Goal: Use online tool/utility: Utilize a website feature to perform a specific function

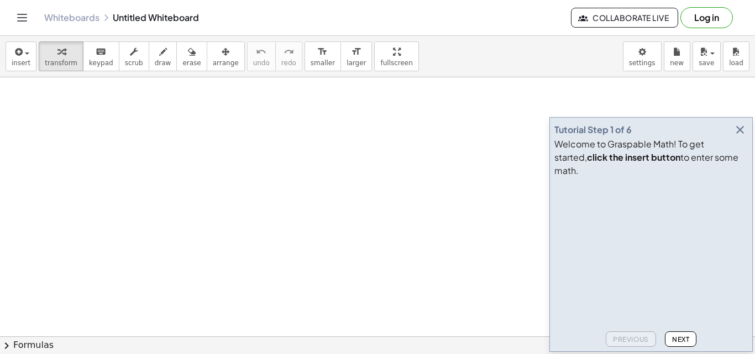
click at [744, 136] on icon "button" at bounding box center [739, 129] width 13 height 13
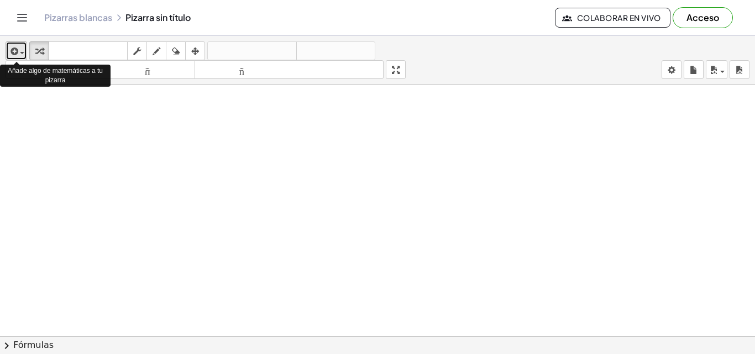
click at [19, 50] on span "button" at bounding box center [19, 53] width 2 height 8
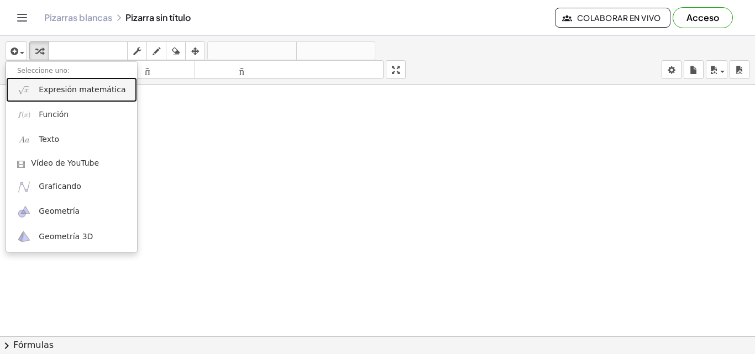
click at [68, 91] on font "Expresión matemática" at bounding box center [82, 89] width 87 height 9
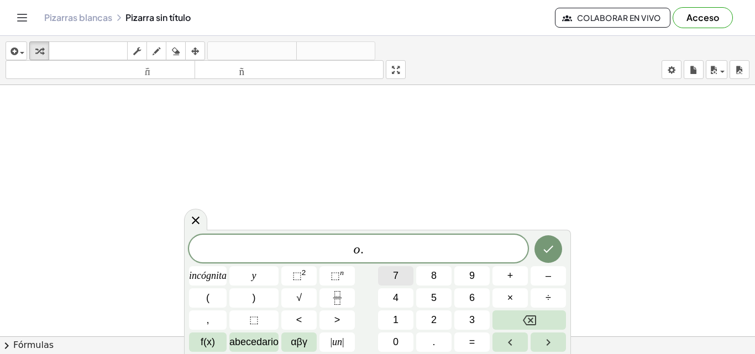
click at [392, 275] on button "7" at bounding box center [395, 275] width 35 height 19
click at [432, 296] on font "5" at bounding box center [434, 297] width 6 height 11
click at [558, 277] on button "–" at bounding box center [547, 275] width 35 height 19
click at [336, 295] on icon "Fracción" at bounding box center [337, 298] width 14 height 14
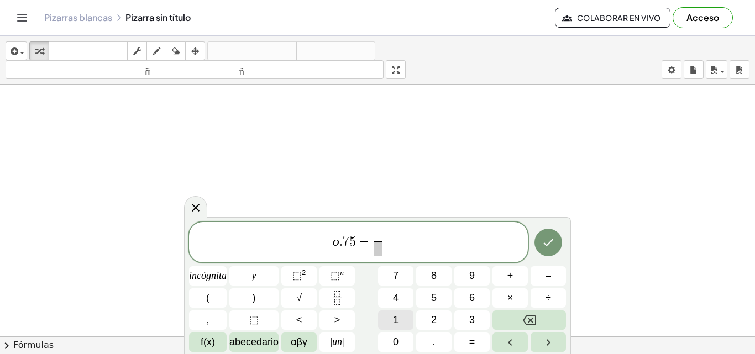
click at [396, 322] on font "1" at bounding box center [396, 319] width 6 height 11
click at [382, 248] on span at bounding box center [377, 248] width 8 height 15
click at [434, 316] on font "2" at bounding box center [434, 319] width 6 height 11
click at [384, 239] on span "o . 7 5 − 1 2 ​ ​" at bounding box center [358, 243] width 339 height 29
click at [482, 281] on button "9" at bounding box center [471, 275] width 35 height 19
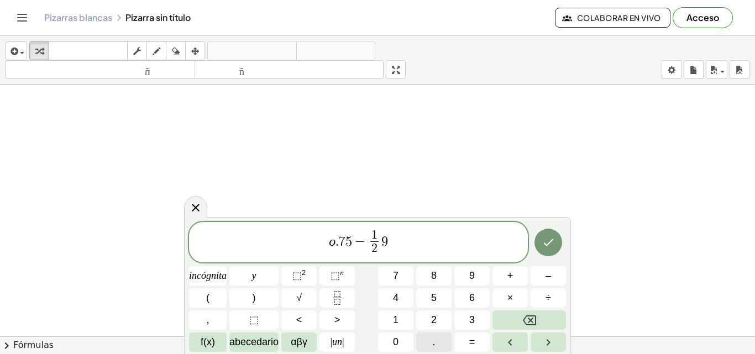
click at [433, 341] on font "." at bounding box center [434, 341] width 3 height 11
click at [439, 273] on button "8" at bounding box center [433, 275] width 35 height 19
click at [513, 304] on button "×" at bounding box center [509, 297] width 35 height 19
click at [213, 303] on button "(" at bounding box center [208, 297] width 38 height 19
click at [392, 320] on button "1" at bounding box center [395, 319] width 35 height 19
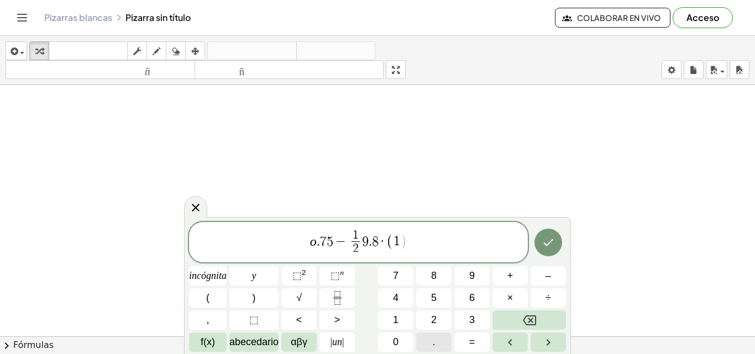
click at [435, 343] on font "." at bounding box center [434, 341] width 3 height 11
click at [437, 280] on button "8" at bounding box center [433, 275] width 35 height 19
click at [255, 300] on font ")" at bounding box center [253, 297] width 3 height 11
click at [317, 273] on div "o . 7 5 − 1 2 ​ 9 . 8 · ( 1 . 8 8 ) incógnita y ⬚ 2 ⬚ n 7 8 9 + – ( ) √ 4 5 6 ×…" at bounding box center [377, 287] width 377 height 130
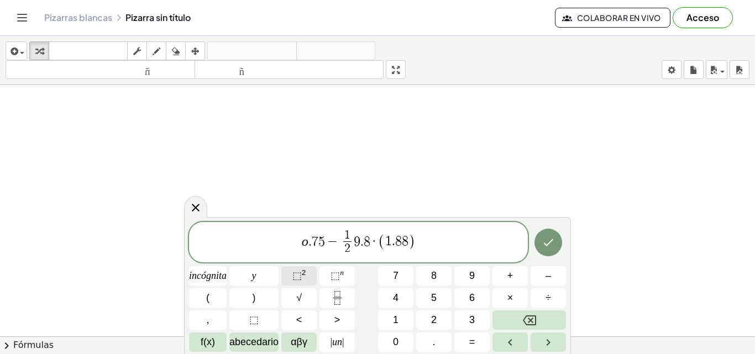
click at [308, 275] on button "⬚ 2" at bounding box center [298, 275] width 35 height 19
click at [558, 242] on button "Hecho" at bounding box center [548, 243] width 28 height 28
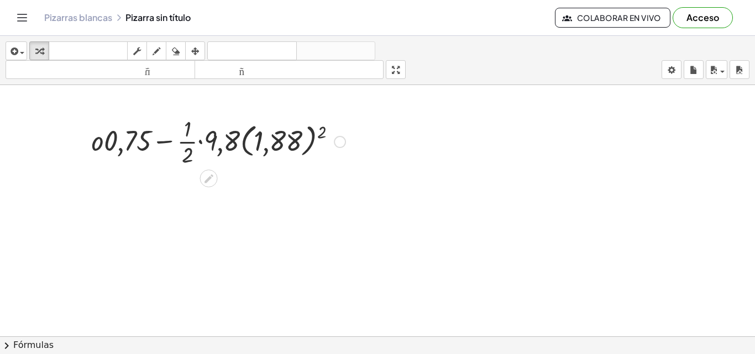
click at [102, 140] on div at bounding box center [218, 140] width 265 height 55
drag, startPoint x: 123, startPoint y: 139, endPoint x: 93, endPoint y: 138, distance: 29.9
click at [93, 138] on div at bounding box center [218, 140] width 265 height 55
click at [338, 142] on div at bounding box center [340, 142] width 12 height 12
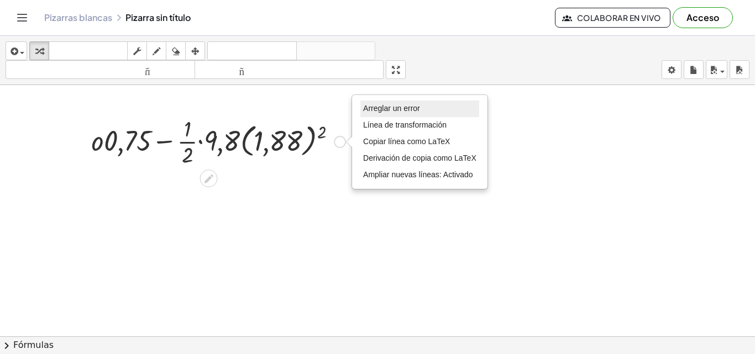
click at [387, 113] on font "Arreglar un error" at bounding box center [391, 108] width 57 height 9
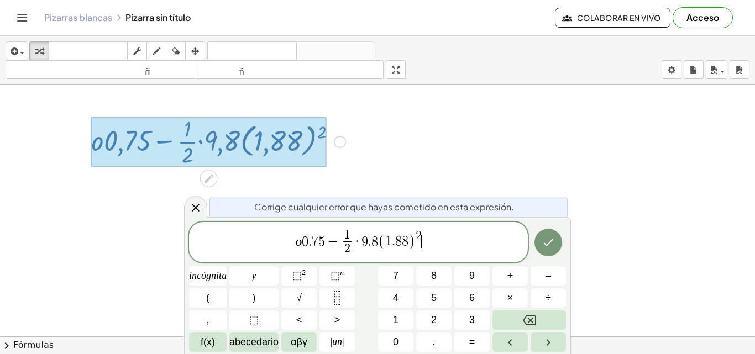
click at [300, 243] on var "o" at bounding box center [298, 241] width 7 height 14
click at [551, 236] on button "Hecho" at bounding box center [548, 243] width 28 height 28
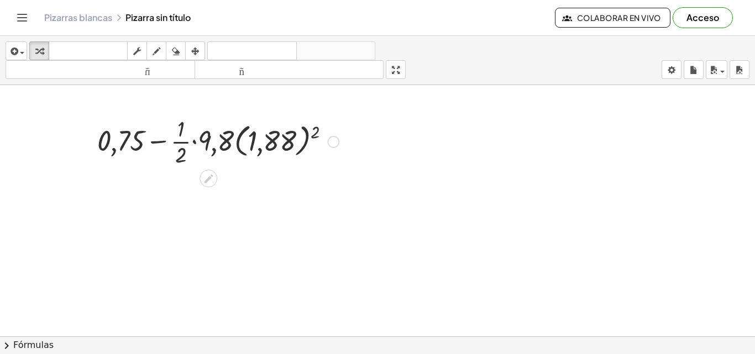
click at [331, 143] on div "Arreglar un error Línea de transformación Copiar línea como LaTeX Derivación de…" at bounding box center [333, 142] width 12 height 12
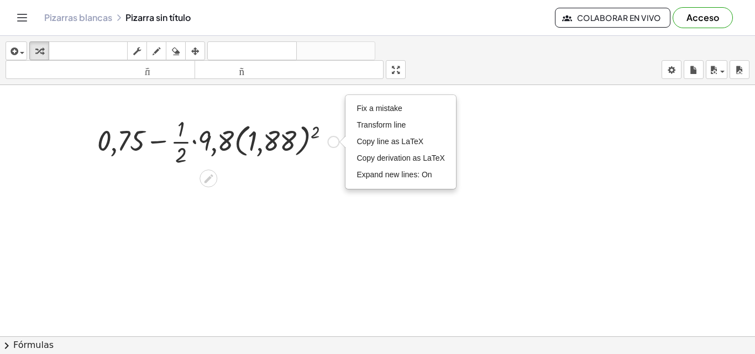
click at [285, 141] on div at bounding box center [218, 140] width 252 height 55
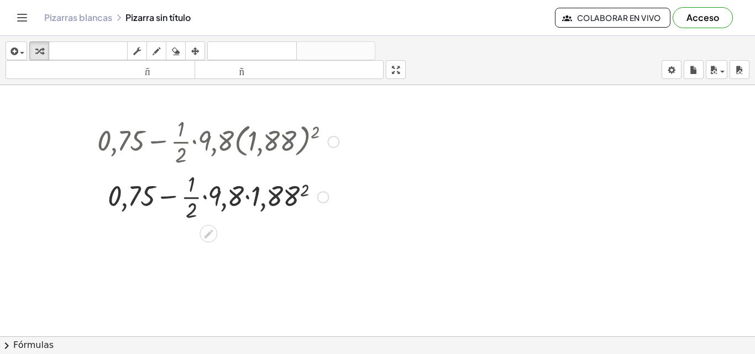
click at [225, 193] on div at bounding box center [218, 195] width 252 height 55
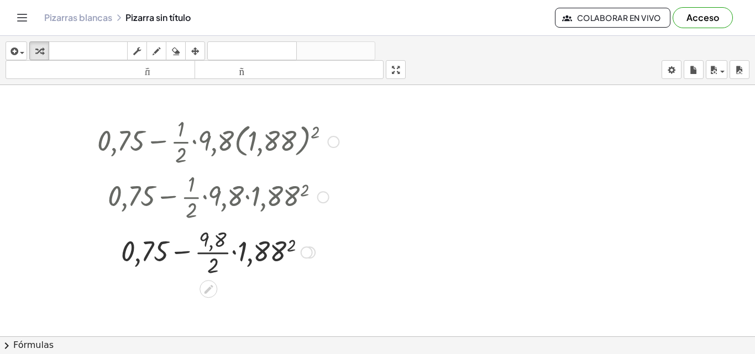
click at [208, 247] on div at bounding box center [218, 251] width 252 height 55
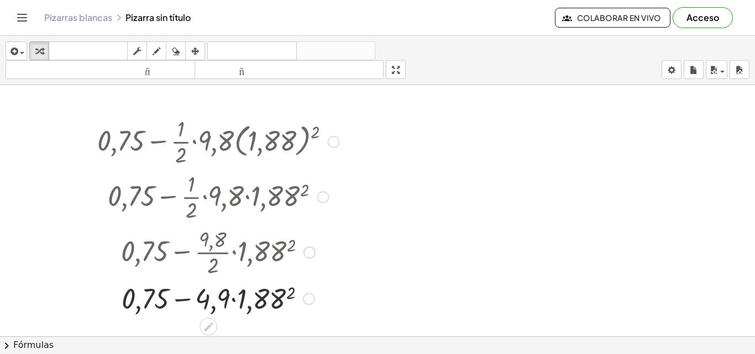
click at [208, 299] on div at bounding box center [218, 298] width 252 height 38
click at [144, 296] on div at bounding box center [218, 298] width 252 height 38
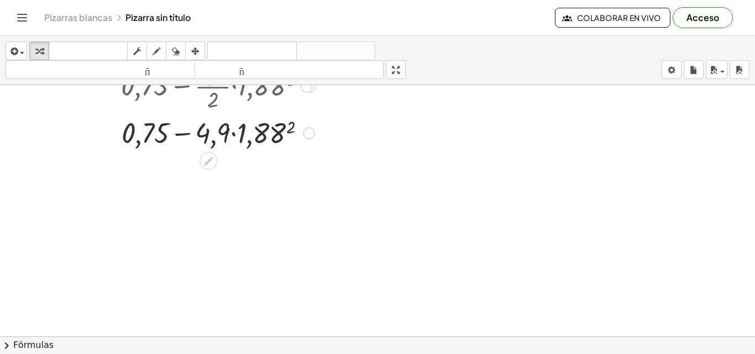
click at [220, 135] on div at bounding box center [218, 132] width 252 height 38
click at [152, 131] on div at bounding box center [218, 132] width 252 height 38
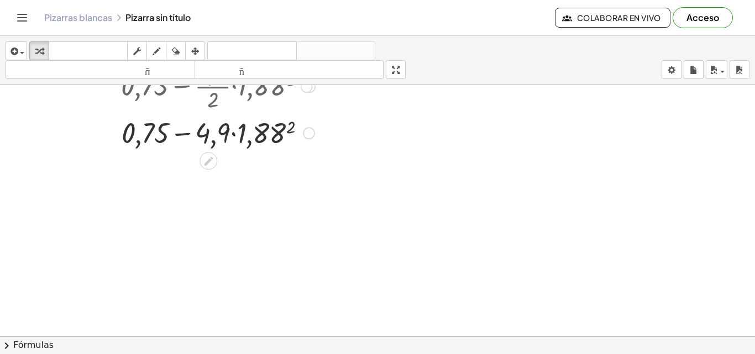
click at [152, 131] on div at bounding box center [218, 132] width 252 height 38
click at [253, 130] on div at bounding box center [218, 132] width 252 height 38
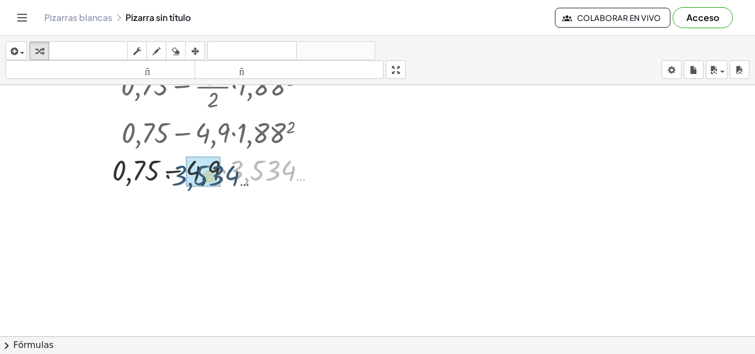
drag, startPoint x: 249, startPoint y: 176, endPoint x: 170, endPoint y: 181, distance: 79.2
click at [172, 181] on div at bounding box center [218, 170] width 252 height 38
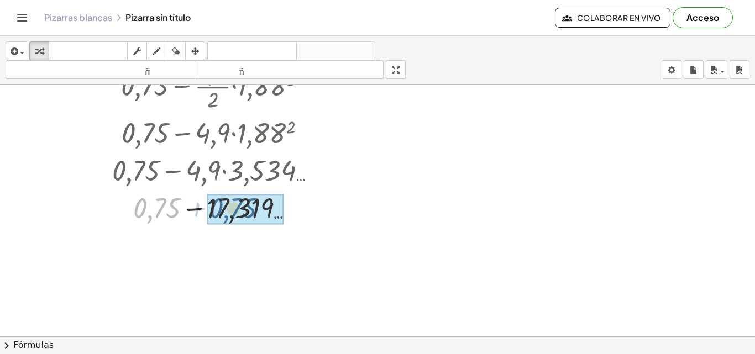
drag, startPoint x: 149, startPoint y: 211, endPoint x: 243, endPoint y: 213, distance: 94.5
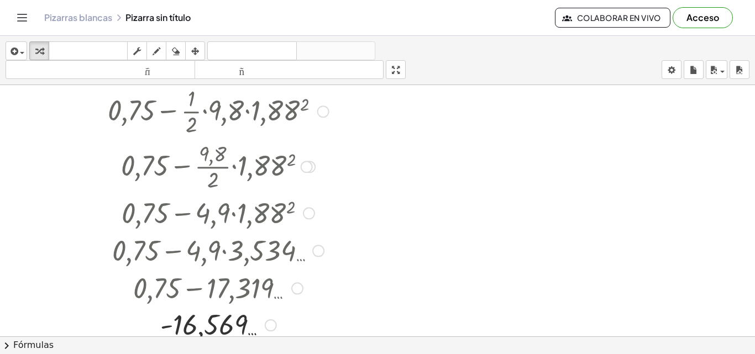
scroll to position [0, 0]
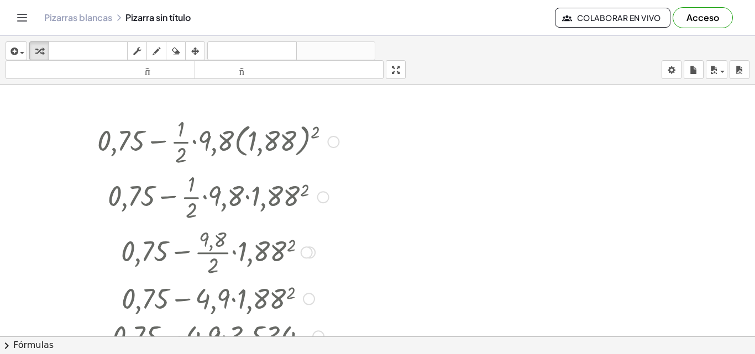
click at [108, 143] on div at bounding box center [218, 140] width 252 height 55
click at [335, 144] on div at bounding box center [333, 142] width 12 height 12
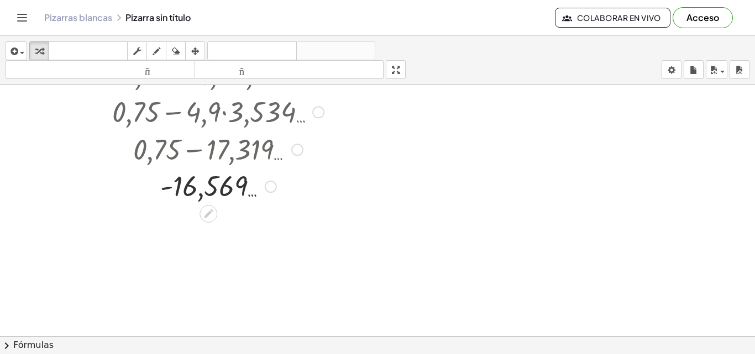
scroll to position [251, 0]
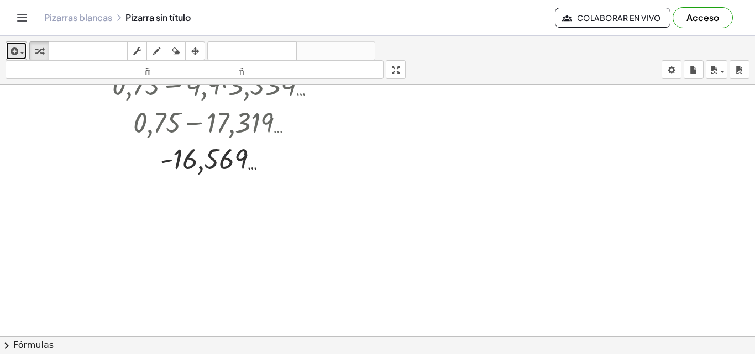
click at [16, 54] on icon "button" at bounding box center [13, 51] width 10 height 13
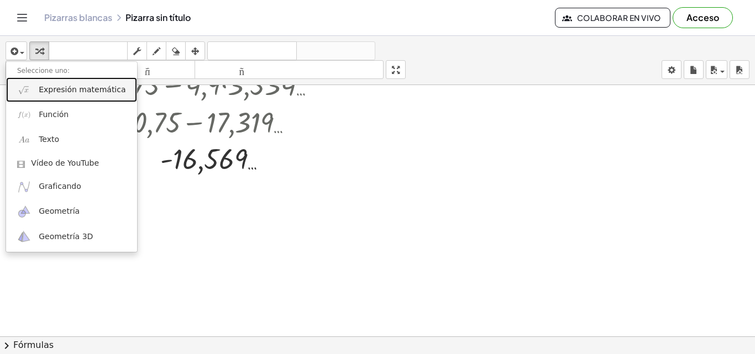
click at [41, 91] on font "Expresión matemática" at bounding box center [82, 89] width 87 height 9
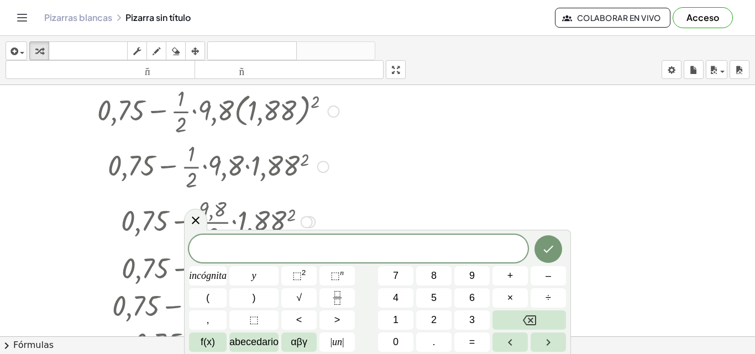
scroll to position [0, 0]
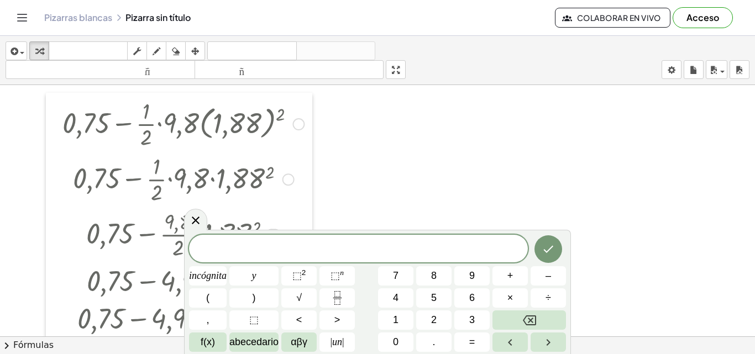
drag, startPoint x: 87, startPoint y: 143, endPoint x: 52, endPoint y: 125, distance: 39.0
click at [52, 125] on div at bounding box center [54, 253] width 17 height 320
drag, startPoint x: 123, startPoint y: 120, endPoint x: 197, endPoint y: 122, distance: 74.6
click at [197, 122] on div at bounding box center [183, 123] width 252 height 55
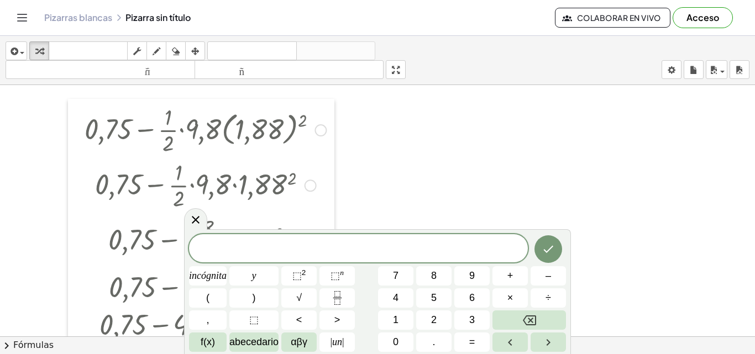
drag, startPoint x: 62, startPoint y: 120, endPoint x: 80, endPoint y: 125, distance: 17.8
click at [80, 125] on div at bounding box center [76, 259] width 17 height 320
drag, startPoint x: 159, startPoint y: 123, endPoint x: 104, endPoint y: 122, distance: 54.7
click at [104, 122] on div at bounding box center [205, 129] width 252 height 55
click at [136, 54] on icon "button" at bounding box center [137, 51] width 8 height 13
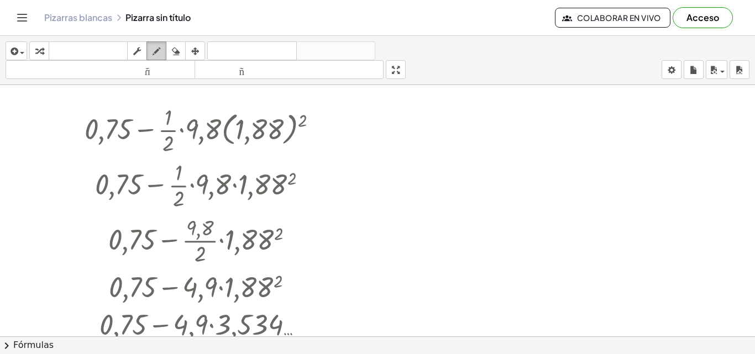
click at [155, 52] on icon "button" at bounding box center [156, 51] width 8 height 13
click at [177, 52] on icon "button" at bounding box center [176, 51] width 8 height 13
click at [195, 50] on icon "button" at bounding box center [195, 51] width 8 height 13
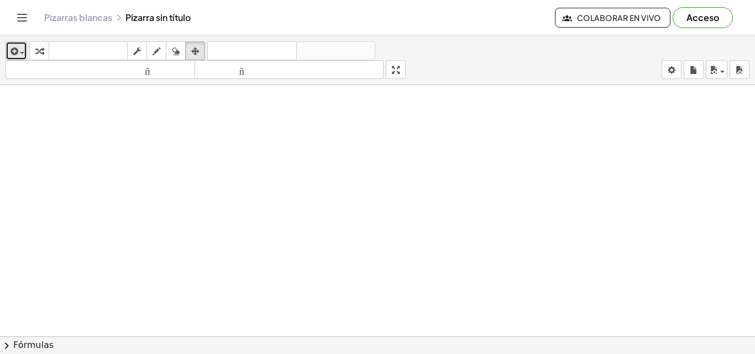
click at [17, 51] on icon "button" at bounding box center [13, 51] width 10 height 13
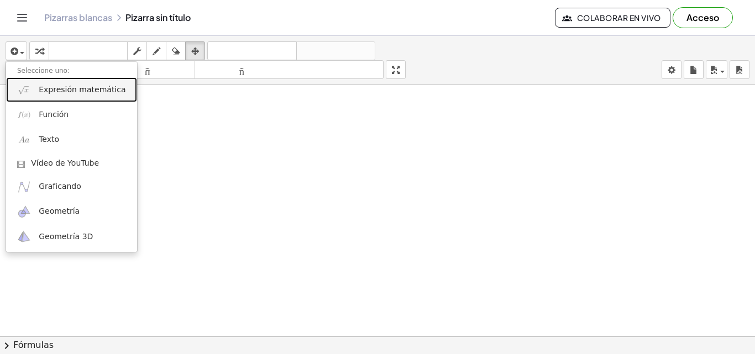
click at [59, 86] on font "Expresión matemática" at bounding box center [82, 89] width 87 height 9
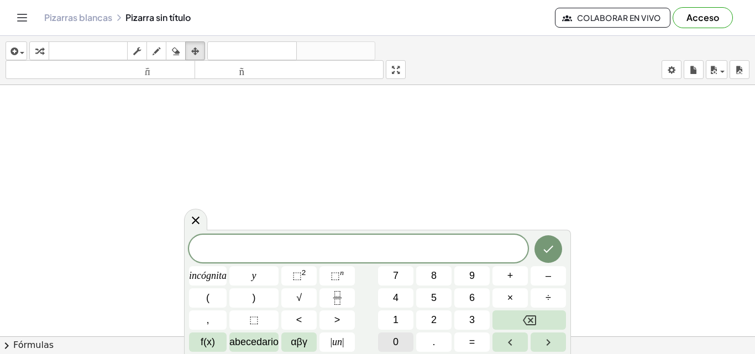
click at [404, 345] on button "0" at bounding box center [395, 342] width 35 height 19
click at [429, 339] on button "." at bounding box center [433, 342] width 35 height 19
click at [392, 276] on button "7" at bounding box center [395, 275] width 35 height 19
click at [435, 296] on font "5" at bounding box center [434, 297] width 6 height 11
click at [551, 278] on button "–" at bounding box center [547, 275] width 35 height 19
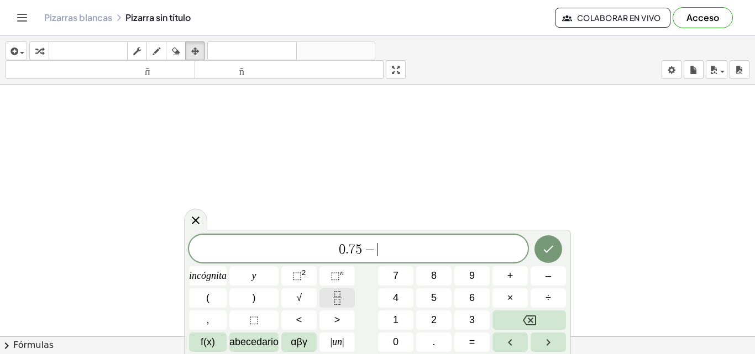
click at [333, 296] on icon "Fracción" at bounding box center [337, 298] width 14 height 14
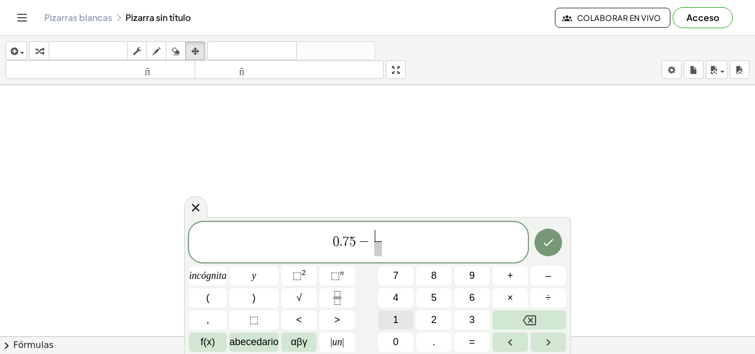
click at [393, 313] on span "1" at bounding box center [396, 320] width 6 height 15
click at [376, 253] on span at bounding box center [377, 248] width 8 height 15
click at [433, 319] on font "2" at bounding box center [434, 319] width 6 height 11
click at [415, 240] on span "0 . 7 5 − 1 2 ​ ​" at bounding box center [358, 243] width 339 height 29
click at [471, 280] on font "9" at bounding box center [472, 275] width 6 height 11
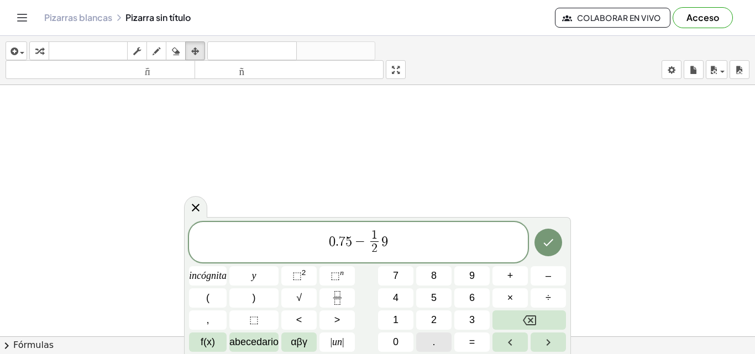
click at [434, 342] on font "." at bounding box center [434, 341] width 3 height 11
click at [433, 275] on font "8" at bounding box center [434, 275] width 6 height 11
click at [511, 299] on font "×" at bounding box center [510, 297] width 6 height 11
click at [222, 297] on button "(" at bounding box center [208, 297] width 38 height 19
click at [394, 320] on font "1" at bounding box center [396, 319] width 6 height 11
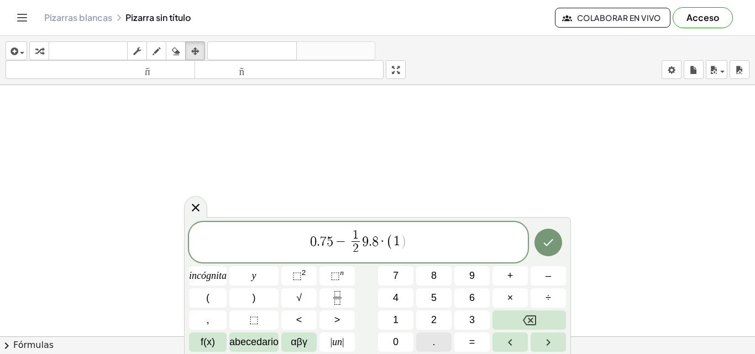
click at [426, 344] on button "." at bounding box center [433, 342] width 35 height 19
click at [441, 275] on button "8" at bounding box center [433, 275] width 35 height 19
click at [433, 294] on font "5" at bounding box center [434, 297] width 6 height 11
click at [254, 299] on font ")" at bounding box center [253, 297] width 3 height 11
click at [304, 276] on font "2" at bounding box center [304, 272] width 4 height 8
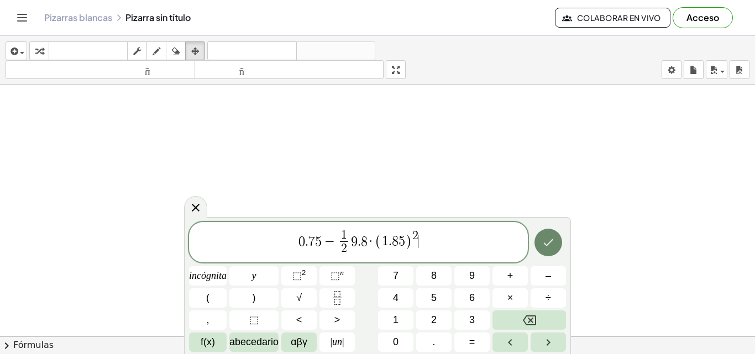
click at [547, 240] on icon "Hecho" at bounding box center [547, 242] width 13 height 13
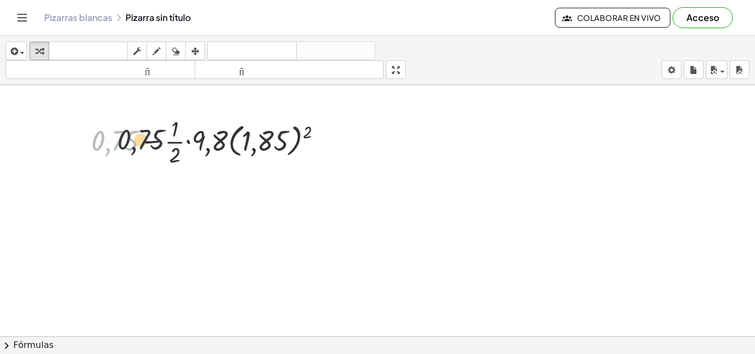
drag, startPoint x: 128, startPoint y: 138, endPoint x: 172, endPoint y: 135, distance: 43.7
click at [172, 135] on div at bounding box center [211, 140] width 251 height 55
click at [235, 141] on div at bounding box center [211, 140] width 251 height 55
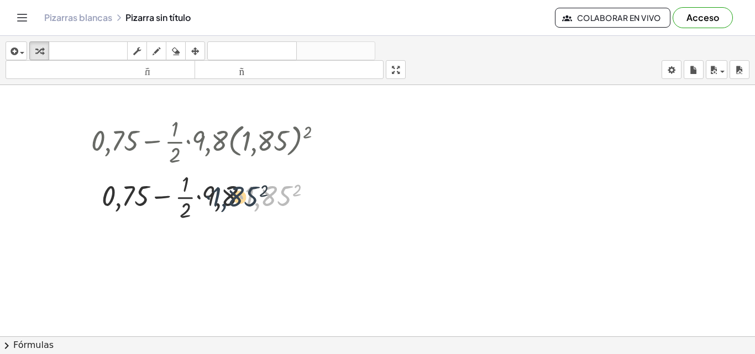
drag, startPoint x: 260, startPoint y: 198, endPoint x: 210, endPoint y: 198, distance: 50.3
click at [218, 198] on div at bounding box center [211, 195] width 251 height 55
drag, startPoint x: 217, startPoint y: 199, endPoint x: 168, endPoint y: 195, distance: 49.3
click at [172, 193] on div at bounding box center [211, 195] width 251 height 55
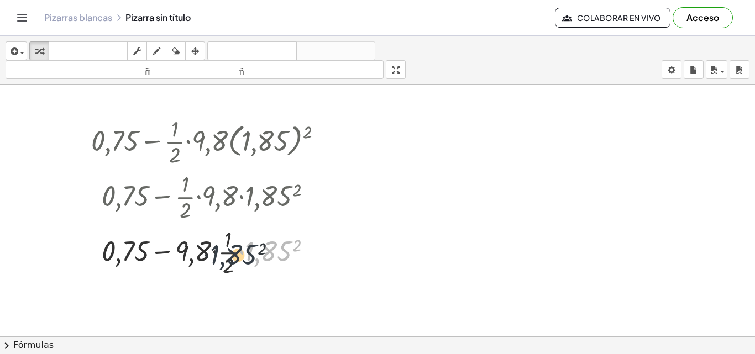
drag, startPoint x: 267, startPoint y: 254, endPoint x: 216, endPoint y: 257, distance: 51.4
click at [216, 257] on div at bounding box center [211, 251] width 251 height 55
drag, startPoint x: 288, startPoint y: 256, endPoint x: 210, endPoint y: 253, distance: 78.5
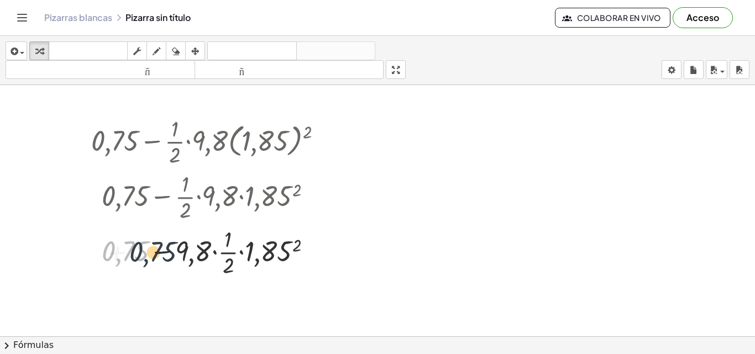
drag, startPoint x: 128, startPoint y: 249, endPoint x: 180, endPoint y: 249, distance: 51.9
click at [180, 249] on div at bounding box center [211, 251] width 251 height 55
drag, startPoint x: 151, startPoint y: 250, endPoint x: 238, endPoint y: 254, distance: 87.4
click at [238, 254] on div at bounding box center [211, 251] width 251 height 55
drag, startPoint x: 271, startPoint y: 256, endPoint x: 213, endPoint y: 255, distance: 58.0
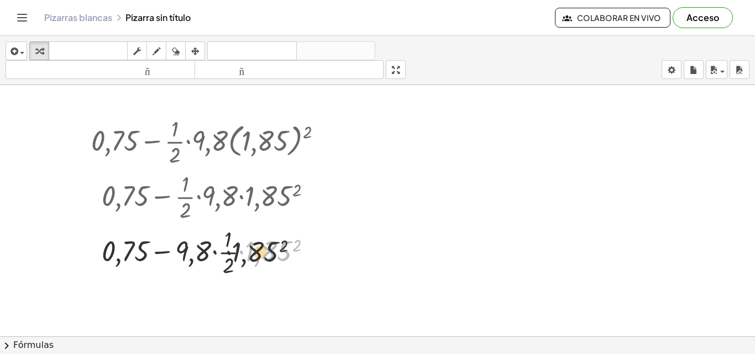
click at [215, 255] on div at bounding box center [211, 251] width 251 height 55
drag, startPoint x: 281, startPoint y: 249, endPoint x: 222, endPoint y: 247, distance: 59.1
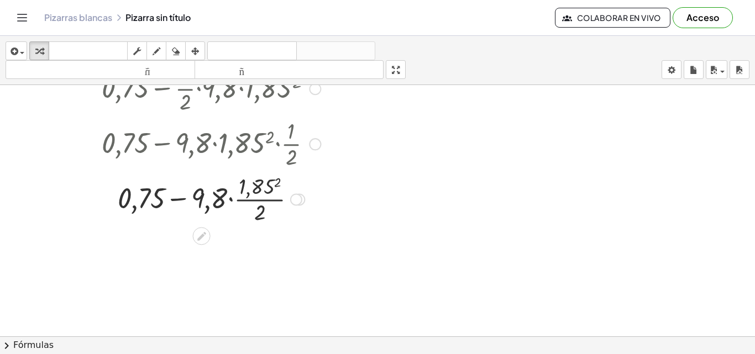
scroll to position [110, 0]
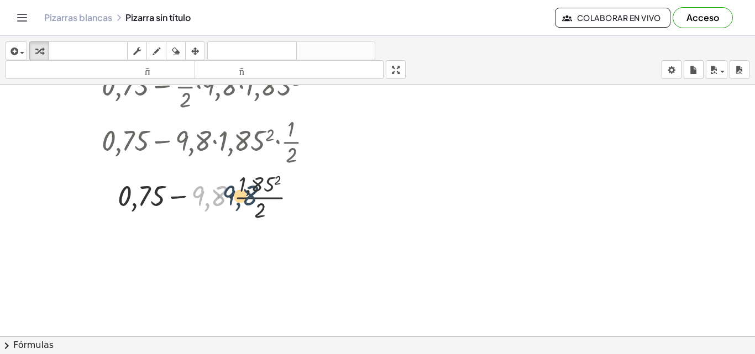
drag, startPoint x: 210, startPoint y: 199, endPoint x: 242, endPoint y: 198, distance: 32.6
click at [242, 198] on div at bounding box center [211, 195] width 251 height 55
drag, startPoint x: 275, startPoint y: 200, endPoint x: 240, endPoint y: 197, distance: 34.9
click at [240, 197] on div at bounding box center [211, 195] width 251 height 55
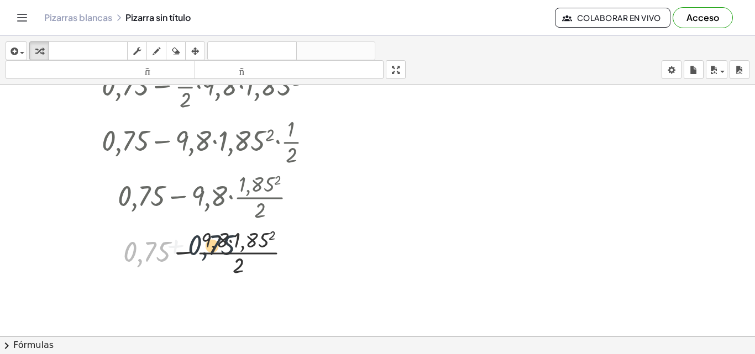
drag, startPoint x: 146, startPoint y: 254, endPoint x: 215, endPoint y: 247, distance: 68.9
click at [215, 247] on div at bounding box center [211, 251] width 251 height 55
drag, startPoint x: 236, startPoint y: 244, endPoint x: 217, endPoint y: 239, distance: 20.5
click at [217, 239] on div at bounding box center [211, 251] width 251 height 55
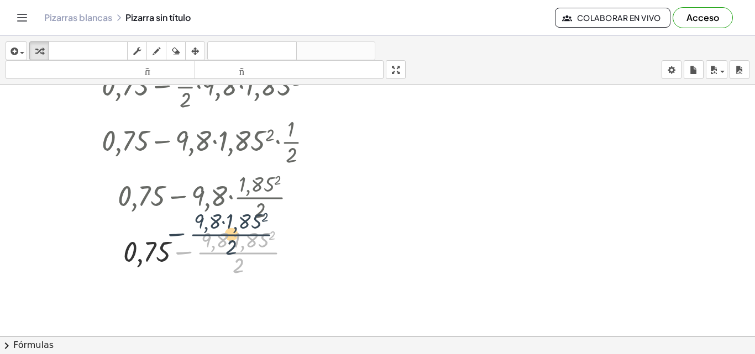
drag, startPoint x: 233, startPoint y: 259, endPoint x: 223, endPoint y: 239, distance: 22.2
click at [223, 239] on div at bounding box center [211, 251] width 251 height 55
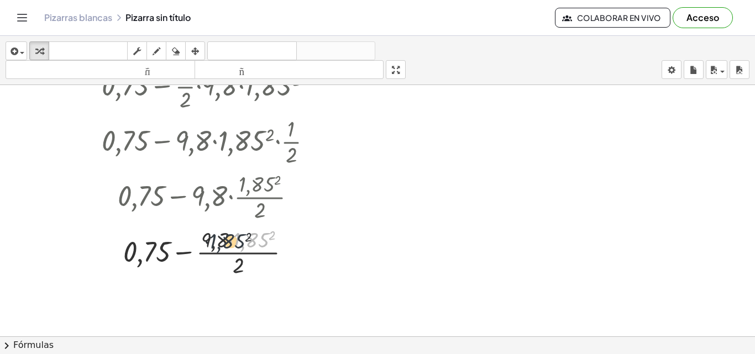
drag, startPoint x: 248, startPoint y: 247, endPoint x: 222, endPoint y: 249, distance: 26.0
click at [222, 249] on div at bounding box center [211, 251] width 251 height 55
drag, startPoint x: 209, startPoint y: 238, endPoint x: 235, endPoint y: 235, distance: 26.7
click at [235, 235] on div at bounding box center [211, 251] width 251 height 55
click at [231, 248] on div at bounding box center [211, 251] width 251 height 55
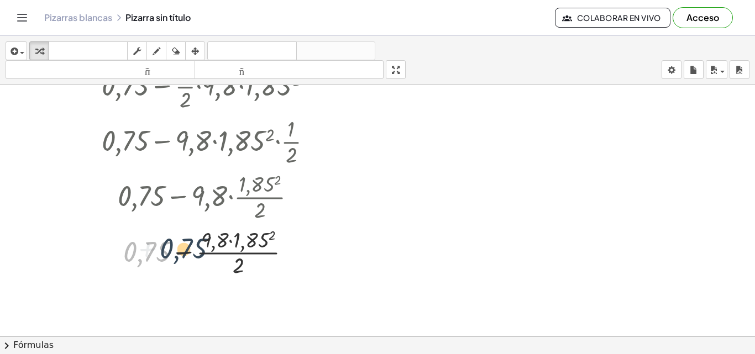
drag, startPoint x: 146, startPoint y: 248, endPoint x: 215, endPoint y: 241, distance: 68.9
click at [214, 241] on div at bounding box center [211, 251] width 251 height 55
drag, startPoint x: 241, startPoint y: 243, endPoint x: 202, endPoint y: 245, distance: 39.8
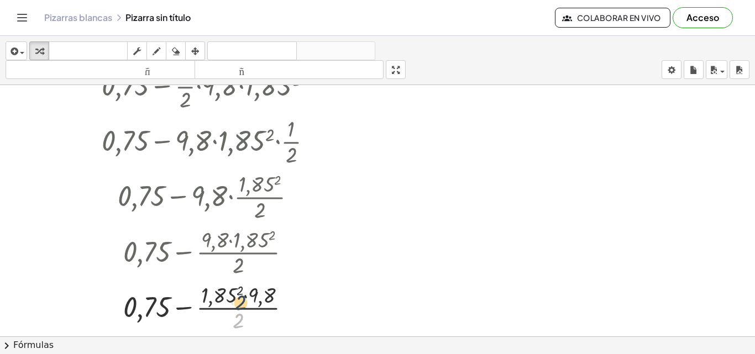
drag, startPoint x: 230, startPoint y: 266, endPoint x: 232, endPoint y: 247, distance: 19.4
click at [202, 31] on div "+ 0,75 − · · 1 · 2 · 9,8 · ( 1,85 ) 2 + 0,75 − · · 1 · 2 · 9,8 · 1,85 2 + 0,75 …" at bounding box center [202, 31] width 0 height 0
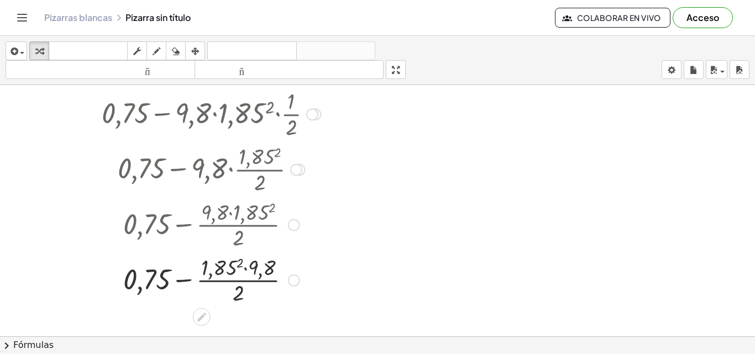
scroll to position [166, 0]
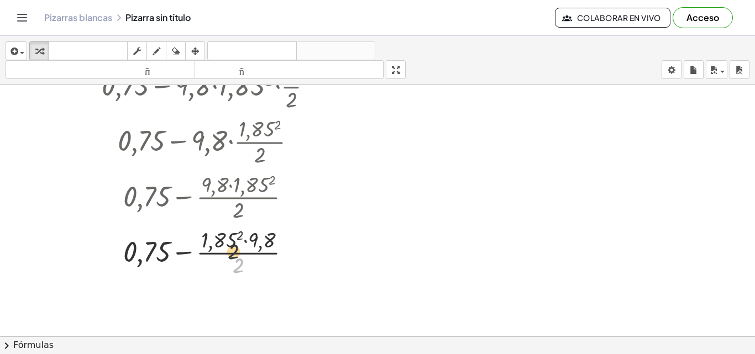
drag, startPoint x: 235, startPoint y: 265, endPoint x: 228, endPoint y: 248, distance: 18.1
click at [228, 248] on div at bounding box center [211, 251] width 251 height 55
drag, startPoint x: 246, startPoint y: 235, endPoint x: 220, endPoint y: 230, distance: 26.5
click at [220, 230] on div at bounding box center [211, 251] width 251 height 55
drag, startPoint x: 263, startPoint y: 240, endPoint x: 201, endPoint y: 245, distance: 62.1
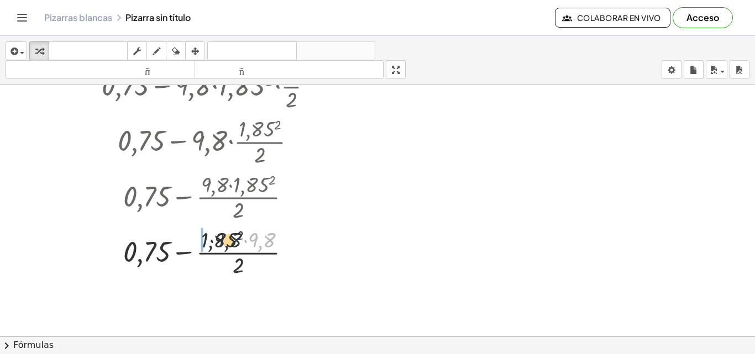
click at [204, 244] on div at bounding box center [211, 251] width 251 height 55
drag, startPoint x: 212, startPoint y: 240, endPoint x: 243, endPoint y: 240, distance: 30.9
click at [238, 240] on div at bounding box center [211, 251] width 251 height 55
drag, startPoint x: 257, startPoint y: 238, endPoint x: 225, endPoint y: 234, distance: 31.7
click at [225, 234] on div at bounding box center [211, 251] width 251 height 55
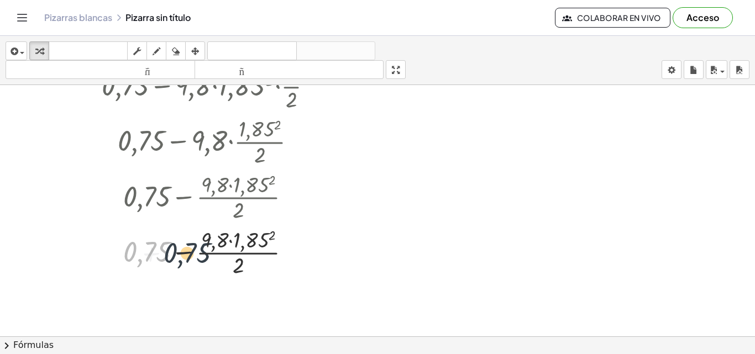
drag, startPoint x: 141, startPoint y: 252, endPoint x: 197, endPoint y: 251, distance: 55.8
click at [194, 252] on div at bounding box center [211, 251] width 251 height 55
drag, startPoint x: 147, startPoint y: 254, endPoint x: 258, endPoint y: 241, distance: 111.2
click at [258, 241] on div at bounding box center [211, 251] width 251 height 55
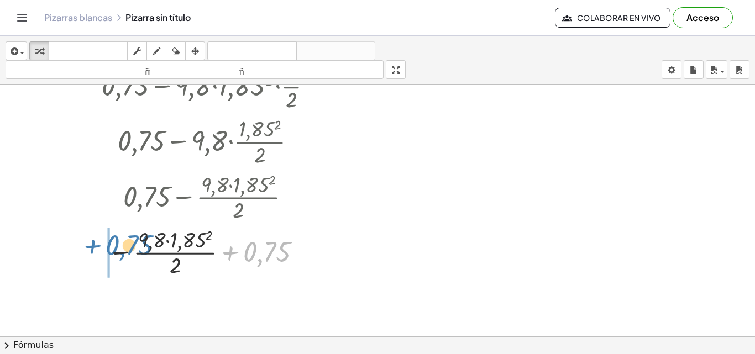
drag, startPoint x: 263, startPoint y: 254, endPoint x: 122, endPoint y: 247, distance: 141.6
click at [122, 247] on div at bounding box center [211, 251] width 251 height 55
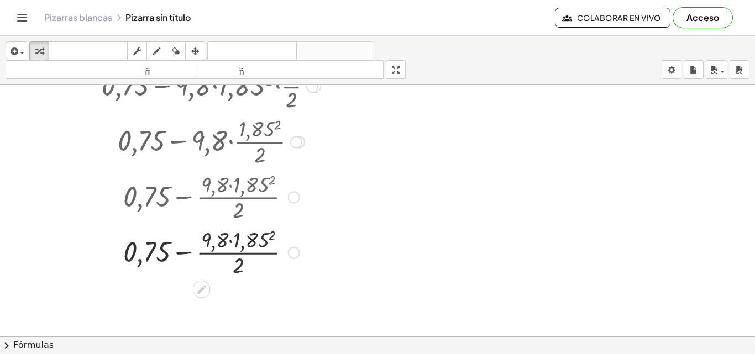
click at [160, 248] on div at bounding box center [211, 251] width 251 height 55
click at [183, 250] on div at bounding box center [211, 251] width 251 height 55
click at [231, 239] on div at bounding box center [211, 251] width 251 height 55
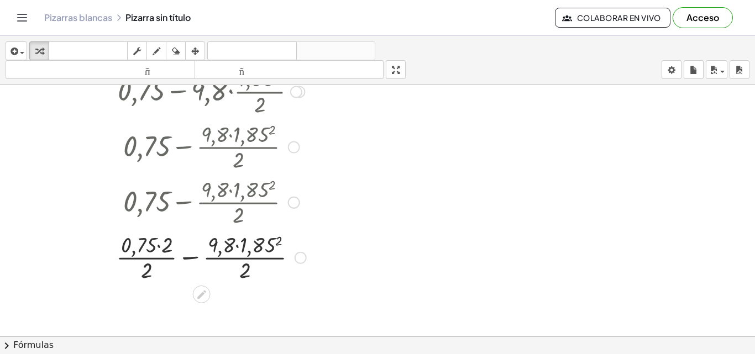
scroll to position [251, 0]
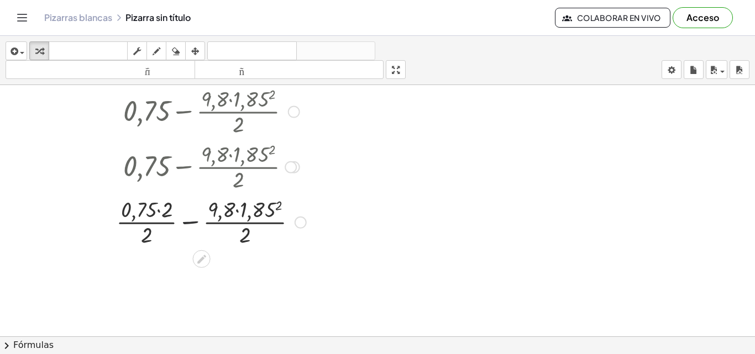
click at [185, 219] on div at bounding box center [211, 221] width 251 height 55
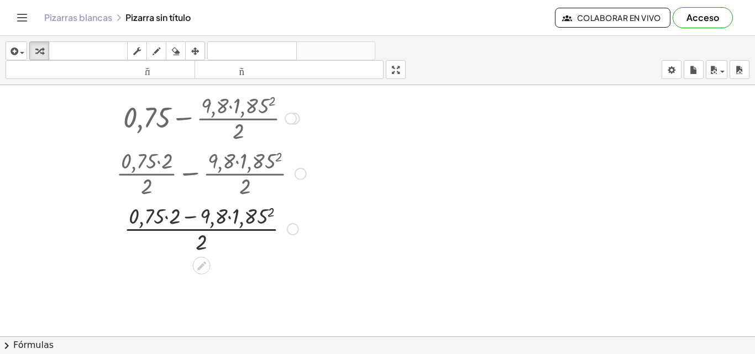
scroll to position [307, 0]
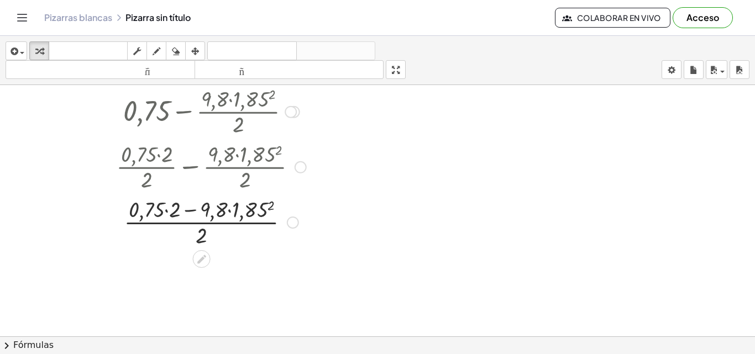
click at [190, 210] on div at bounding box center [211, 221] width 251 height 55
click at [204, 231] on div at bounding box center [211, 221] width 251 height 55
click at [199, 236] on div at bounding box center [211, 221] width 251 height 55
click at [198, 236] on div at bounding box center [211, 221] width 251 height 55
click at [200, 218] on div at bounding box center [211, 221] width 251 height 55
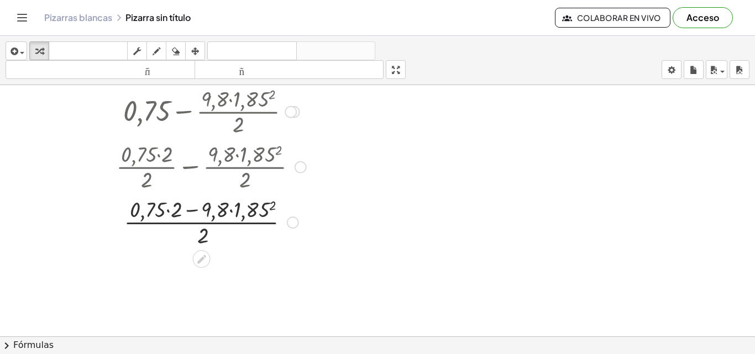
click at [200, 218] on div at bounding box center [211, 221] width 251 height 55
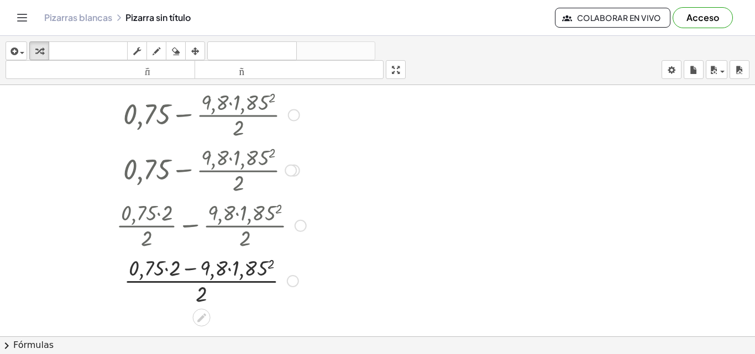
scroll to position [251, 0]
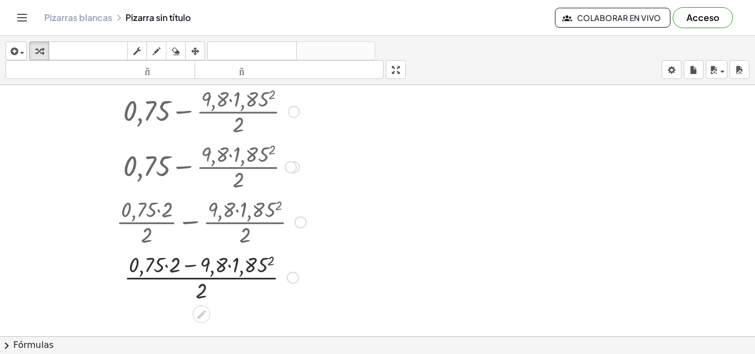
click at [288, 279] on div at bounding box center [293, 278] width 12 height 12
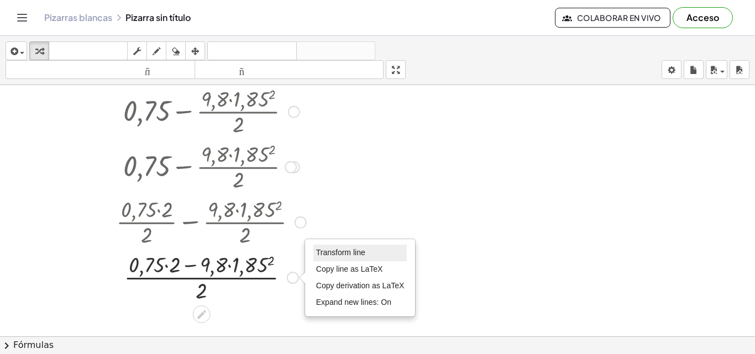
click at [341, 251] on span "Transform line" at bounding box center [340, 252] width 49 height 9
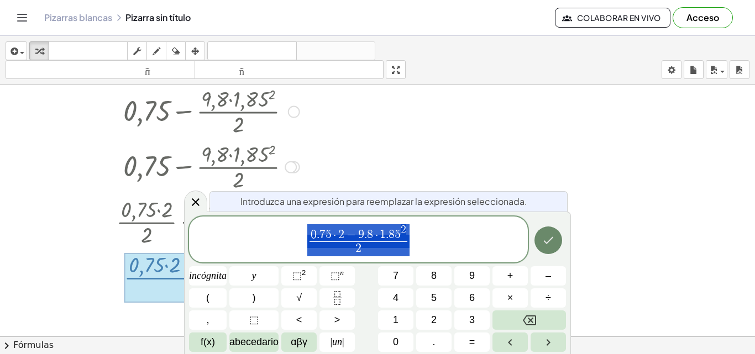
click at [551, 242] on icon "Hecho" at bounding box center [547, 240] width 13 height 13
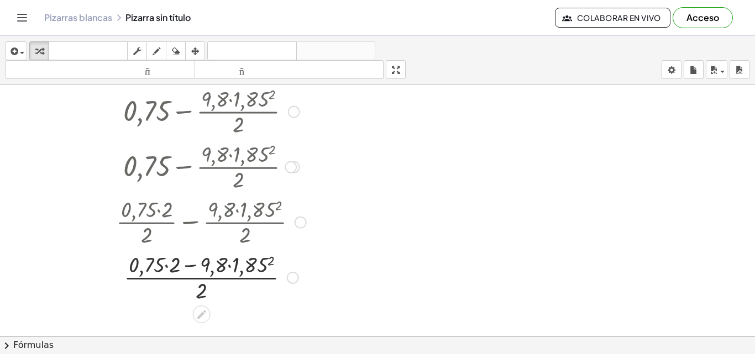
click at [292, 279] on div at bounding box center [293, 278] width 12 height 12
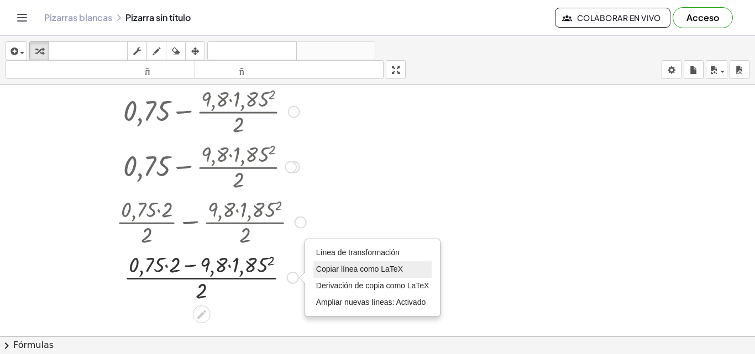
click at [329, 272] on font "Copiar línea como LaTeX" at bounding box center [359, 269] width 87 height 9
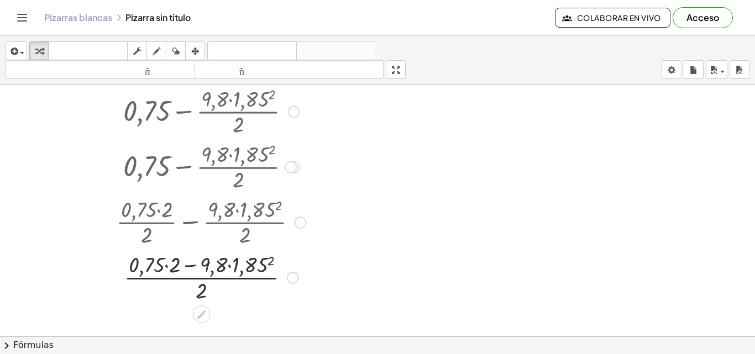
click at [293, 272] on div "Copiado done" at bounding box center [293, 278] width 12 height 12
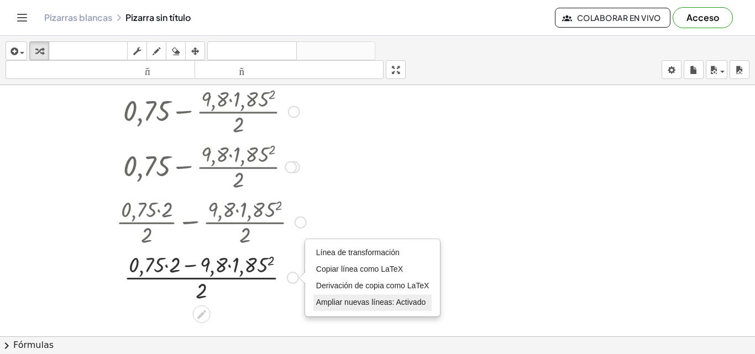
click at [337, 304] on font "Ampliar nuevas líneas: Activado" at bounding box center [370, 302] width 109 height 9
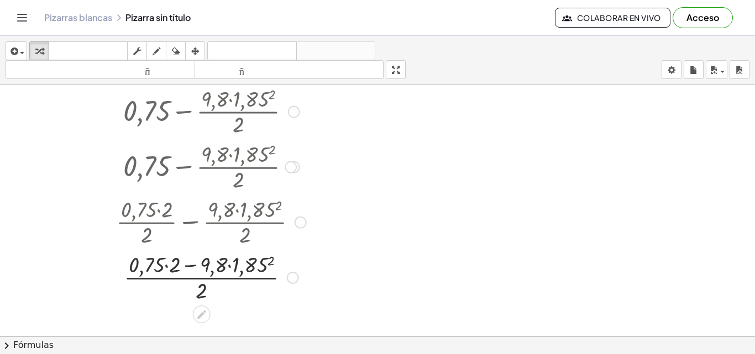
click at [293, 279] on div "Línea de transformación Copiar línea como LaTeX Derivación de copia como LaTeX …" at bounding box center [293, 278] width 12 height 12
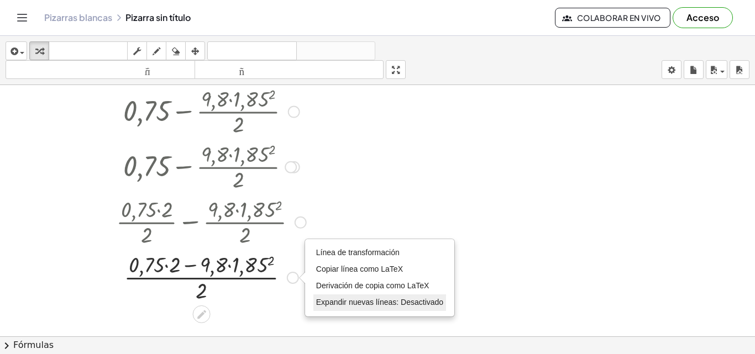
click at [341, 301] on font "Expandir nuevas líneas: Desactivado" at bounding box center [379, 302] width 127 height 9
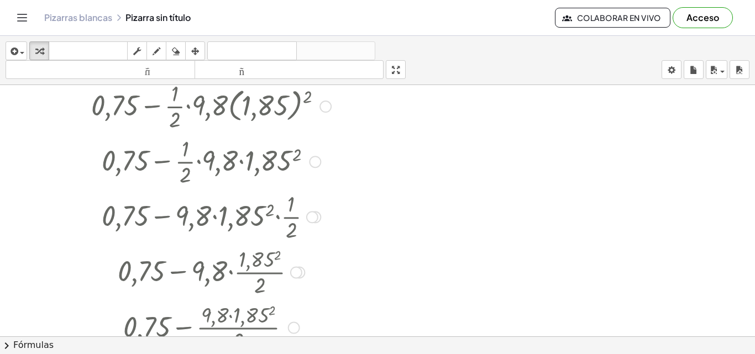
scroll to position [0, 0]
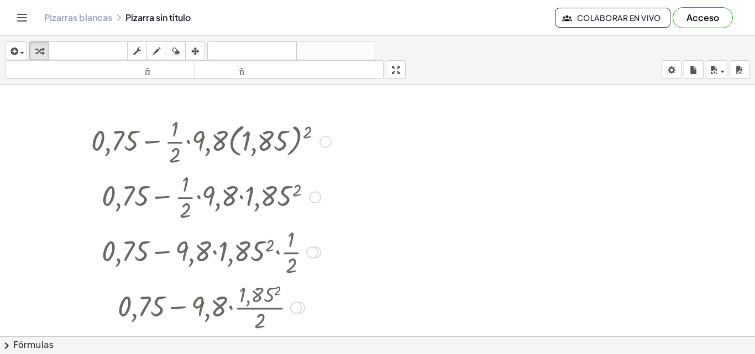
click at [309, 198] on div at bounding box center [315, 197] width 12 height 12
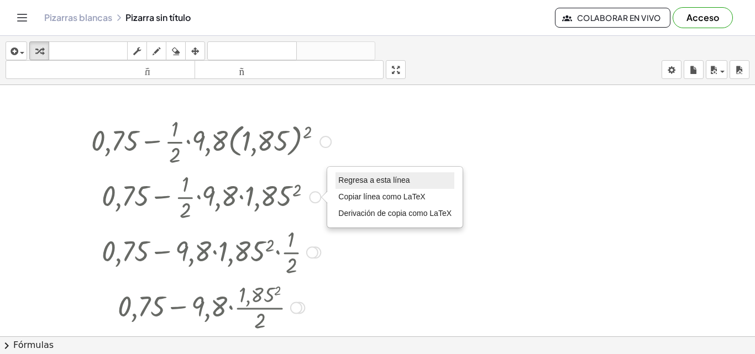
click at [356, 179] on font "Regresa a esta línea" at bounding box center [373, 180] width 71 height 9
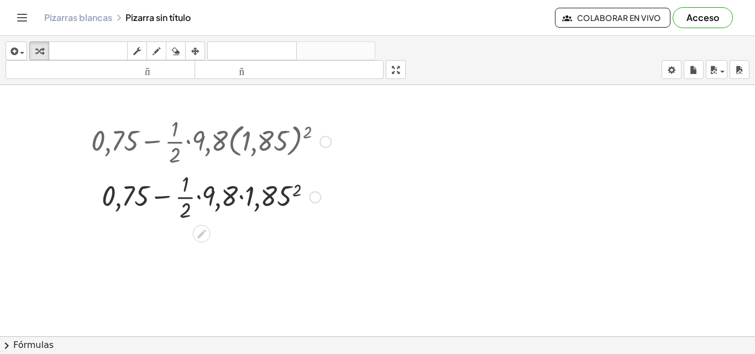
click at [325, 138] on div at bounding box center [325, 142] width 12 height 12
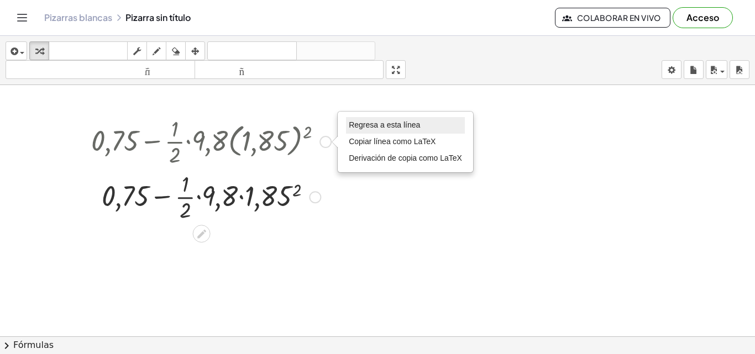
click at [358, 129] on font "Regresa a esta línea" at bounding box center [384, 124] width 71 height 9
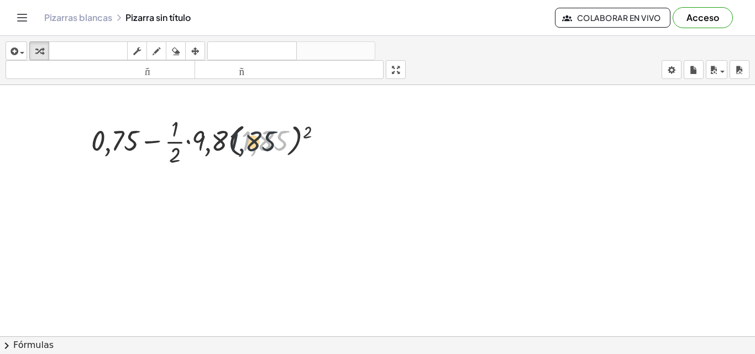
drag, startPoint x: 284, startPoint y: 147, endPoint x: 233, endPoint y: 151, distance: 50.9
click at [236, 148] on div at bounding box center [211, 140] width 251 height 55
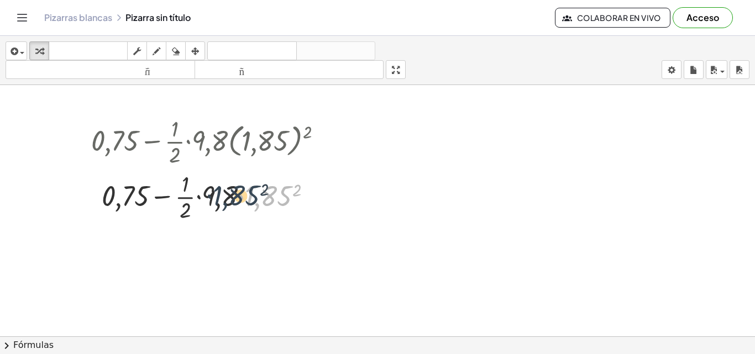
drag, startPoint x: 271, startPoint y: 199, endPoint x: 234, endPoint y: 198, distance: 37.0
click at [235, 198] on div at bounding box center [211, 195] width 251 height 55
drag, startPoint x: 217, startPoint y: 197, endPoint x: 252, endPoint y: 195, distance: 35.4
click at [252, 195] on div at bounding box center [211, 195] width 251 height 55
drag, startPoint x: 186, startPoint y: 205, endPoint x: 226, endPoint y: 189, distance: 43.4
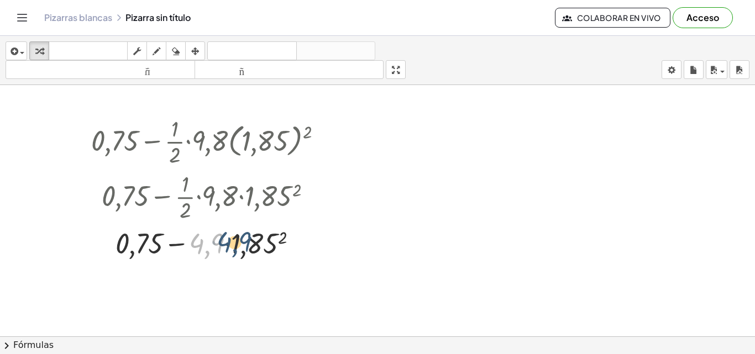
drag, startPoint x: 194, startPoint y: 246, endPoint x: 224, endPoint y: 244, distance: 29.9
click at [224, 244] on div at bounding box center [211, 243] width 251 height 38
drag, startPoint x: 252, startPoint y: 242, endPoint x: 219, endPoint y: 240, distance: 32.7
click at [219, 240] on div at bounding box center [211, 243] width 251 height 38
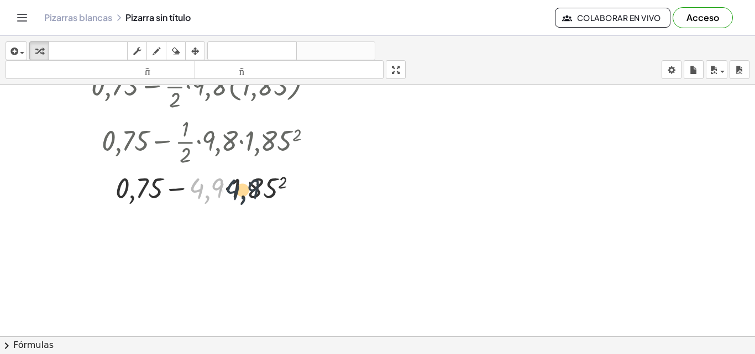
drag, startPoint x: 208, startPoint y: 193, endPoint x: 247, endPoint y: 194, distance: 38.7
click at [247, 194] on div at bounding box center [211, 187] width 251 height 38
drag, startPoint x: 281, startPoint y: 189, endPoint x: 234, endPoint y: 189, distance: 46.4
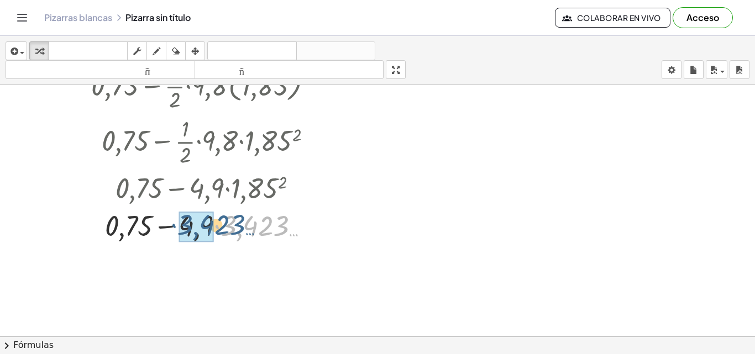
drag, startPoint x: 263, startPoint y: 231, endPoint x: 202, endPoint y: 232, distance: 61.3
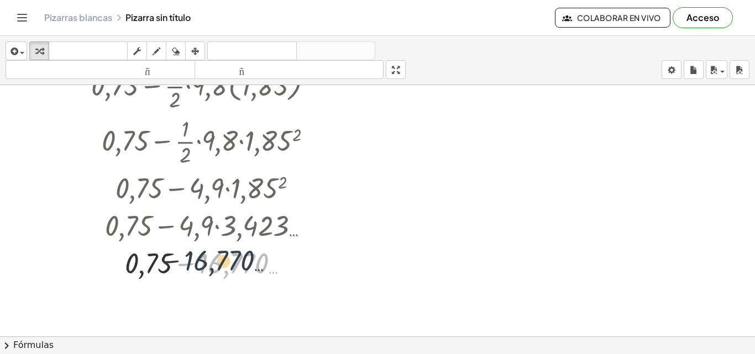
drag, startPoint x: 251, startPoint y: 270, endPoint x: 225, endPoint y: 266, distance: 26.2
click at [225, 266] on div at bounding box center [211, 263] width 251 height 38
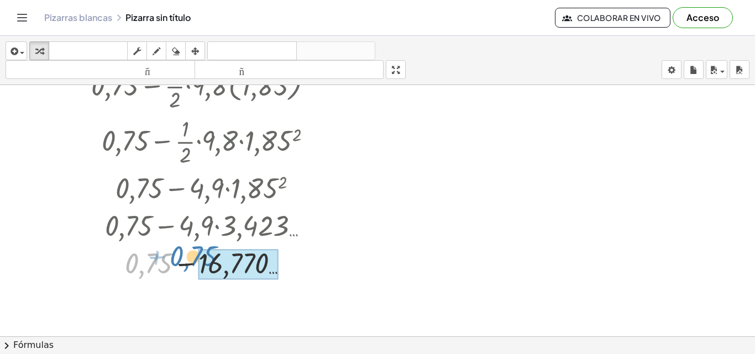
drag, startPoint x: 151, startPoint y: 262, endPoint x: 200, endPoint y: 255, distance: 49.2
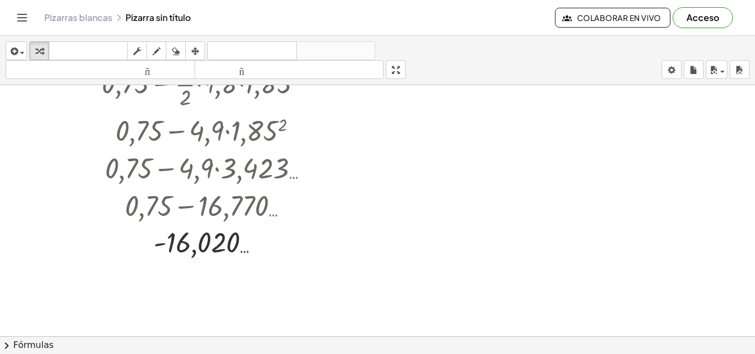
scroll to position [166, 0]
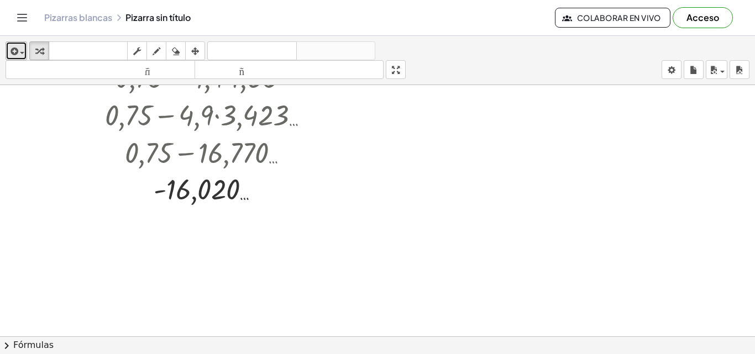
click at [11, 49] on icon "button" at bounding box center [13, 51] width 10 height 13
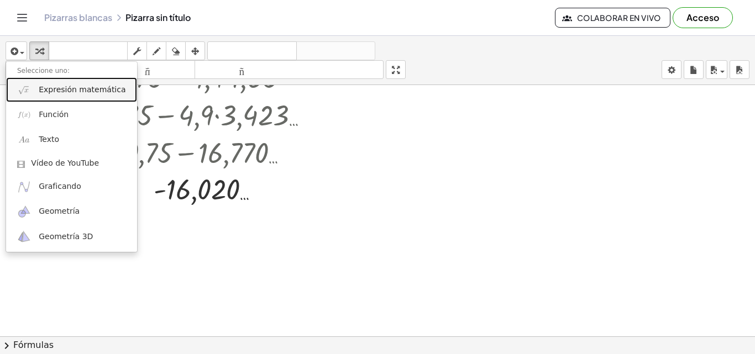
click at [59, 92] on font "Expresión matemática" at bounding box center [82, 89] width 87 height 9
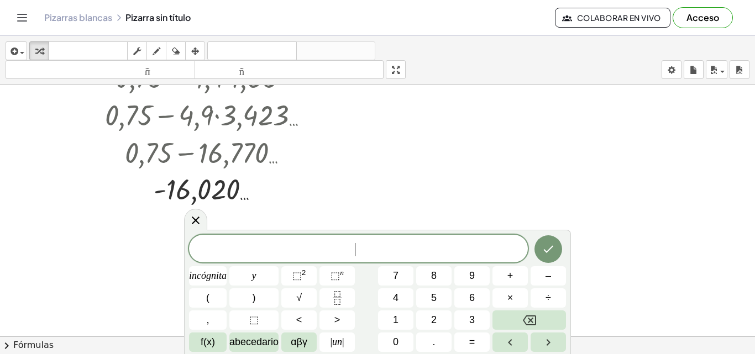
click at [404, 332] on div "​ incógnita y ⬚ 2 ⬚ n 7 8 9 + – ( ) √ 4 5 6 × ÷ , ⬚ < > 1 2 3 f(x) abecedario α…" at bounding box center [377, 293] width 377 height 117
click at [409, 339] on button "0" at bounding box center [395, 342] width 35 height 19
click at [429, 343] on button "." at bounding box center [433, 342] width 35 height 19
click at [399, 280] on button "7" at bounding box center [395, 275] width 35 height 19
click at [437, 303] on button "5" at bounding box center [433, 297] width 35 height 19
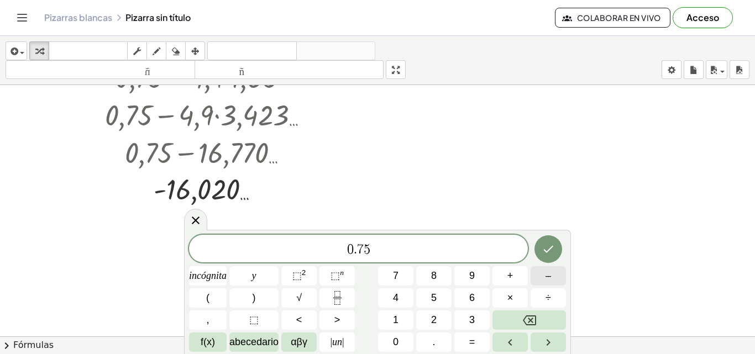
click at [551, 278] on button "–" at bounding box center [547, 275] width 35 height 19
click at [335, 299] on icon "Fracción" at bounding box center [337, 298] width 14 height 14
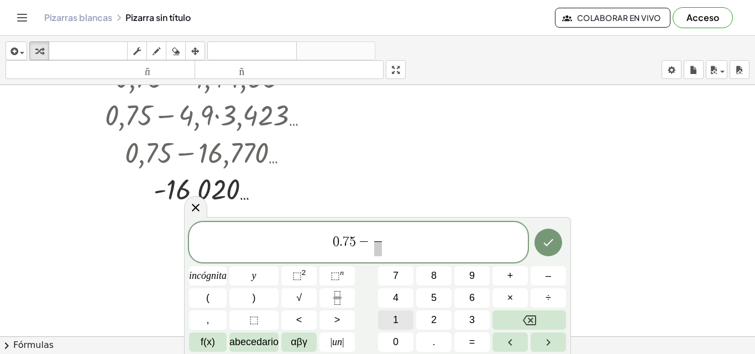
click at [393, 311] on button "1" at bounding box center [395, 319] width 35 height 19
click at [375, 249] on span at bounding box center [377, 248] width 8 height 15
click at [434, 312] on button "2" at bounding box center [433, 319] width 35 height 19
click at [419, 247] on span "0 . 7 5 − 1 2 ​ ​" at bounding box center [358, 243] width 339 height 29
click at [465, 272] on button "9" at bounding box center [471, 275] width 35 height 19
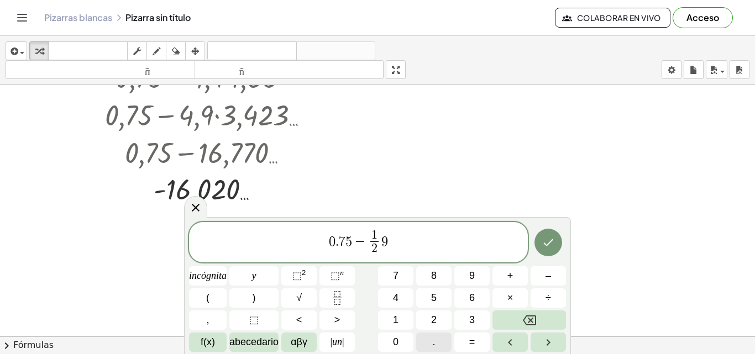
click at [442, 341] on button "." at bounding box center [433, 342] width 35 height 19
click at [434, 272] on font "8" at bounding box center [434, 275] width 6 height 11
click at [516, 298] on button "×" at bounding box center [509, 297] width 35 height 19
click at [218, 297] on button "(" at bounding box center [208, 297] width 38 height 19
click at [392, 325] on button "1" at bounding box center [395, 319] width 35 height 19
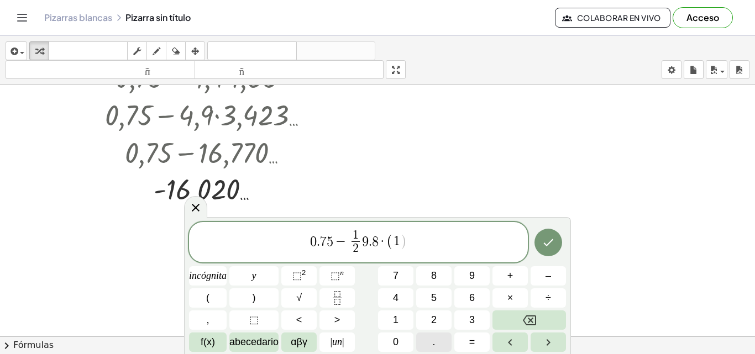
click at [425, 330] on div "0 . 7 5 − 1 2 ​ 9 . 8 · ( 1 ​ ) incógnita y ⬚ 2 ⬚ n 7 8 9 + – ( ) √ 4 5 6 × ÷ ,…" at bounding box center [377, 287] width 377 height 130
click at [433, 274] on font "8" at bounding box center [434, 275] width 6 height 11
click at [397, 319] on font "1" at bounding box center [396, 319] width 6 height 11
click at [257, 293] on button ")" at bounding box center [253, 297] width 49 height 19
click at [313, 272] on button "⬚ 2" at bounding box center [298, 275] width 35 height 19
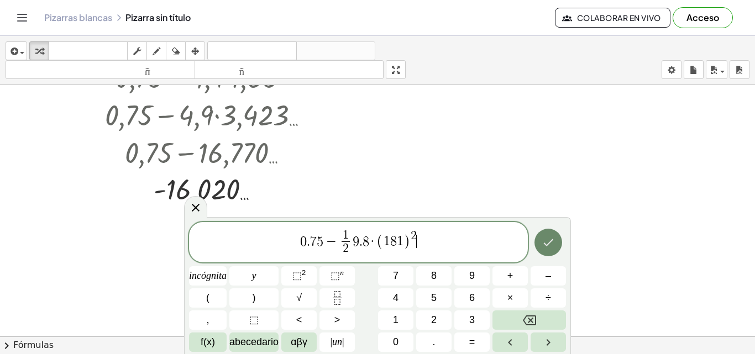
click at [553, 247] on icon "Hecho" at bounding box center [547, 242] width 13 height 13
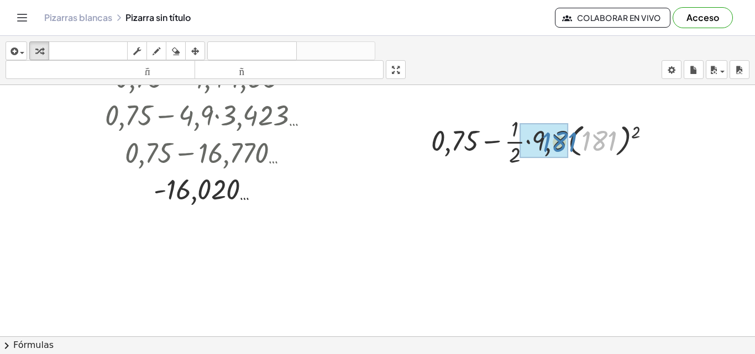
drag, startPoint x: 603, startPoint y: 138, endPoint x: 560, endPoint y: 139, distance: 43.7
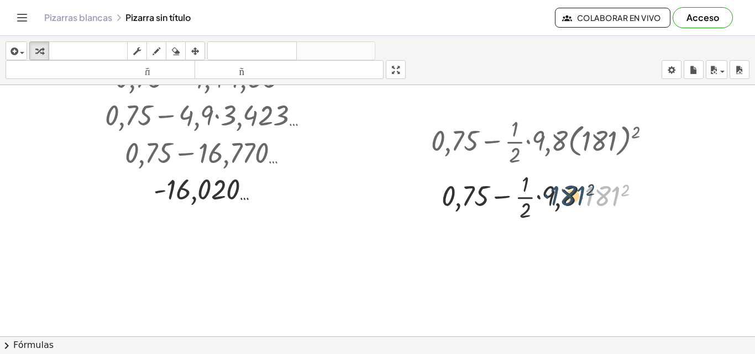
drag, startPoint x: 607, startPoint y: 194, endPoint x: 562, endPoint y: 193, distance: 45.3
click at [562, 193] on div at bounding box center [544, 195] width 239 height 55
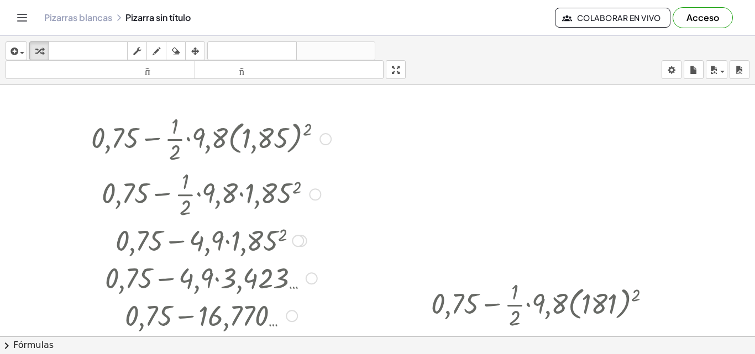
scroll to position [0, 0]
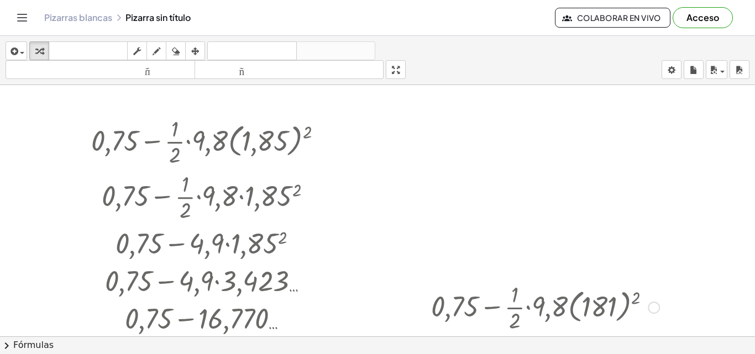
click at [507, 298] on div at bounding box center [544, 306] width 239 height 55
click at [198, 51] on icon "button" at bounding box center [195, 51] width 8 height 13
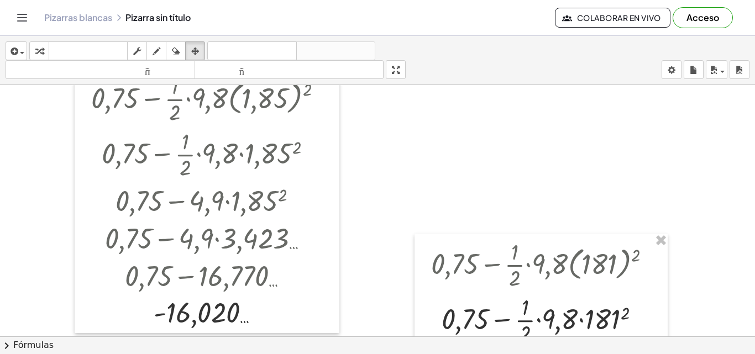
scroll to position [55, 0]
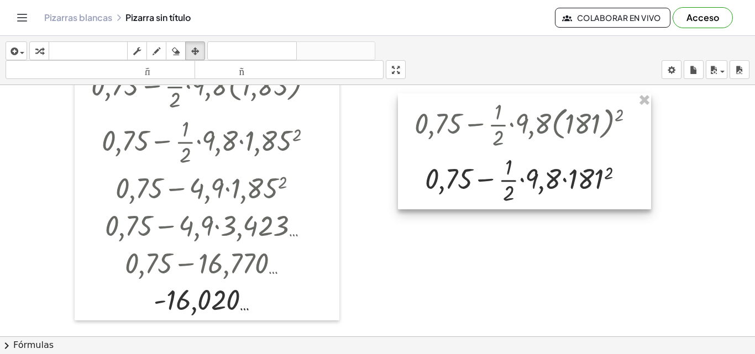
drag, startPoint x: 528, startPoint y: 283, endPoint x: 511, endPoint y: 156, distance: 128.7
click at [511, 156] on div at bounding box center [524, 151] width 253 height 116
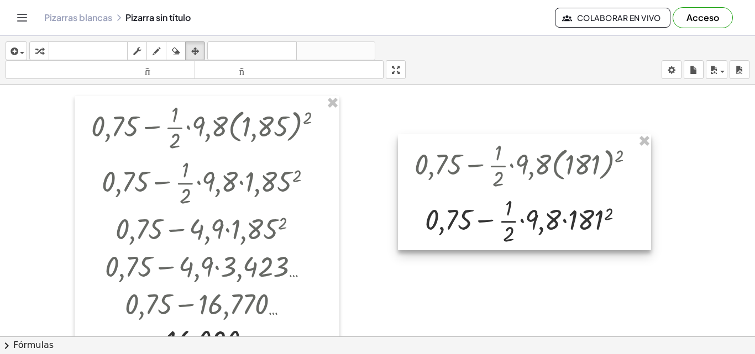
scroll to position [0, 0]
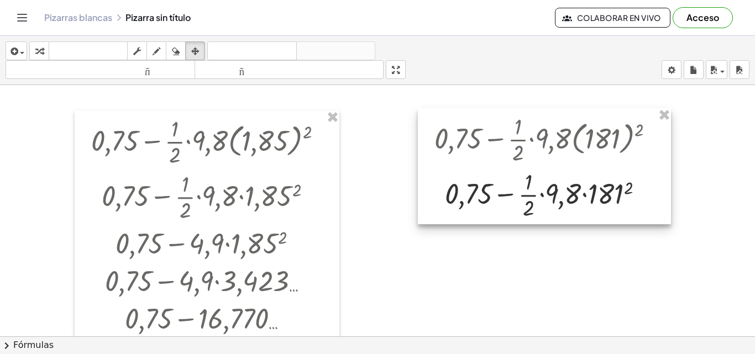
drag, startPoint x: 503, startPoint y: 199, endPoint x: 523, endPoint y: 159, distance: 45.0
click at [523, 159] on div at bounding box center [544, 166] width 253 height 116
click at [582, 186] on div at bounding box center [544, 166] width 253 height 116
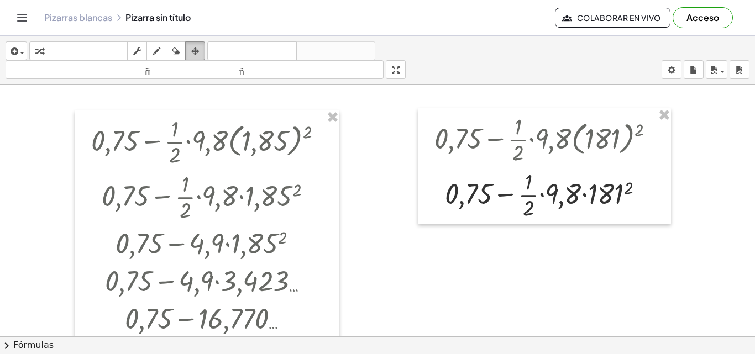
click at [198, 50] on icon "button" at bounding box center [195, 51] width 8 height 13
click at [178, 46] on icon "button" at bounding box center [176, 51] width 8 height 13
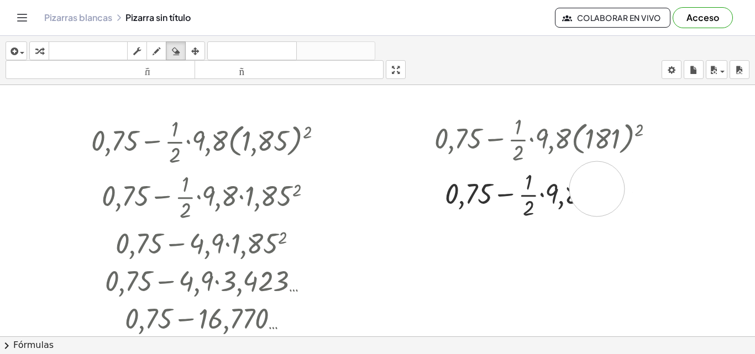
drag, startPoint x: 605, startPoint y: 189, endPoint x: 595, endPoint y: 189, distance: 9.4
click at [595, 189] on div at bounding box center [377, 336] width 755 height 503
drag, startPoint x: 567, startPoint y: 193, endPoint x: 541, endPoint y: 198, distance: 27.0
click at [541, 198] on div at bounding box center [377, 336] width 755 height 503
drag, startPoint x: 521, startPoint y: 209, endPoint x: 555, endPoint y: 195, distance: 36.9
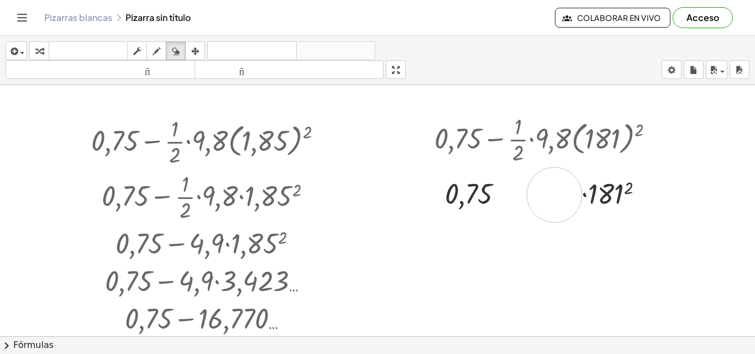
click at [555, 195] on div at bounding box center [377, 336] width 755 height 503
drag, startPoint x: 525, startPoint y: 189, endPoint x: 558, endPoint y: 189, distance: 33.1
click at [558, 189] on div at bounding box center [377, 336] width 755 height 503
drag, startPoint x: 610, startPoint y: 188, endPoint x: 557, endPoint y: 194, distance: 53.4
click at [565, 194] on div at bounding box center [377, 336] width 755 height 503
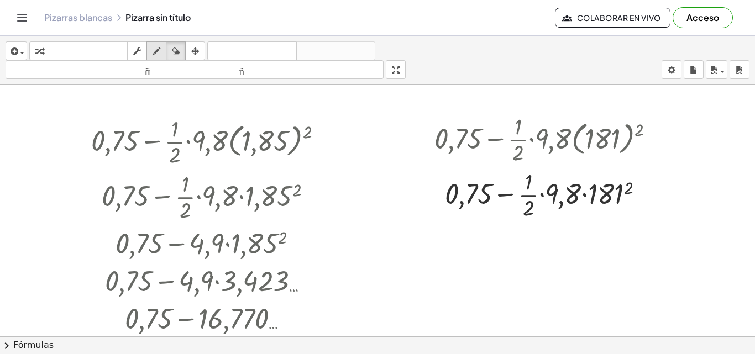
click at [154, 51] on icon "button" at bounding box center [156, 51] width 8 height 13
drag, startPoint x: 557, startPoint y: 193, endPoint x: 514, endPoint y: 193, distance: 42.5
click at [514, 193] on div at bounding box center [377, 336] width 755 height 503
drag, startPoint x: 611, startPoint y: 194, endPoint x: 555, endPoint y: 195, distance: 56.9
click at [555, 195] on div at bounding box center [377, 336] width 755 height 503
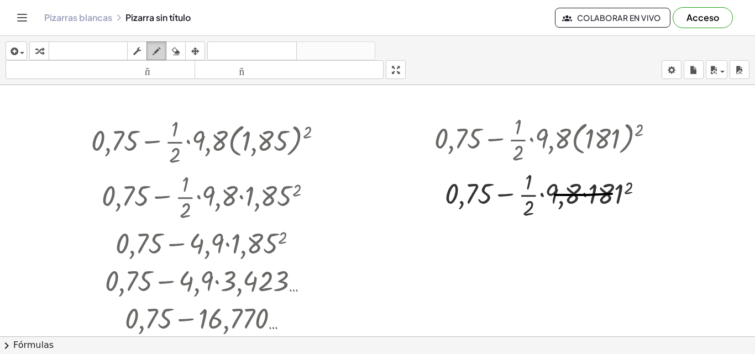
click at [152, 50] on div "button" at bounding box center [156, 50] width 14 height 13
click at [138, 51] on icon "button" at bounding box center [137, 51] width 8 height 13
click at [547, 200] on div at bounding box center [548, 193] width 239 height 55
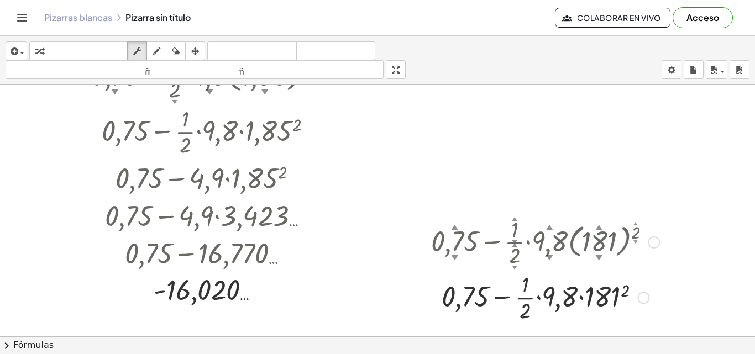
scroll to position [166, 0]
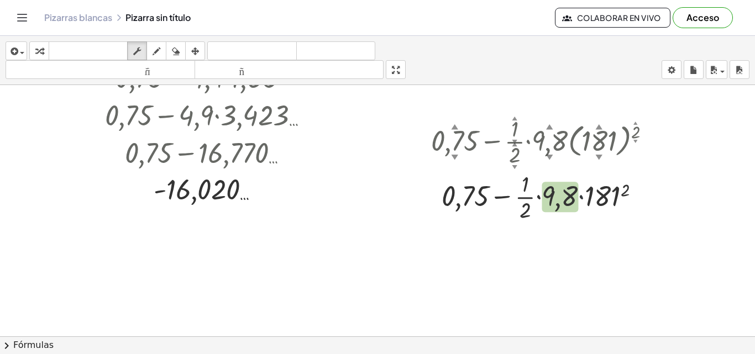
drag, startPoint x: 581, startPoint y: 193, endPoint x: 562, endPoint y: 196, distance: 18.5
click at [562, 196] on div at bounding box center [544, 195] width 239 height 55
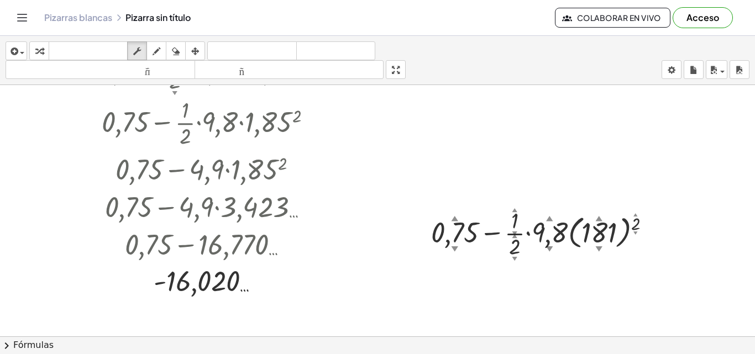
scroll to position [55, 0]
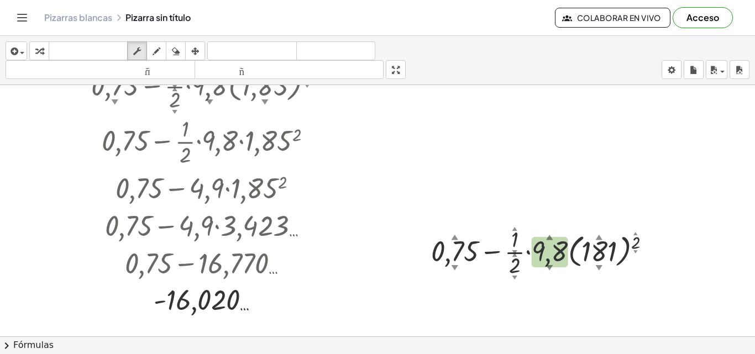
drag, startPoint x: 565, startPoint y: 239, endPoint x: 552, endPoint y: 181, distance: 59.5
click at [552, 181] on div "+ 0,75 ▲ ▼ − · · 1 ▲ ▼ · 2 ▲ ▼ · 9,8 ▲ ▼ · ( 1,85 ▲ ▼ ) 2 ▲ ▼ + 0,75 − · · 1 · …" at bounding box center [377, 281] width 755 height 503
click at [655, 253] on div at bounding box center [653, 252] width 12 height 12
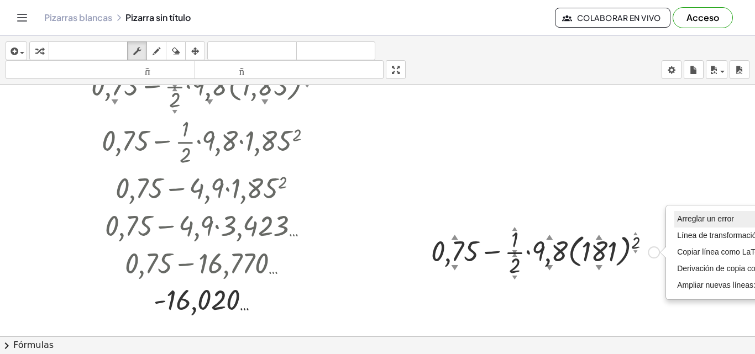
click at [689, 223] on font "Arreglar un error" at bounding box center [705, 218] width 57 height 9
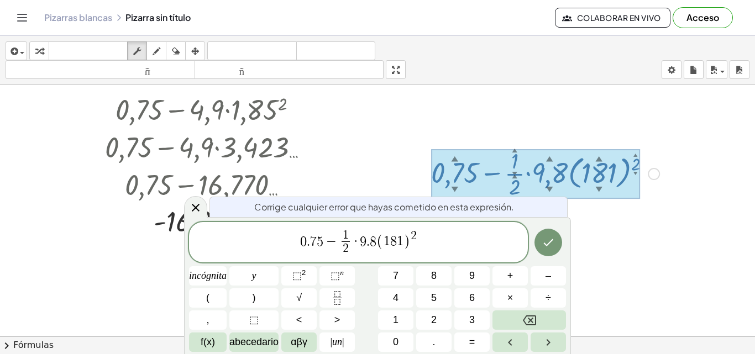
scroll to position [135, 0]
click at [549, 242] on icon "Hecho" at bounding box center [547, 242] width 13 height 13
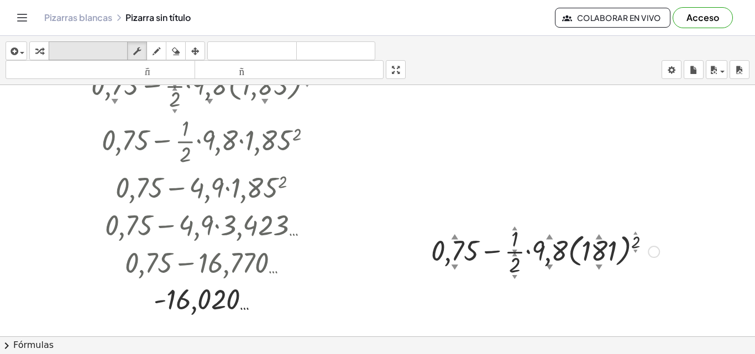
scroll to position [55, 0]
click at [8, 52] on icon "button" at bounding box center [13, 51] width 10 height 13
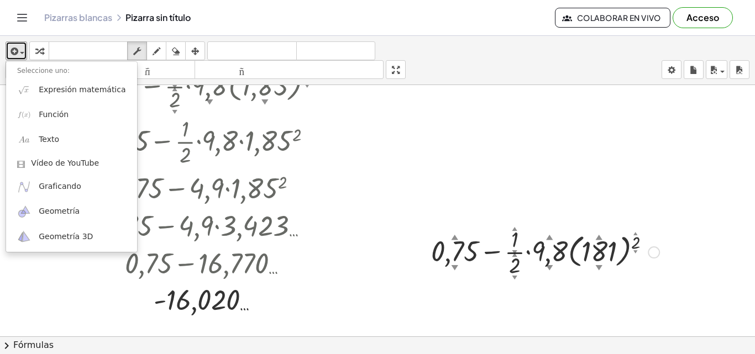
click at [480, 251] on div at bounding box center [544, 251] width 239 height 55
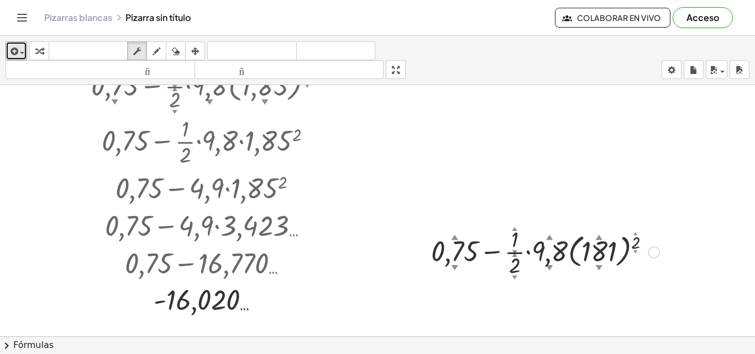
click at [480, 251] on div at bounding box center [544, 251] width 239 height 55
click at [655, 256] on div "Arreglar un error Línea de transformación Copiar línea como LaTeX Derivación de…" at bounding box center [653, 252] width 12 height 12
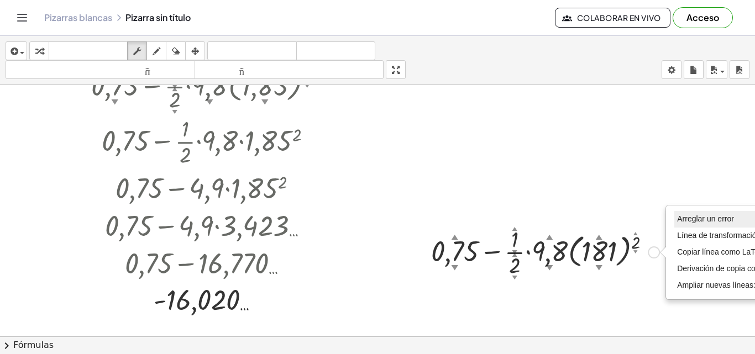
click at [698, 223] on font "Arreglar un error" at bounding box center [705, 218] width 57 height 9
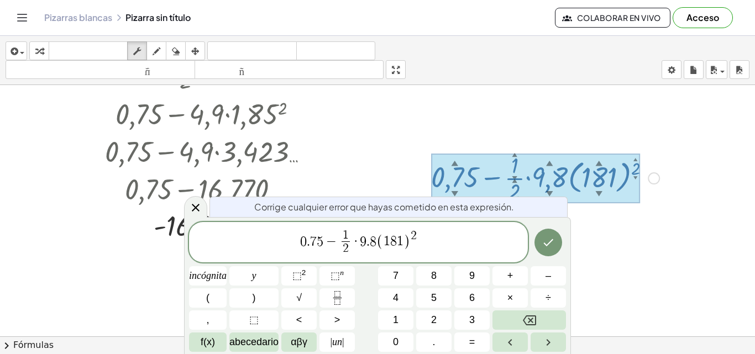
scroll to position [135, 0]
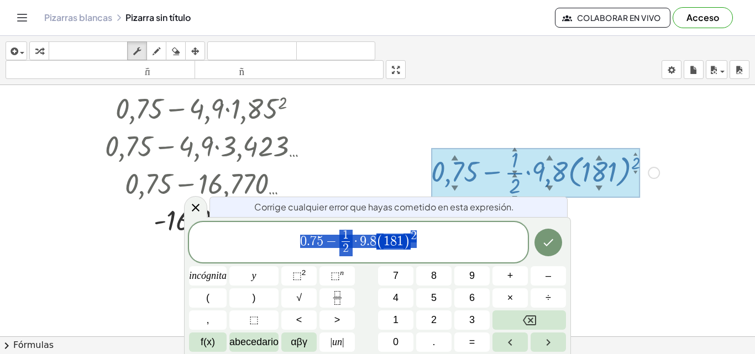
drag, startPoint x: 441, startPoint y: 239, endPoint x: 300, endPoint y: 237, distance: 140.9
click at [300, 237] on span "0 . 7 5 − 1 2 ​ · 9 . 8 ( 1 8 1 ) 2" at bounding box center [358, 243] width 339 height 29
click at [553, 246] on icon "Hecho" at bounding box center [547, 242] width 13 height 13
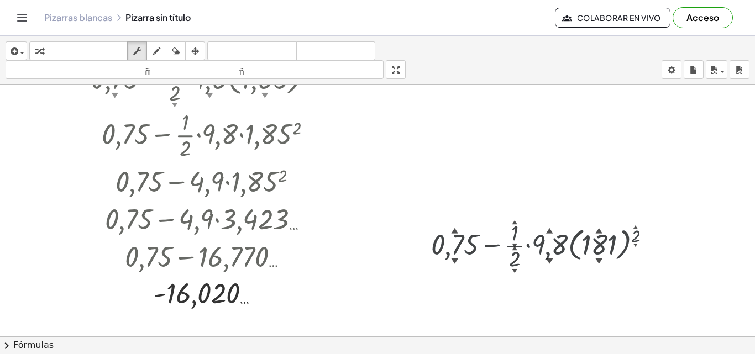
scroll to position [55, 0]
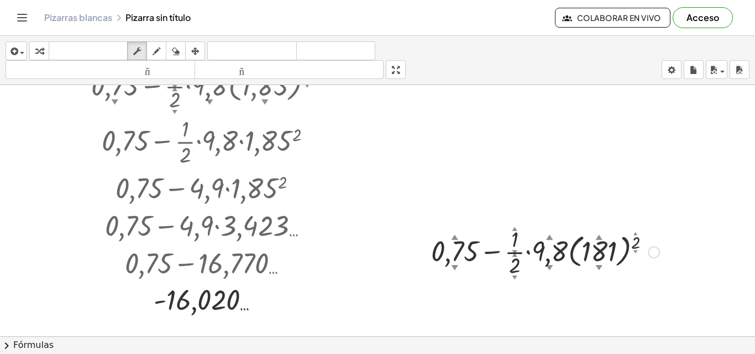
click at [498, 248] on div at bounding box center [544, 251] width 239 height 55
click at [203, 55] on button "arreglar" at bounding box center [195, 50] width 20 height 19
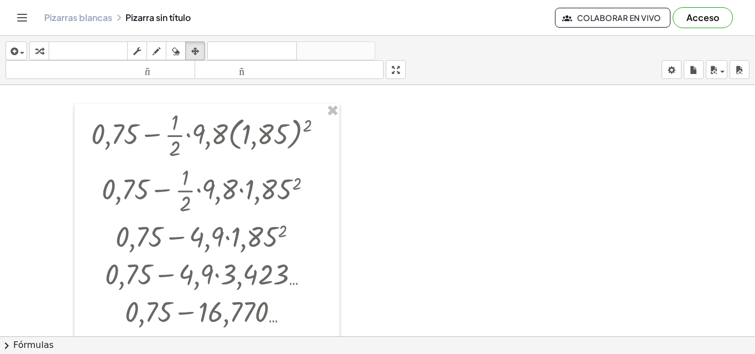
scroll to position [0, 0]
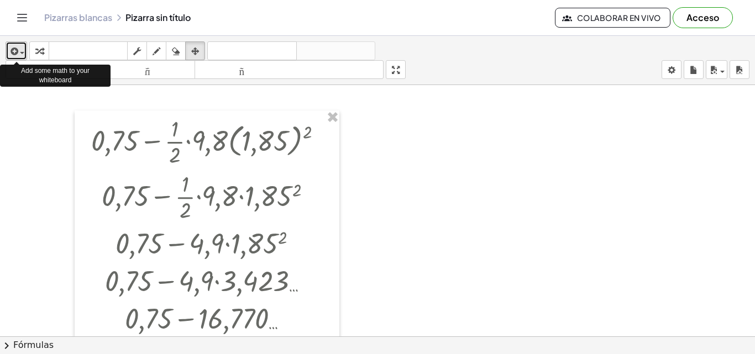
click at [15, 49] on icon "button" at bounding box center [13, 51] width 10 height 13
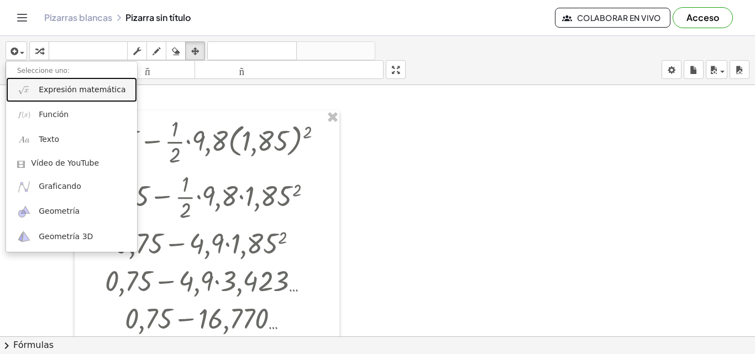
click at [56, 91] on font "Expresión matemática" at bounding box center [82, 89] width 87 height 9
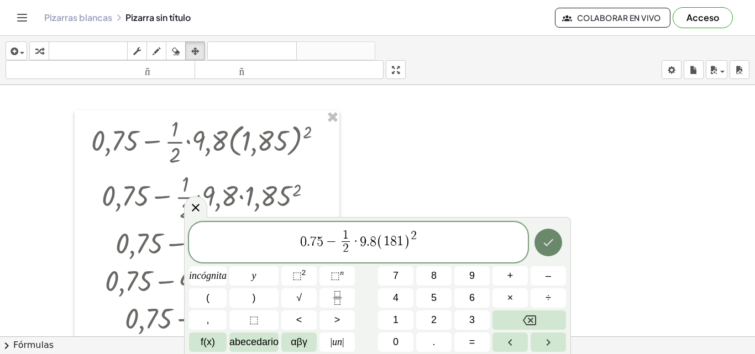
click at [550, 247] on icon "Hecho" at bounding box center [547, 242] width 13 height 13
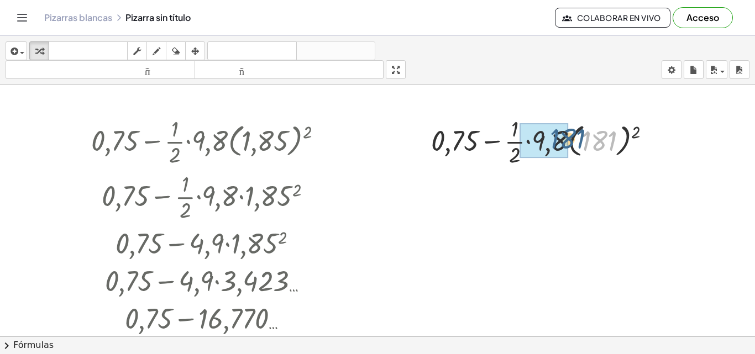
drag, startPoint x: 603, startPoint y: 135, endPoint x: 559, endPoint y: 133, distance: 43.7
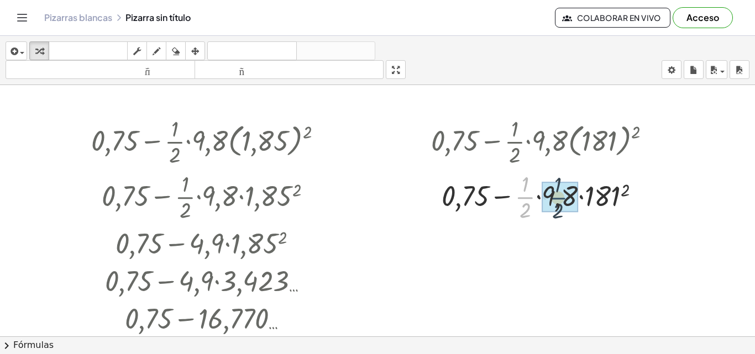
drag, startPoint x: 521, startPoint y: 193, endPoint x: 558, endPoint y: 193, distance: 37.6
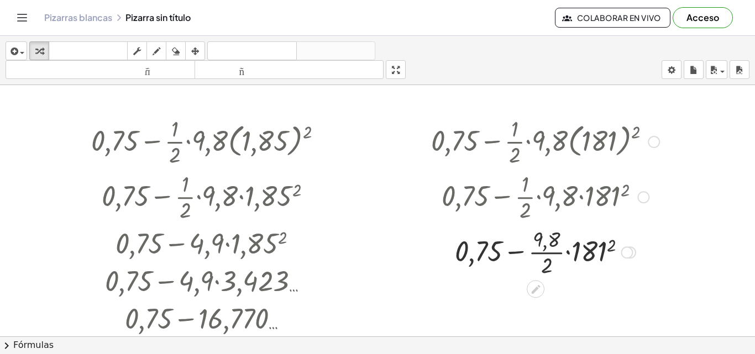
click at [639, 199] on div at bounding box center [643, 197] width 12 height 12
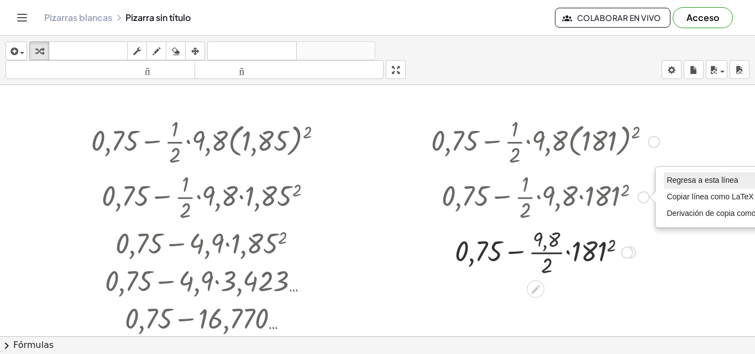
click at [676, 178] on font "Regresa a esta línea" at bounding box center [701, 180] width 71 height 9
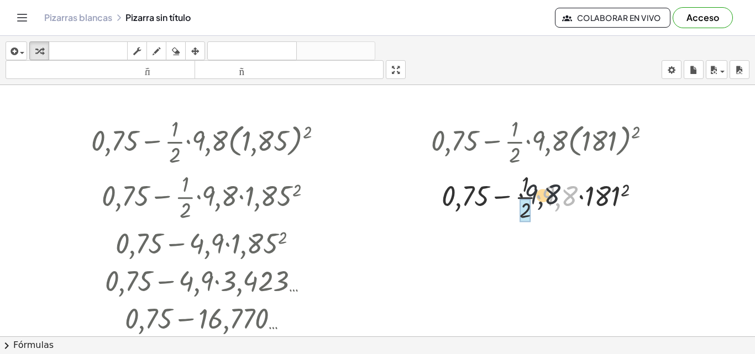
drag, startPoint x: 558, startPoint y: 198, endPoint x: 519, endPoint y: 195, distance: 39.9
click at [519, 195] on div at bounding box center [544, 195] width 239 height 55
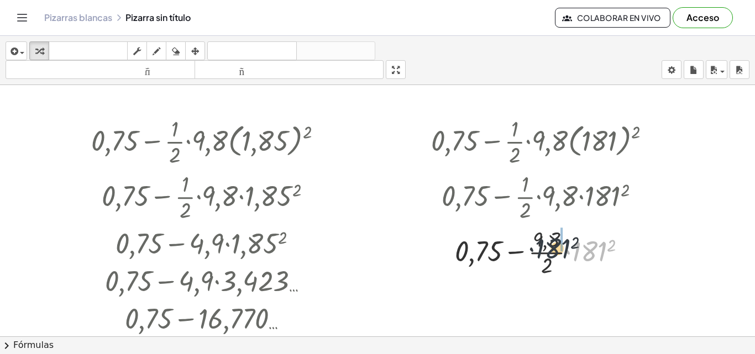
drag, startPoint x: 588, startPoint y: 256, endPoint x: 542, endPoint y: 252, distance: 46.0
click at [542, 252] on div at bounding box center [544, 251] width 239 height 55
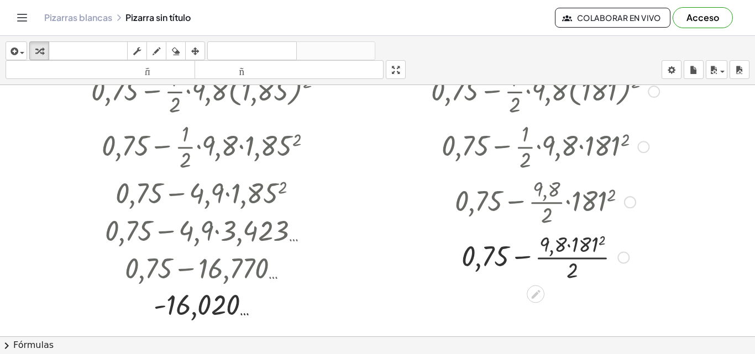
scroll to position [55, 0]
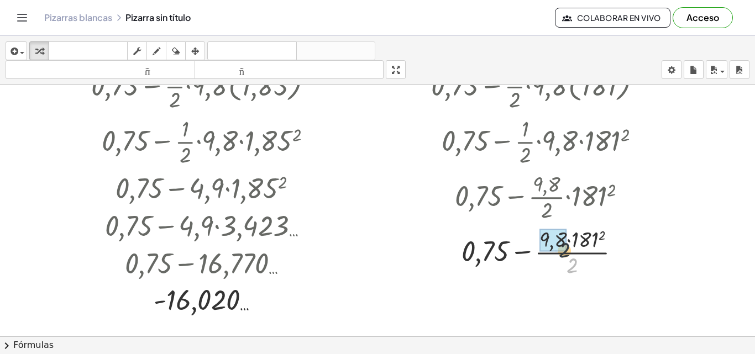
drag, startPoint x: 574, startPoint y: 260, endPoint x: 567, endPoint y: 245, distance: 16.6
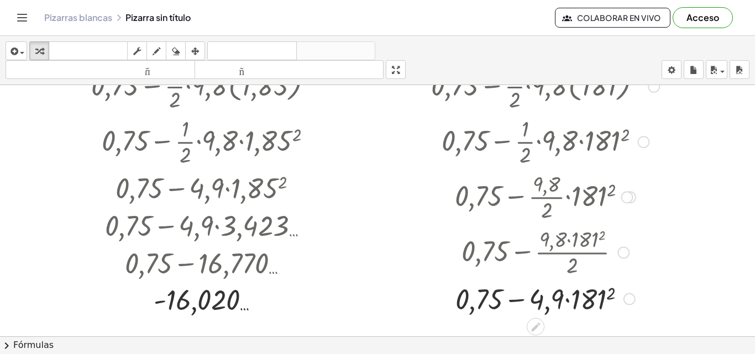
scroll to position [110, 0]
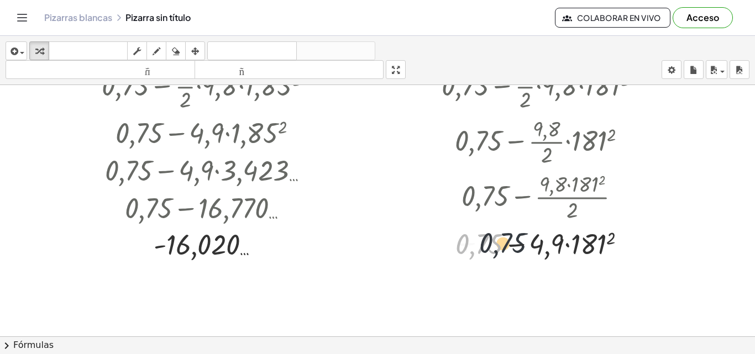
drag, startPoint x: 478, startPoint y: 251, endPoint x: 512, endPoint y: 247, distance: 33.9
click at [512, 247] on div at bounding box center [544, 243] width 239 height 38
click at [515, 246] on div at bounding box center [544, 243] width 239 height 38
drag, startPoint x: 555, startPoint y: 244, endPoint x: 526, endPoint y: 240, distance: 28.5
click at [526, 240] on div at bounding box center [544, 243] width 239 height 38
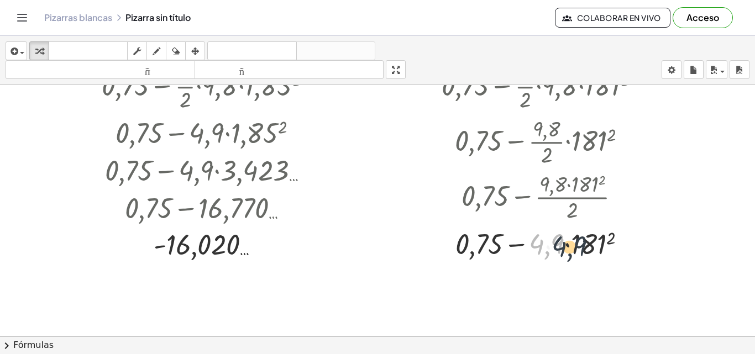
drag, startPoint x: 553, startPoint y: 244, endPoint x: 581, endPoint y: 246, distance: 27.7
click at [581, 246] on div at bounding box center [544, 243] width 239 height 38
drag, startPoint x: 597, startPoint y: 244, endPoint x: 566, endPoint y: 238, distance: 31.4
click at [566, 238] on div at bounding box center [544, 243] width 239 height 38
drag, startPoint x: 545, startPoint y: 241, endPoint x: 556, endPoint y: 244, distance: 11.5
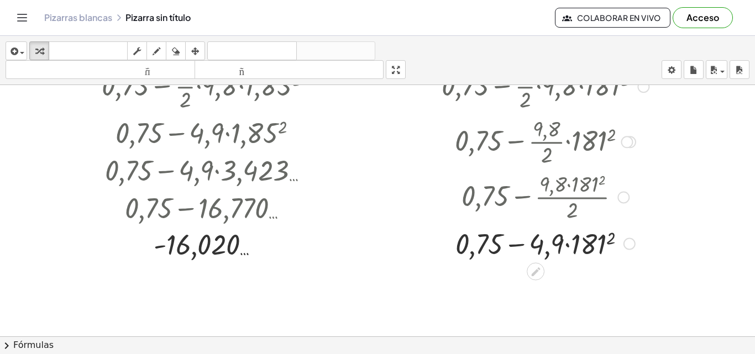
click at [553, 244] on div at bounding box center [544, 243] width 239 height 38
drag, startPoint x: 536, startPoint y: 245, endPoint x: 581, endPoint y: 242, distance: 44.9
click at [581, 242] on div at bounding box center [544, 243] width 239 height 38
drag, startPoint x: 575, startPoint y: 240, endPoint x: 595, endPoint y: 239, distance: 20.0
click at [595, 239] on div at bounding box center [544, 243] width 239 height 38
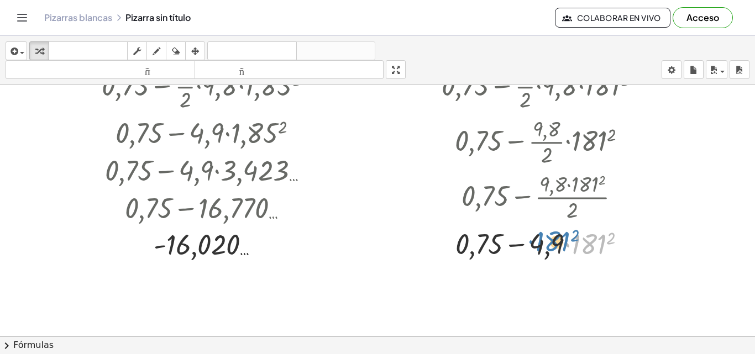
drag, startPoint x: 593, startPoint y: 242, endPoint x: 556, endPoint y: 240, distance: 37.6
click at [556, 240] on div at bounding box center [544, 243] width 239 height 38
drag, startPoint x: 518, startPoint y: 245, endPoint x: 530, endPoint y: 245, distance: 12.7
click at [530, 245] on div at bounding box center [544, 243] width 239 height 38
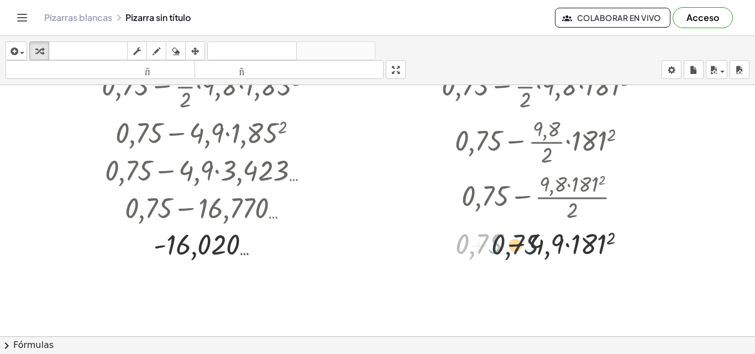
drag, startPoint x: 485, startPoint y: 244, endPoint x: 554, endPoint y: 237, distance: 69.4
click at [554, 237] on div at bounding box center [544, 243] width 239 height 38
drag, startPoint x: 480, startPoint y: 246, endPoint x: 576, endPoint y: 245, distance: 96.1
click at [576, 245] on div at bounding box center [544, 243] width 239 height 38
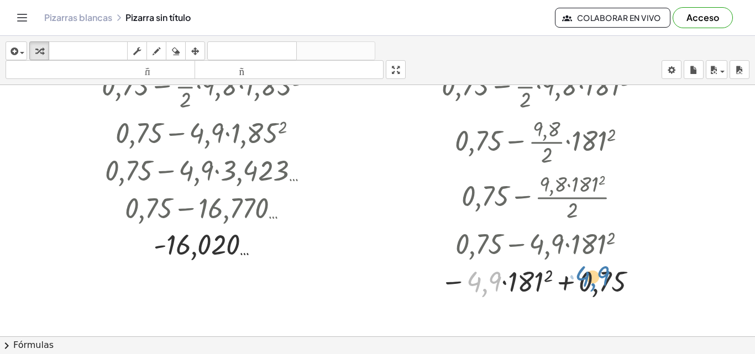
drag, startPoint x: 499, startPoint y: 278, endPoint x: 612, endPoint y: 273, distance: 112.8
click at [612, 273] on div at bounding box center [544, 281] width 239 height 38
drag, startPoint x: 625, startPoint y: 276, endPoint x: 566, endPoint y: 278, distance: 59.7
click at [566, 278] on div at bounding box center [544, 281] width 239 height 38
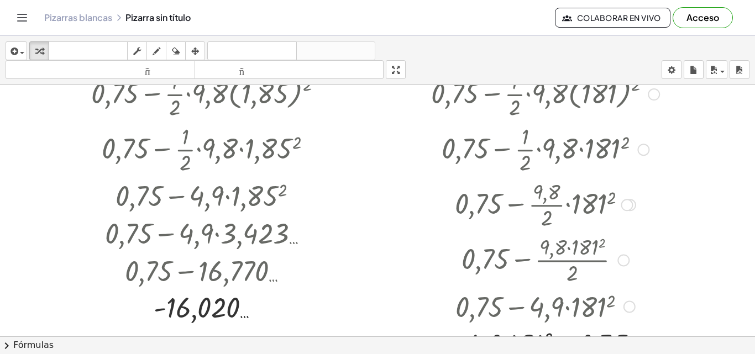
scroll to position [0, 0]
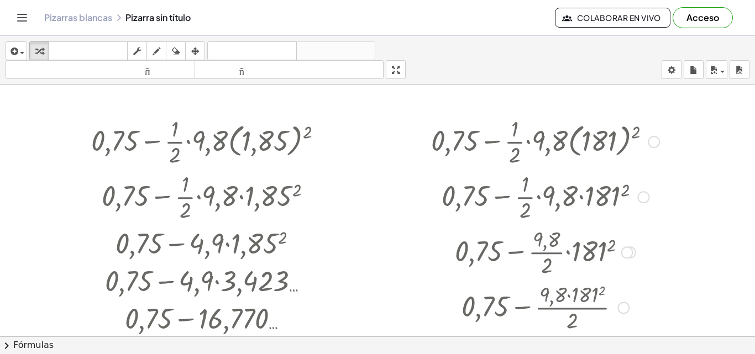
click at [644, 201] on div at bounding box center [643, 197] width 12 height 12
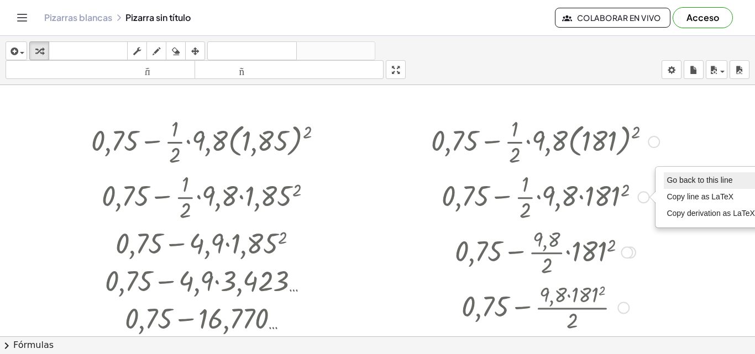
click at [668, 180] on span "Go back to this line" at bounding box center [699, 180] width 66 height 9
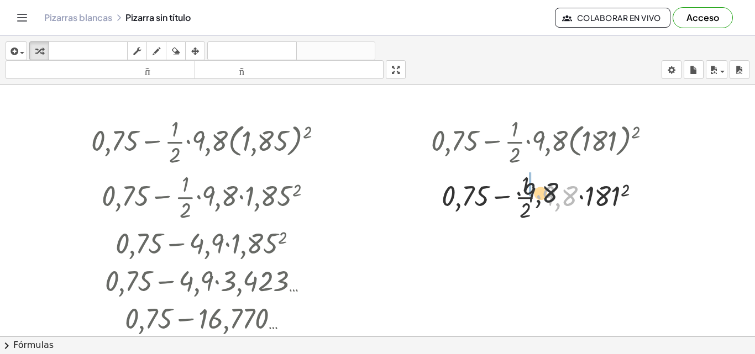
drag, startPoint x: 562, startPoint y: 194, endPoint x: 528, endPoint y: 189, distance: 35.1
click at [528, 189] on div at bounding box center [544, 195] width 239 height 55
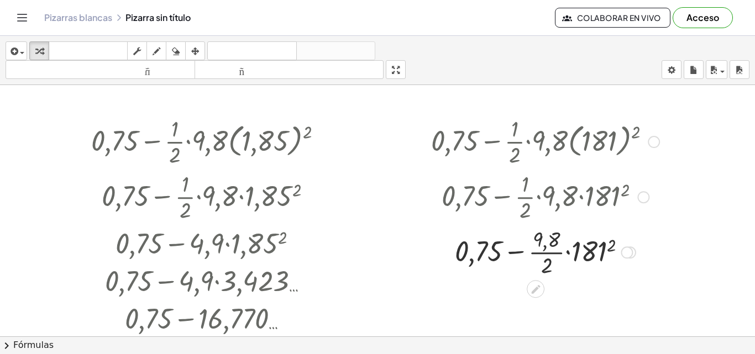
click at [640, 193] on div at bounding box center [643, 197] width 12 height 12
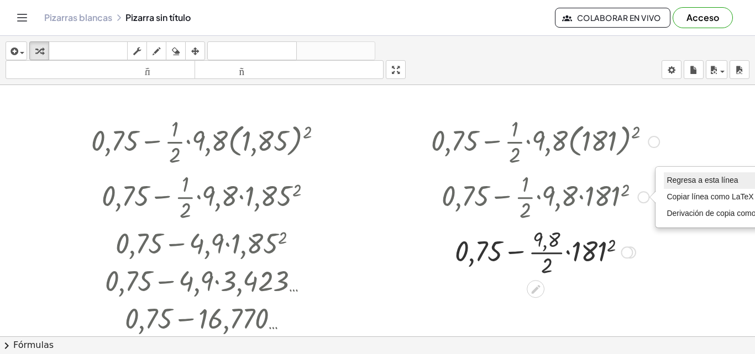
click at [681, 180] on font "Regresa a esta línea" at bounding box center [701, 180] width 71 height 9
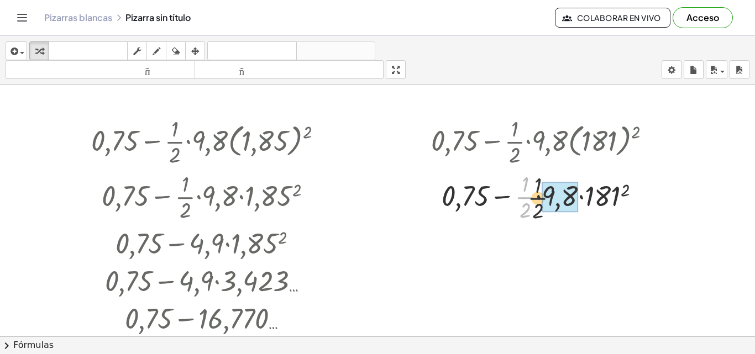
drag, startPoint x: 521, startPoint y: 199, endPoint x: 543, endPoint y: 201, distance: 21.6
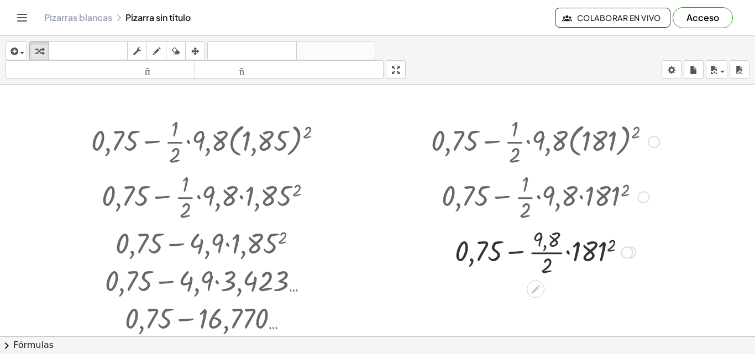
click at [648, 195] on div at bounding box center [643, 197] width 12 height 12
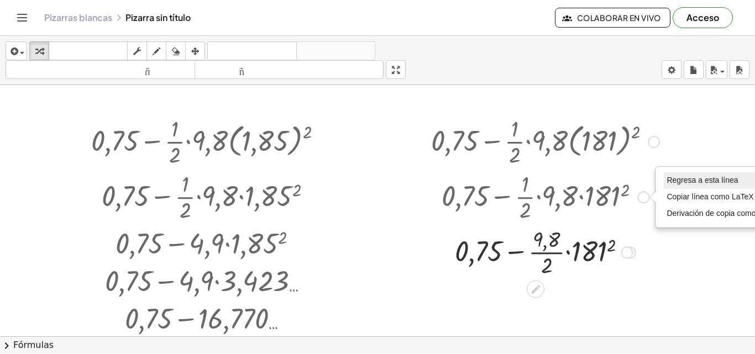
click at [689, 177] on font "Regresa a esta línea" at bounding box center [701, 180] width 71 height 9
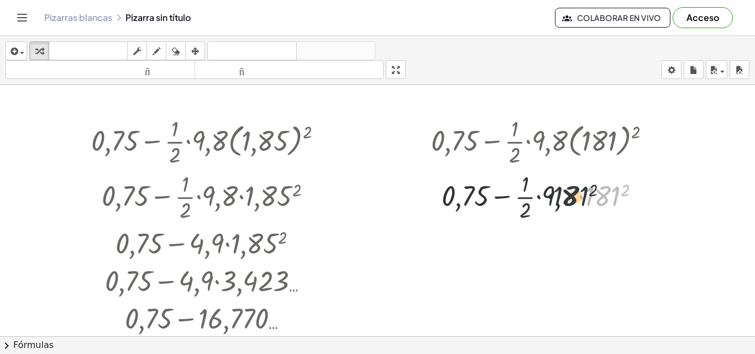
drag, startPoint x: 618, startPoint y: 194, endPoint x: 565, endPoint y: 194, distance: 53.0
click at [566, 194] on div at bounding box center [544, 195] width 239 height 55
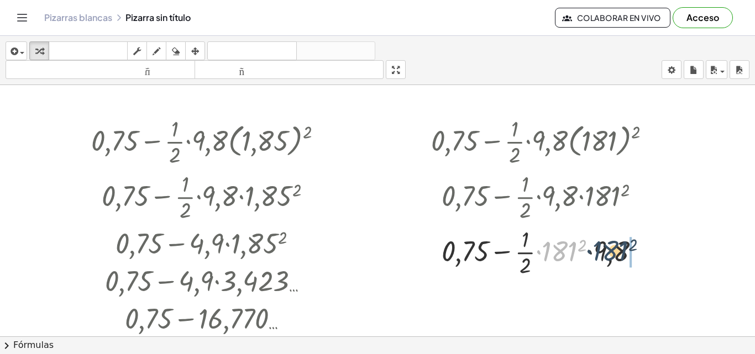
drag, startPoint x: 560, startPoint y: 250, endPoint x: 633, endPoint y: 245, distance: 73.6
drag, startPoint x: 525, startPoint y: 249, endPoint x: 551, endPoint y: 251, distance: 25.5
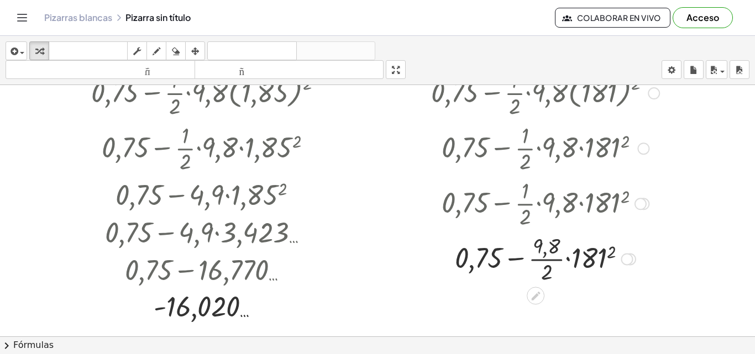
scroll to position [55, 0]
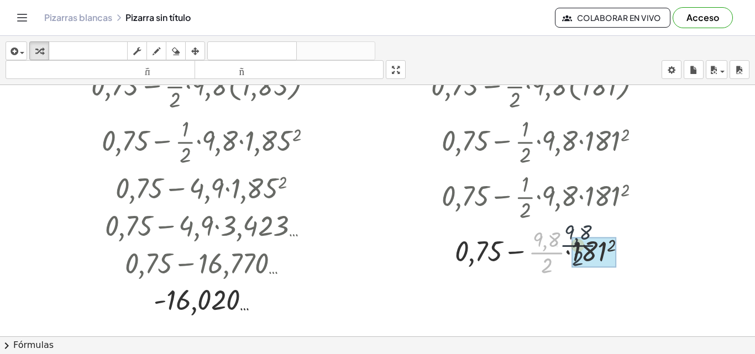
drag, startPoint x: 547, startPoint y: 255, endPoint x: 568, endPoint y: 249, distance: 21.2
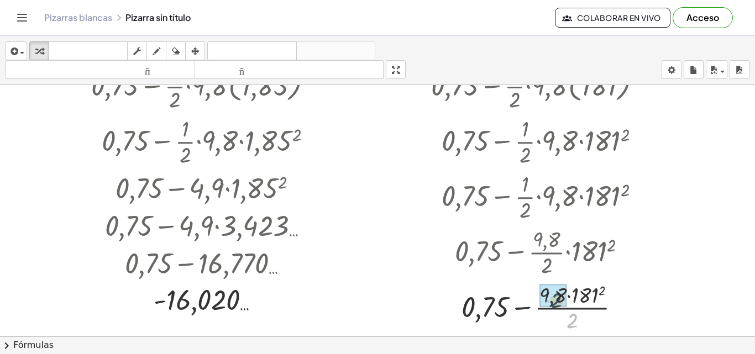
drag, startPoint x: 572, startPoint y: 319, endPoint x: 553, endPoint y: 298, distance: 28.5
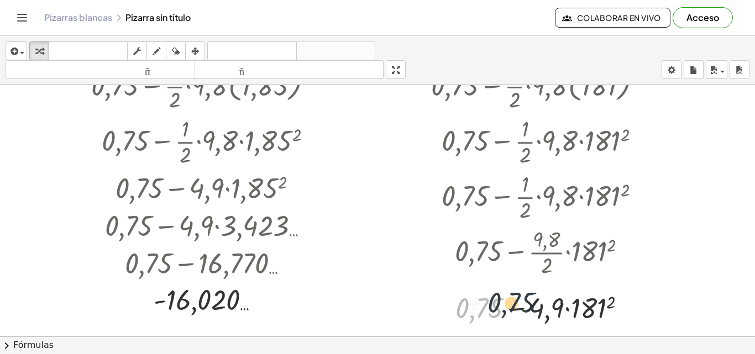
drag, startPoint x: 483, startPoint y: 303, endPoint x: 529, endPoint y: 300, distance: 45.4
click at [527, 299] on div at bounding box center [544, 307] width 239 height 38
click at [515, 308] on div at bounding box center [544, 307] width 239 height 38
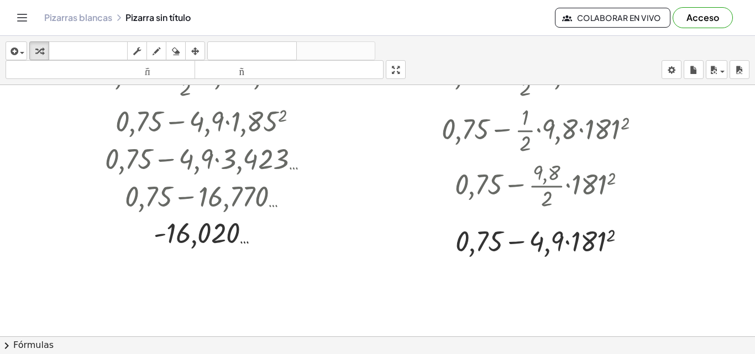
scroll to position [166, 0]
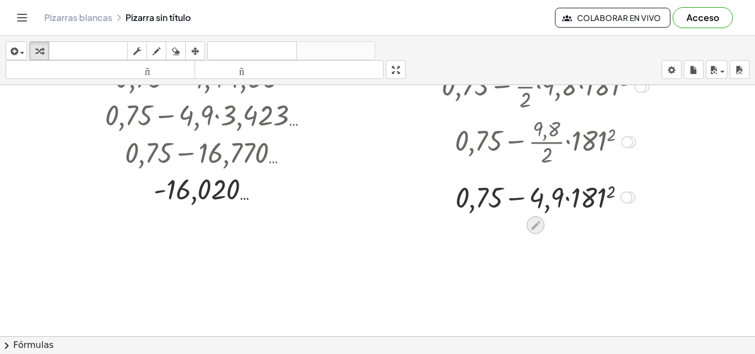
click at [533, 225] on icon at bounding box center [536, 225] width 12 height 12
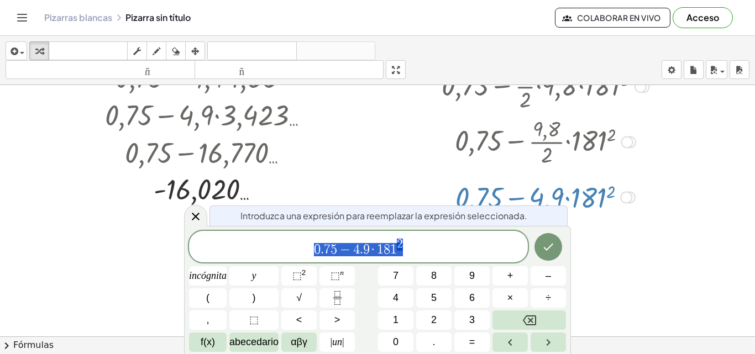
click at [603, 233] on div at bounding box center [377, 170] width 755 height 503
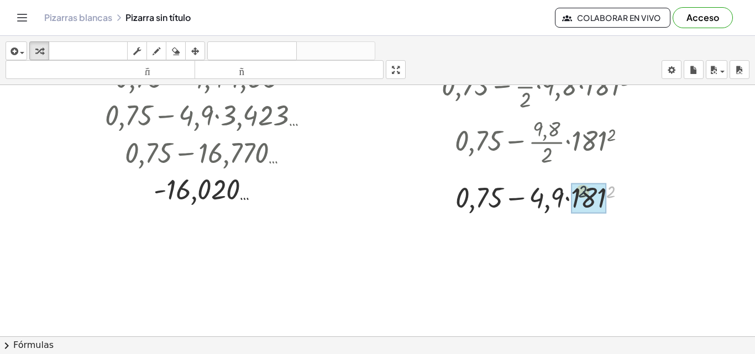
drag, startPoint x: 611, startPoint y: 193, endPoint x: 574, endPoint y: 193, distance: 36.5
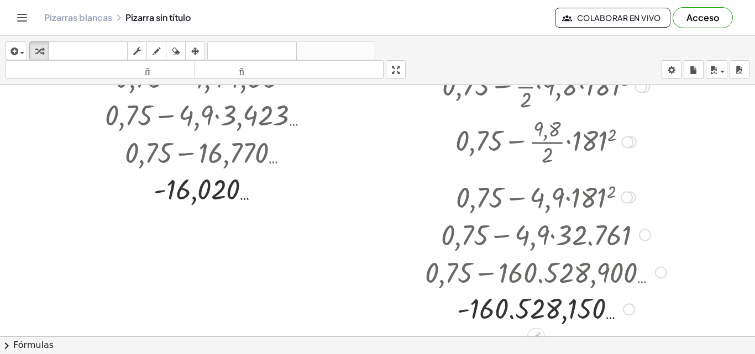
click at [645, 235] on div at bounding box center [645, 235] width 12 height 12
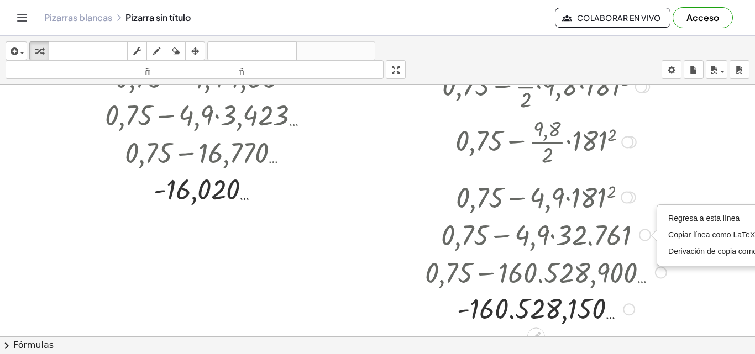
click at [621, 187] on div at bounding box center [545, 197] width 252 height 38
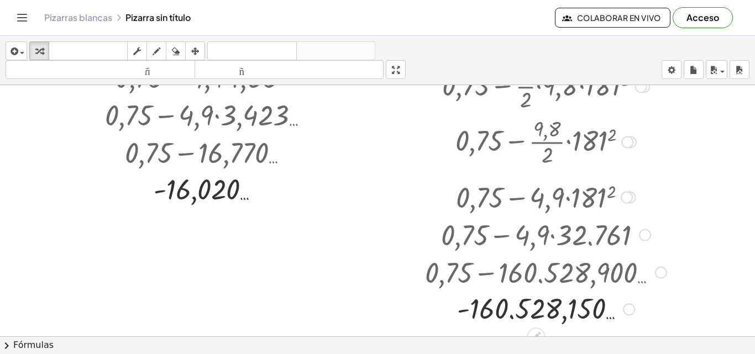
click at [626, 193] on div at bounding box center [626, 198] width 12 height 12
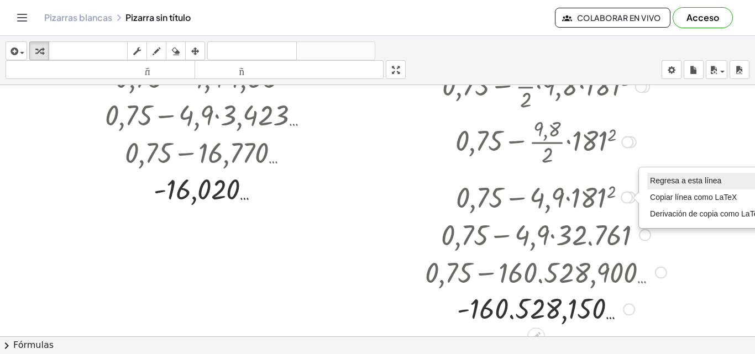
click at [666, 181] on font "Regresa a esta línea" at bounding box center [685, 180] width 71 height 9
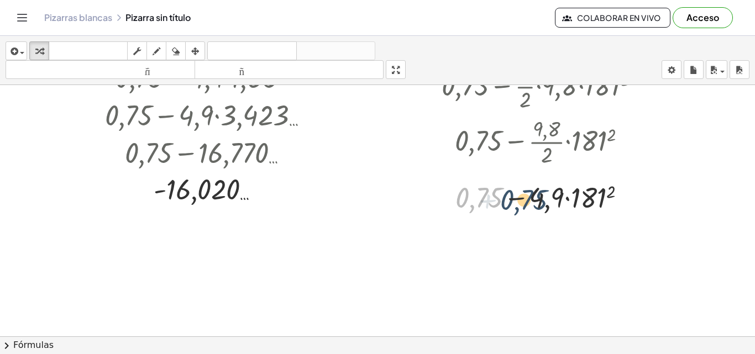
drag, startPoint x: 467, startPoint y: 188, endPoint x: 522, endPoint y: 189, distance: 54.7
click at [522, 189] on div at bounding box center [544, 197] width 239 height 38
click at [584, 195] on div at bounding box center [544, 197] width 239 height 38
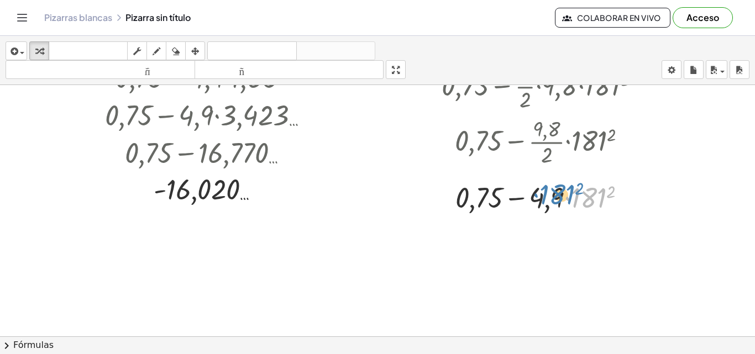
drag, startPoint x: 577, startPoint y: 199, endPoint x: 538, endPoint y: 198, distance: 38.7
click at [539, 198] on div at bounding box center [544, 197] width 239 height 38
drag, startPoint x: 583, startPoint y: 196, endPoint x: 533, endPoint y: 196, distance: 49.7
click at [533, 196] on div at bounding box center [544, 197] width 239 height 38
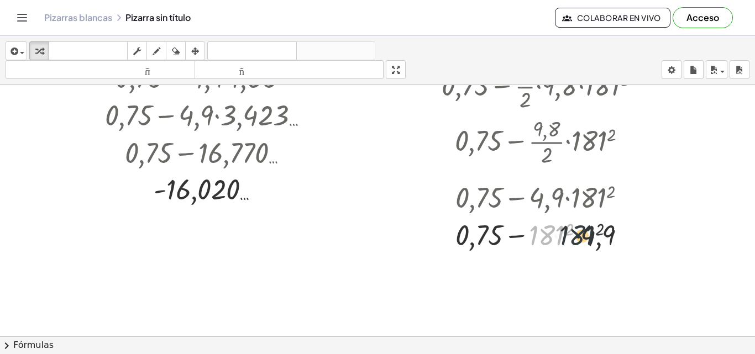
drag, startPoint x: 550, startPoint y: 240, endPoint x: 596, endPoint y: 240, distance: 45.8
click at [595, 240] on div at bounding box center [544, 234] width 239 height 38
click at [632, 194] on div at bounding box center [629, 198] width 12 height 12
click at [626, 200] on div "Regresa a esta línea Copiar línea como LaTeX Derivación de copia como LaTeX" at bounding box center [626, 198] width 12 height 12
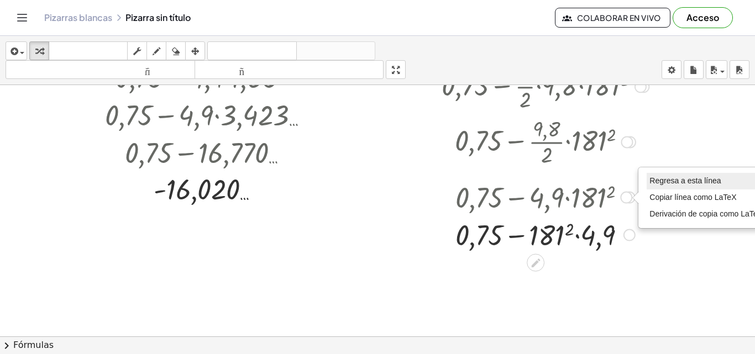
click at [653, 182] on font "Regresa a esta línea" at bounding box center [684, 180] width 71 height 9
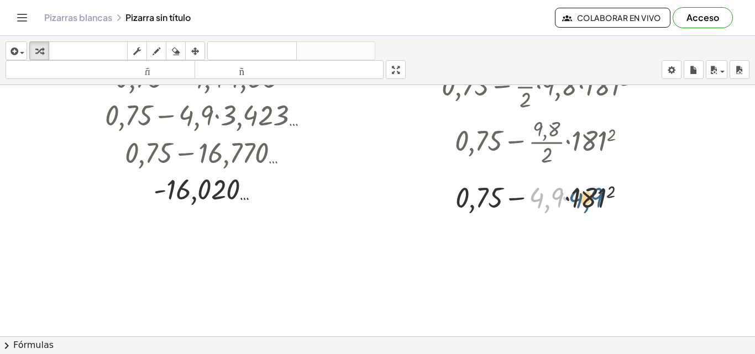
drag, startPoint x: 547, startPoint y: 201, endPoint x: 588, endPoint y: 201, distance: 41.4
click at [588, 201] on div at bounding box center [544, 197] width 239 height 38
drag, startPoint x: 542, startPoint y: 193, endPoint x: 611, endPoint y: 204, distance: 69.4
click at [611, 204] on div at bounding box center [544, 197] width 239 height 38
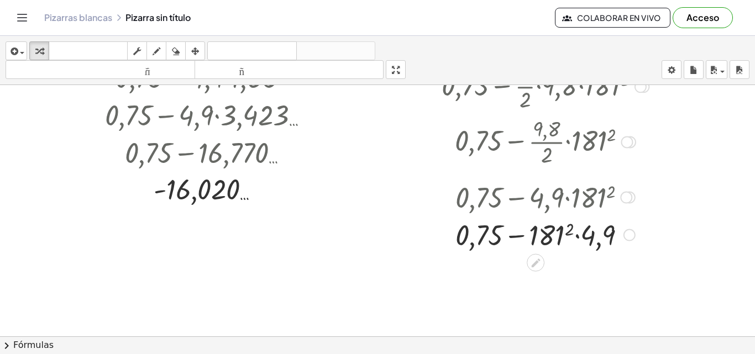
click at [628, 192] on div at bounding box center [626, 198] width 12 height 12
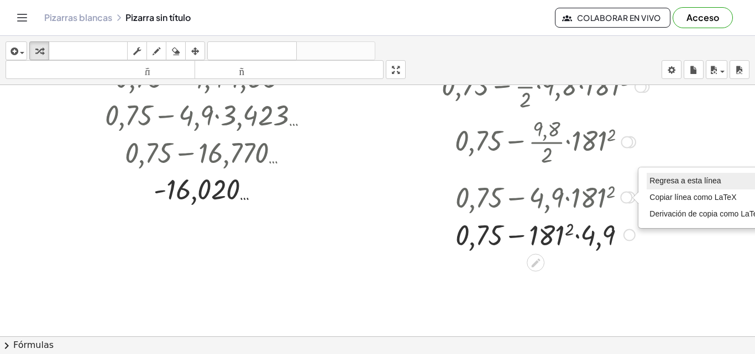
click at [662, 176] on font "Regresa a esta línea" at bounding box center [684, 180] width 71 height 9
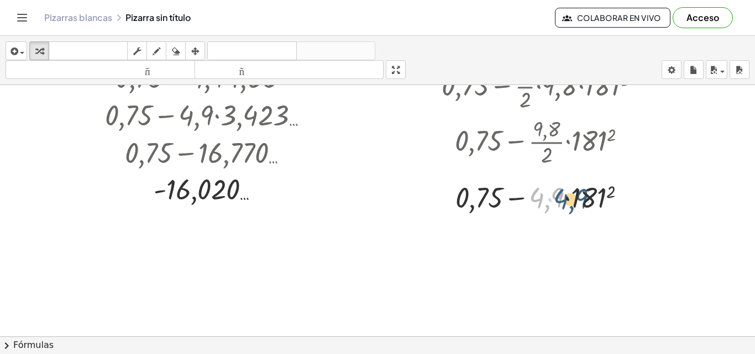
drag, startPoint x: 546, startPoint y: 200, endPoint x: 570, endPoint y: 201, distance: 24.3
click at [570, 201] on div at bounding box center [544, 197] width 239 height 38
click at [568, 197] on div at bounding box center [544, 197] width 239 height 38
drag, startPoint x: 584, startPoint y: 199, endPoint x: 573, endPoint y: 195, distance: 11.7
click at [573, 195] on div at bounding box center [544, 197] width 239 height 38
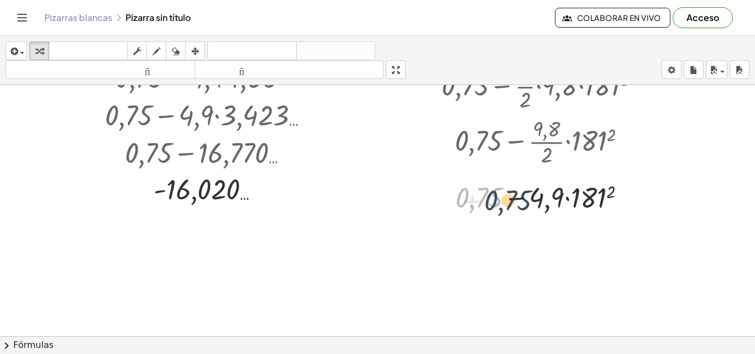
drag, startPoint x: 475, startPoint y: 198, endPoint x: 510, endPoint y: 199, distance: 34.8
click at [510, 199] on div at bounding box center [544, 197] width 239 height 38
click at [560, 193] on div at bounding box center [544, 197] width 239 height 38
drag, startPoint x: 585, startPoint y: 198, endPoint x: 557, endPoint y: 198, distance: 27.6
click at [557, 198] on div at bounding box center [544, 197] width 239 height 38
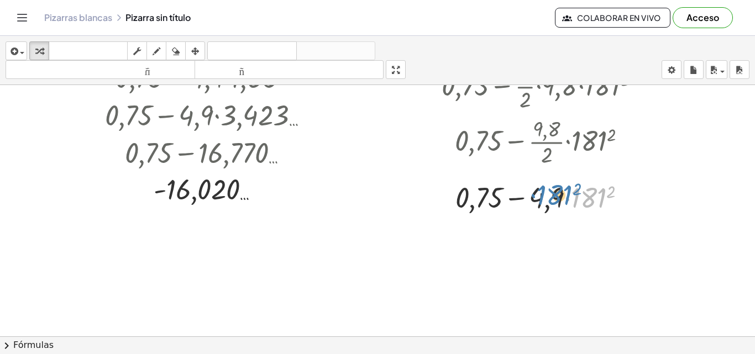
drag, startPoint x: 582, startPoint y: 198, endPoint x: 545, endPoint y: 197, distance: 37.0
click at [545, 197] on div at bounding box center [544, 197] width 239 height 38
drag, startPoint x: 541, startPoint y: 196, endPoint x: 580, endPoint y: 191, distance: 39.5
click at [580, 191] on div at bounding box center [544, 197] width 239 height 38
click at [568, 198] on div at bounding box center [544, 197] width 239 height 38
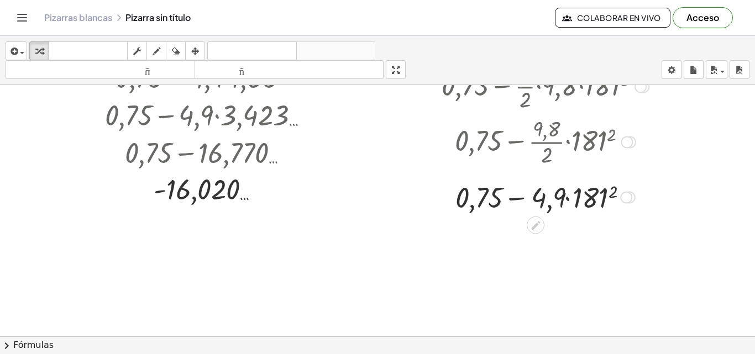
click at [567, 204] on div at bounding box center [544, 197] width 239 height 38
click at [563, 200] on div at bounding box center [544, 197] width 239 height 38
click at [563, 199] on div at bounding box center [544, 197] width 239 height 38
click at [562, 199] on div at bounding box center [544, 197] width 239 height 38
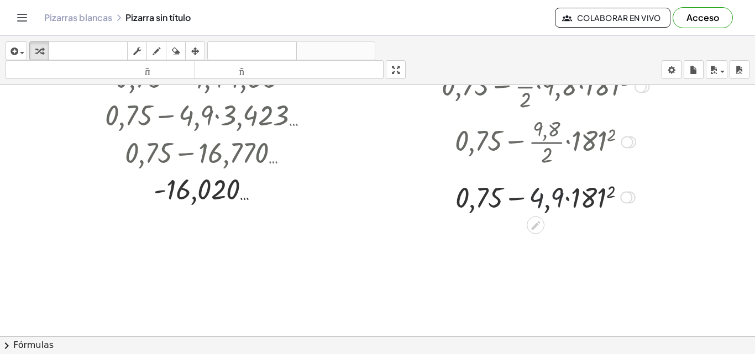
click at [561, 199] on div at bounding box center [544, 197] width 239 height 38
drag, startPoint x: 561, startPoint y: 199, endPoint x: 584, endPoint y: 204, distance: 23.1
click at [574, 202] on div at bounding box center [544, 197] width 239 height 38
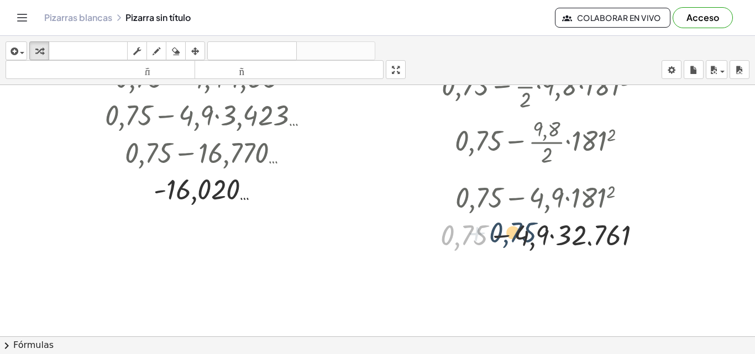
drag, startPoint x: 478, startPoint y: 237, endPoint x: 528, endPoint y: 234, distance: 50.3
click at [528, 234] on div at bounding box center [544, 234] width 239 height 38
click at [544, 233] on div at bounding box center [544, 234] width 239 height 38
click at [547, 233] on div at bounding box center [544, 234] width 239 height 38
click at [552, 236] on div at bounding box center [544, 234] width 239 height 38
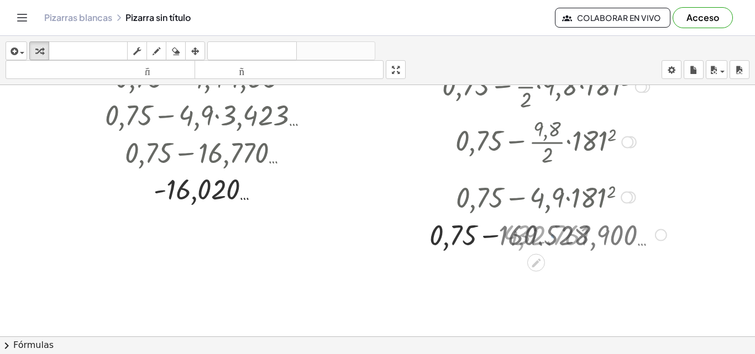
click at [552, 236] on div at bounding box center [545, 234] width 252 height 38
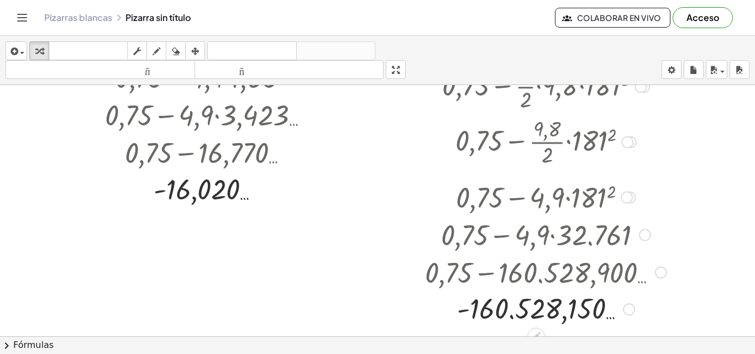
click at [641, 234] on div at bounding box center [645, 235] width 12 height 12
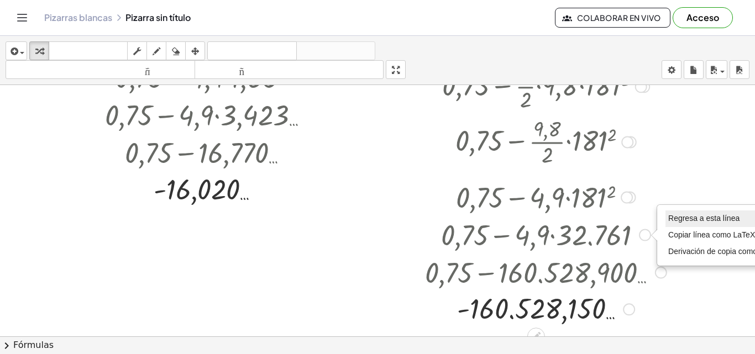
click at [695, 216] on font "Regresa a esta línea" at bounding box center [703, 218] width 71 height 9
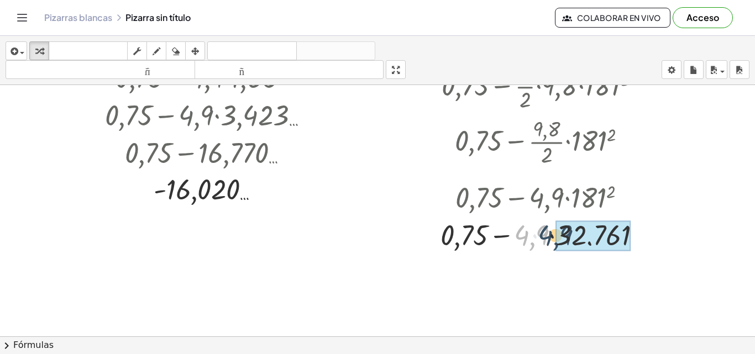
drag, startPoint x: 544, startPoint y: 237, endPoint x: 576, endPoint y: 237, distance: 32.6
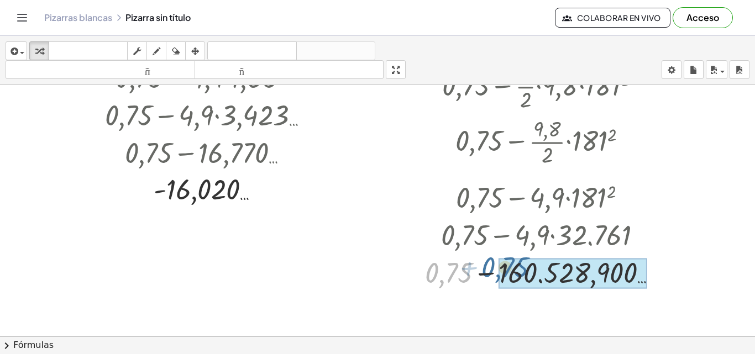
drag, startPoint x: 461, startPoint y: 277, endPoint x: 523, endPoint y: 272, distance: 62.7
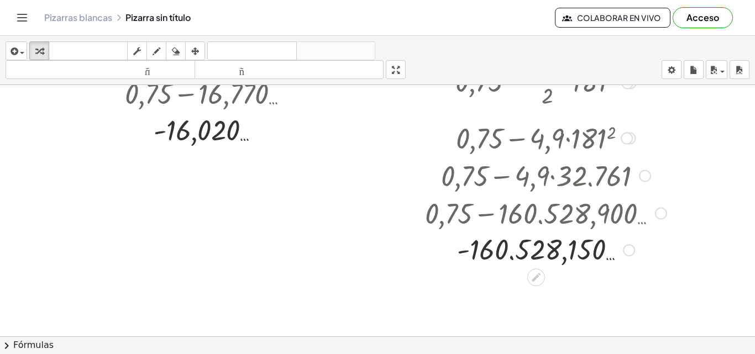
scroll to position [251, 0]
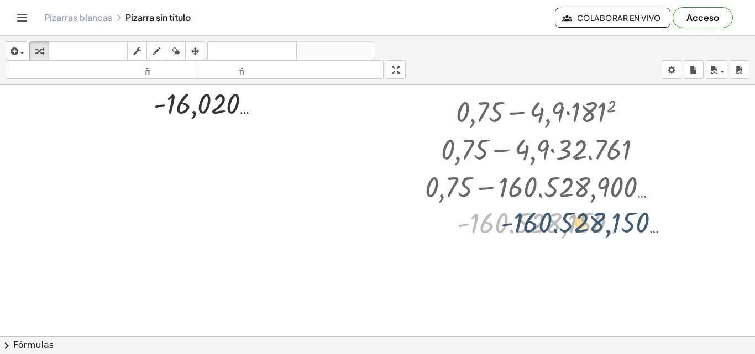
drag, startPoint x: 502, startPoint y: 225, endPoint x: 562, endPoint y: 225, distance: 59.7
click at [561, 225] on div at bounding box center [545, 223] width 252 height 36
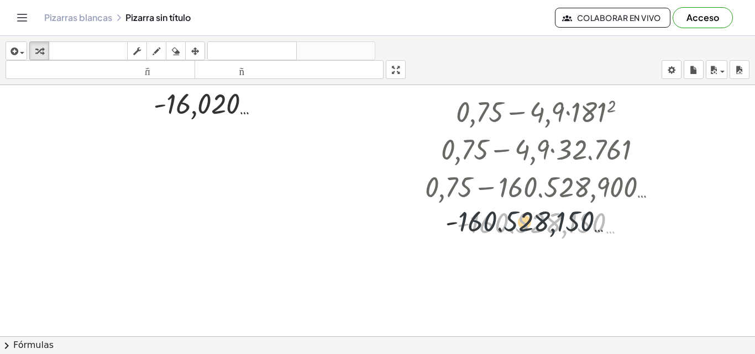
drag, startPoint x: 569, startPoint y: 229, endPoint x: 529, endPoint y: 224, distance: 40.6
click at [529, 224] on div at bounding box center [545, 223] width 252 height 36
click at [524, 225] on div at bounding box center [545, 223] width 252 height 36
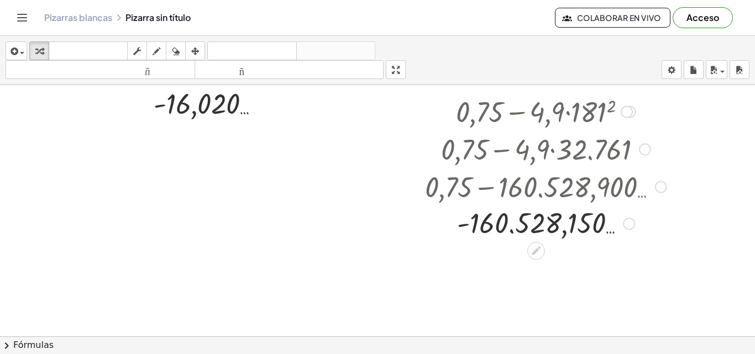
click at [509, 229] on div at bounding box center [545, 223] width 252 height 36
click at [662, 184] on div at bounding box center [661, 187] width 12 height 12
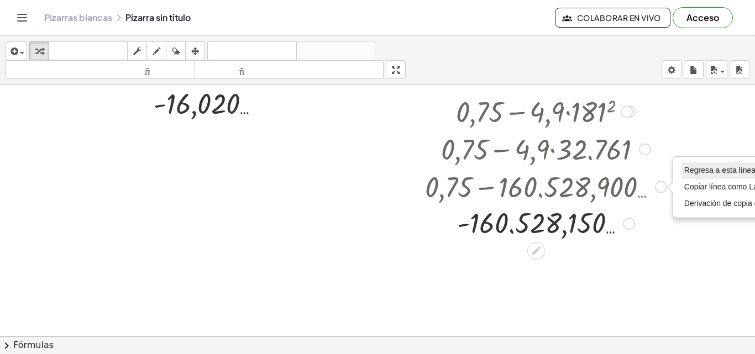
click at [689, 170] on font "Regresa a esta línea" at bounding box center [719, 170] width 71 height 9
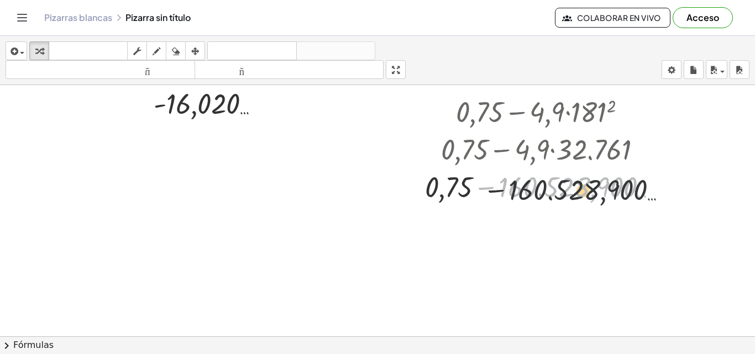
drag, startPoint x: 555, startPoint y: 187, endPoint x: 571, endPoint y: 190, distance: 16.4
click at [571, 190] on div at bounding box center [545, 186] width 252 height 38
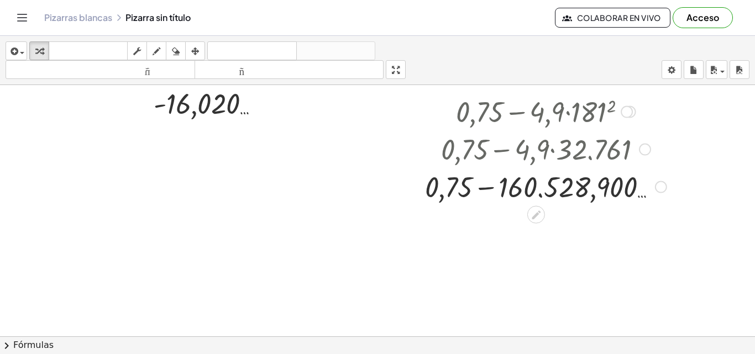
drag, startPoint x: 535, startPoint y: 156, endPoint x: 581, endPoint y: 154, distance: 45.3
click at [580, 154] on div at bounding box center [545, 149] width 252 height 38
drag, startPoint x: 592, startPoint y: 152, endPoint x: 542, endPoint y: 156, distance: 49.9
click at [542, 156] on div at bounding box center [545, 149] width 252 height 38
drag, startPoint x: 516, startPoint y: 151, endPoint x: 570, endPoint y: 140, distance: 54.8
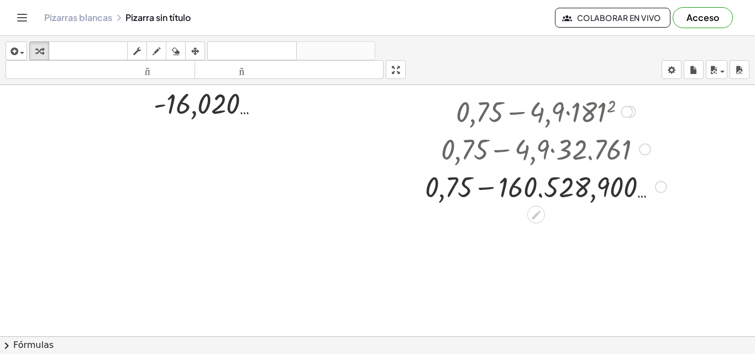
click at [570, 140] on div at bounding box center [545, 149] width 252 height 38
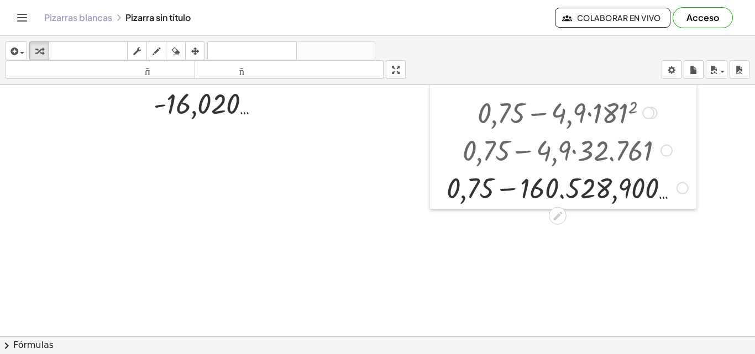
drag, startPoint x: 415, startPoint y: 190, endPoint x: 444, endPoint y: 191, distance: 29.3
click at [444, 191] on div at bounding box center [438, 34] width 17 height 349
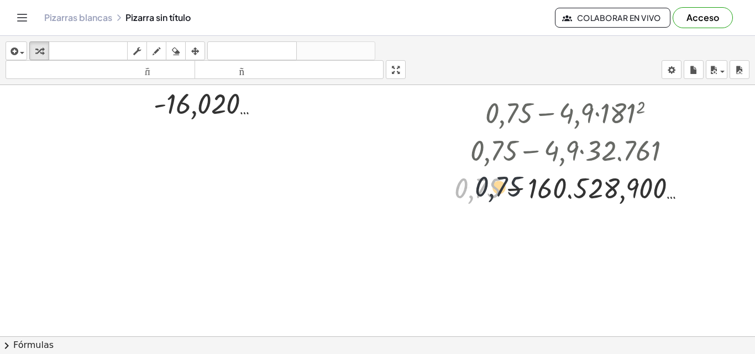
drag, startPoint x: 494, startPoint y: 189, endPoint x: 528, endPoint y: 188, distance: 33.7
click at [528, 188] on div at bounding box center [575, 187] width 252 height 38
click at [512, 196] on div at bounding box center [575, 187] width 252 height 38
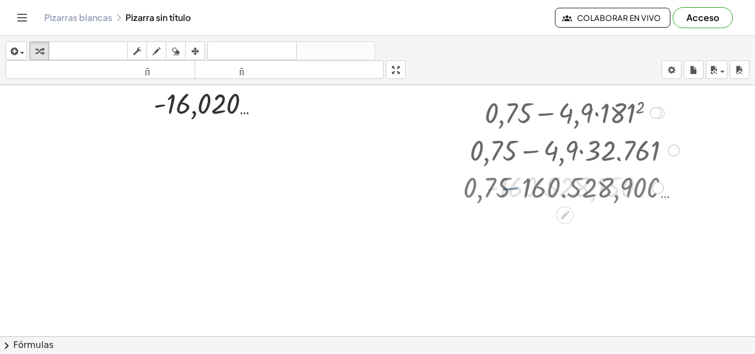
click at [514, 192] on div at bounding box center [574, 187] width 239 height 36
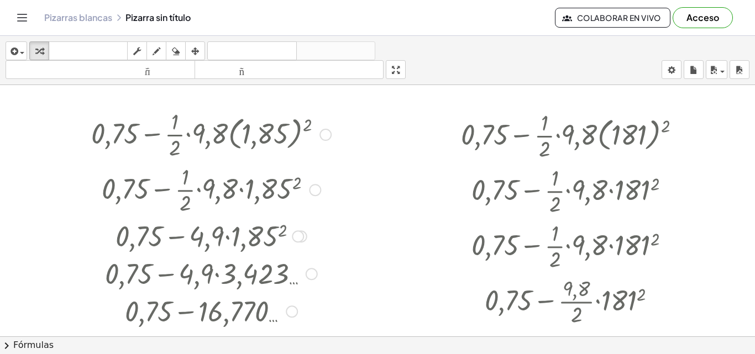
scroll to position [0, 0]
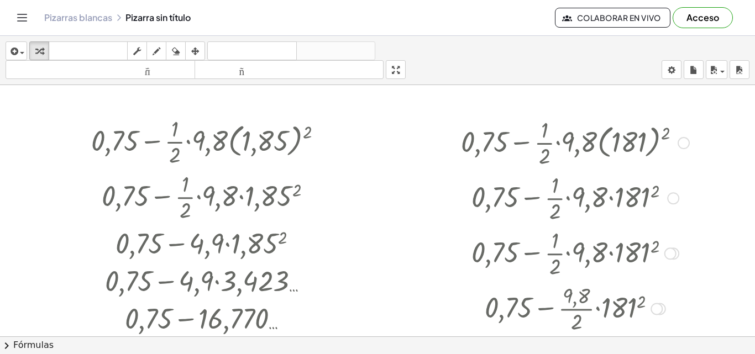
click at [685, 141] on div at bounding box center [683, 143] width 12 height 12
click at [708, 129] on font "Regresa a esta línea" at bounding box center [741, 126] width 71 height 9
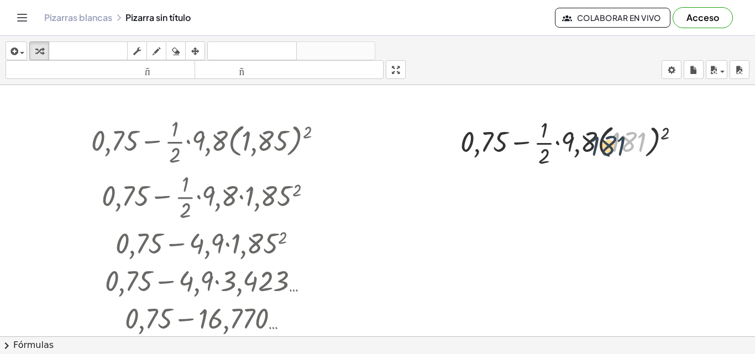
drag, startPoint x: 627, startPoint y: 143, endPoint x: 597, endPoint y: 147, distance: 30.8
click at [598, 147] on div at bounding box center [574, 141] width 239 height 55
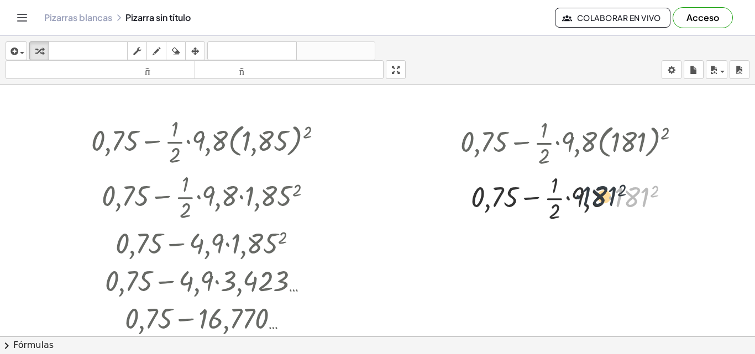
drag, startPoint x: 607, startPoint y: 196, endPoint x: 549, endPoint y: 190, distance: 58.9
click at [567, 193] on div at bounding box center [574, 197] width 239 height 55
drag, startPoint x: 550, startPoint y: 198, endPoint x: 579, endPoint y: 197, distance: 28.7
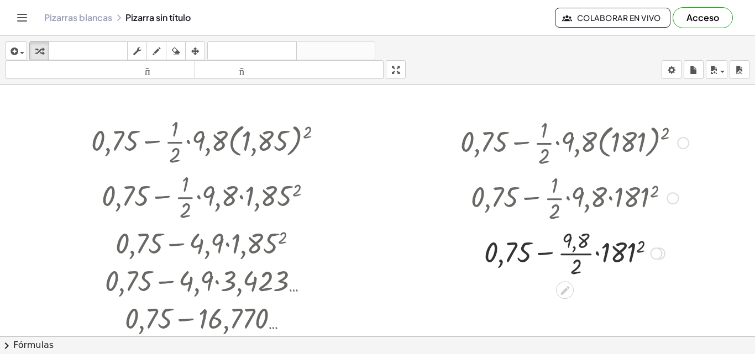
click at [669, 197] on div at bounding box center [672, 198] width 12 height 12
click at [697, 183] on font "Regresa a esta línea" at bounding box center [730, 181] width 71 height 9
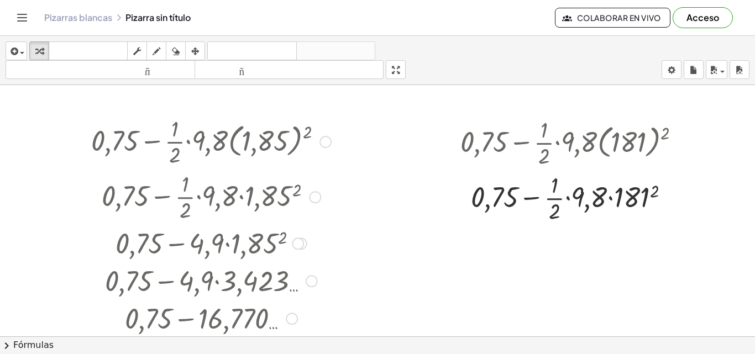
click at [311, 198] on div at bounding box center [315, 197] width 12 height 12
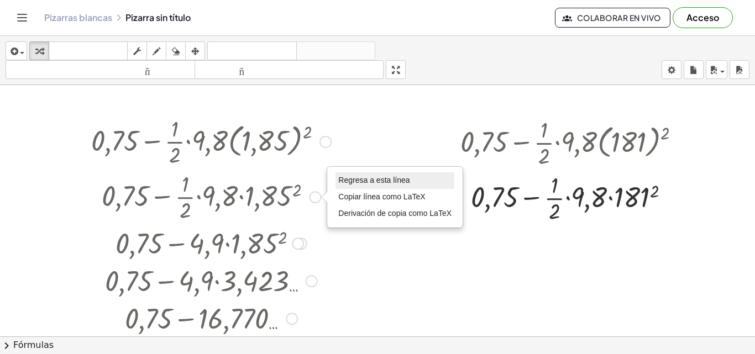
click at [341, 179] on font "Regresa a esta línea" at bounding box center [373, 180] width 71 height 9
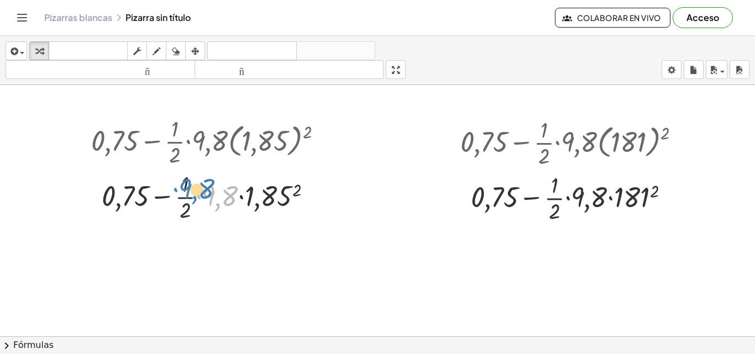
drag, startPoint x: 210, startPoint y: 195, endPoint x: 188, endPoint y: 188, distance: 23.6
click at [188, 188] on div at bounding box center [211, 195] width 251 height 55
drag, startPoint x: 210, startPoint y: 196, endPoint x: 166, endPoint y: 182, distance: 46.8
click at [166, 182] on div at bounding box center [211, 195] width 251 height 55
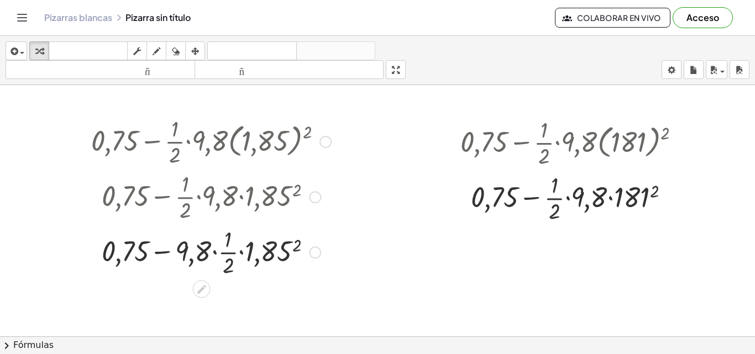
click at [316, 194] on div at bounding box center [315, 197] width 12 height 12
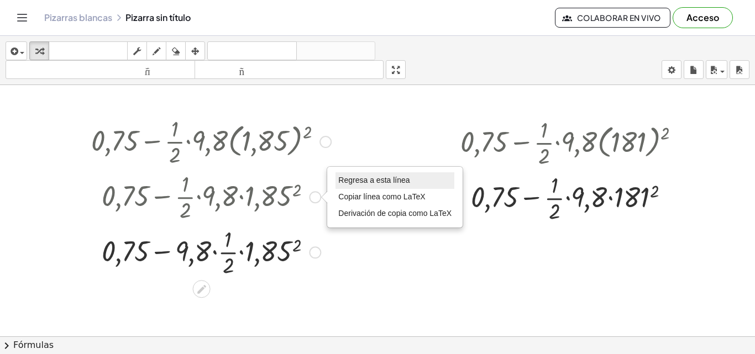
click at [345, 184] on font "Regresa a esta línea" at bounding box center [373, 180] width 71 height 9
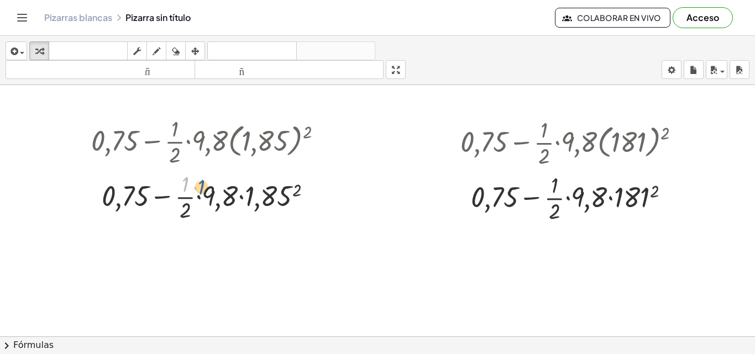
drag, startPoint x: 183, startPoint y: 191, endPoint x: 202, endPoint y: 193, distance: 18.4
click at [202, 193] on div at bounding box center [211, 195] width 251 height 55
drag, startPoint x: 185, startPoint y: 201, endPoint x: 209, endPoint y: 198, distance: 24.5
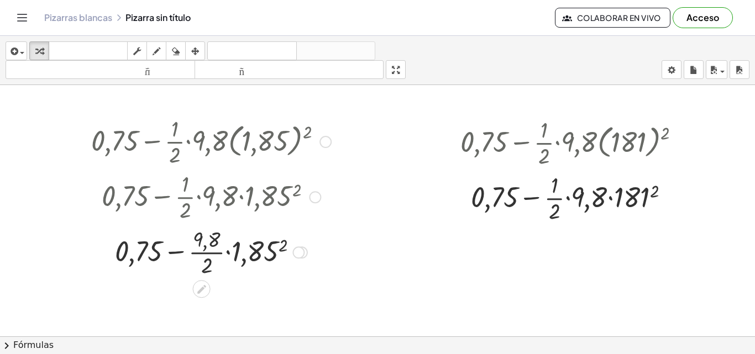
click at [313, 199] on div at bounding box center [315, 197] width 12 height 12
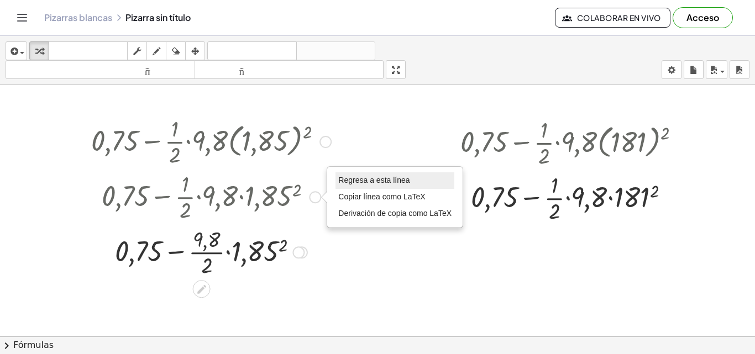
click at [342, 182] on font "Regresa a esta línea" at bounding box center [373, 180] width 71 height 9
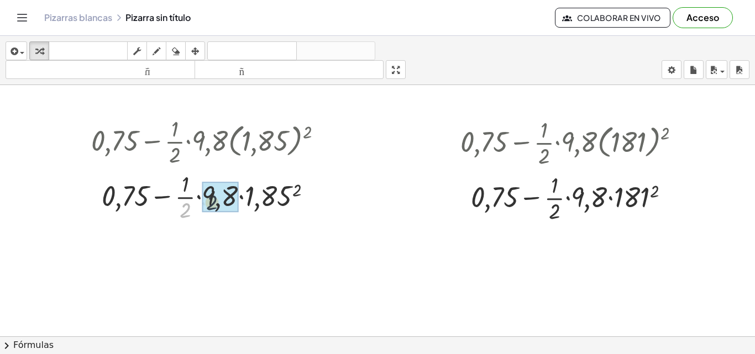
drag, startPoint x: 187, startPoint y: 208, endPoint x: 218, endPoint y: 197, distance: 33.0
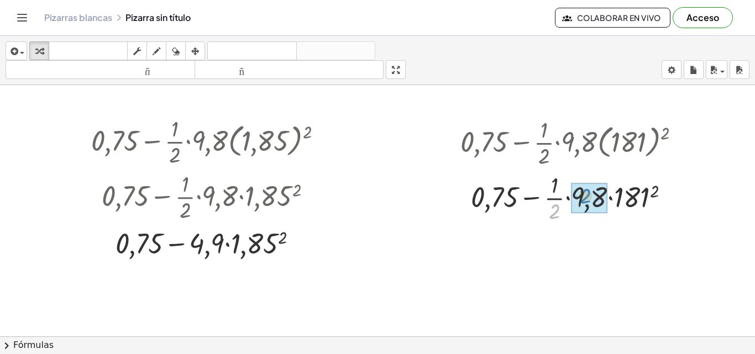
drag, startPoint x: 554, startPoint y: 214, endPoint x: 589, endPoint y: 197, distance: 39.0
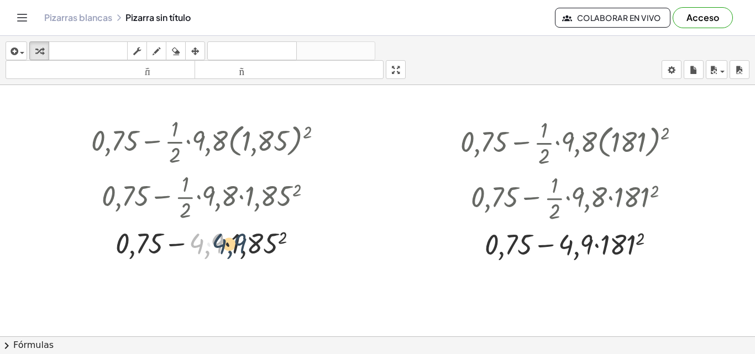
drag, startPoint x: 214, startPoint y: 245, endPoint x: 239, endPoint y: 244, distance: 24.9
click at [239, 244] on div at bounding box center [211, 243] width 251 height 38
drag, startPoint x: 272, startPoint y: 242, endPoint x: 255, endPoint y: 238, distance: 17.7
click at [255, 238] on div at bounding box center [211, 243] width 251 height 38
click at [229, 242] on div at bounding box center [211, 243] width 251 height 38
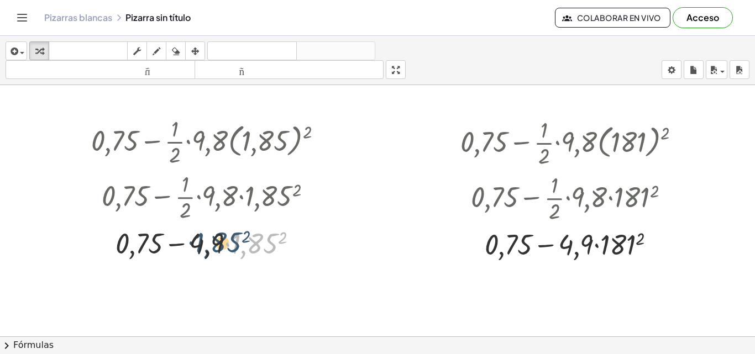
drag, startPoint x: 275, startPoint y: 241, endPoint x: 231, endPoint y: 243, distance: 44.2
click at [233, 242] on div at bounding box center [211, 243] width 251 height 38
drag, startPoint x: 261, startPoint y: 242, endPoint x: 217, endPoint y: 249, distance: 45.3
click at [217, 249] on div at bounding box center [211, 243] width 251 height 38
drag, startPoint x: 203, startPoint y: 251, endPoint x: 230, endPoint y: 244, distance: 28.7
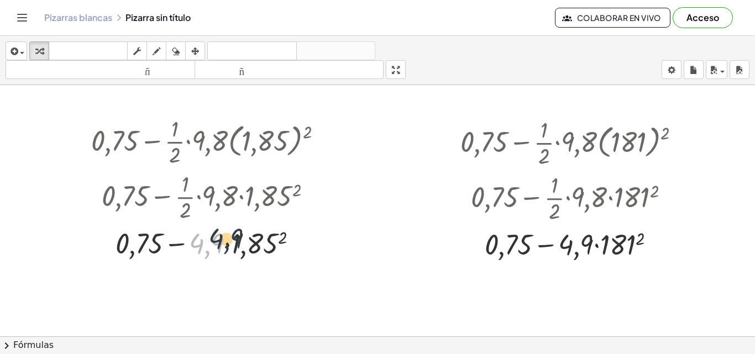
click at [230, 244] on div at bounding box center [211, 243] width 251 height 38
drag, startPoint x: 210, startPoint y: 243, endPoint x: 263, endPoint y: 249, distance: 52.8
click at [261, 251] on div at bounding box center [211, 243] width 251 height 38
drag, startPoint x: 235, startPoint y: 250, endPoint x: 263, endPoint y: 250, distance: 27.6
click at [263, 250] on div at bounding box center [211, 243] width 251 height 38
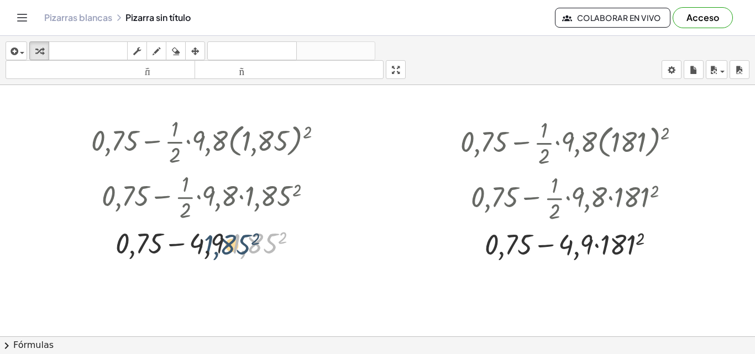
drag, startPoint x: 262, startPoint y: 245, endPoint x: 233, endPoint y: 246, distance: 29.3
click at [233, 246] on div at bounding box center [211, 243] width 251 height 38
drag, startPoint x: 214, startPoint y: 244, endPoint x: 278, endPoint y: 239, distance: 63.7
click at [278, 239] on div at bounding box center [211, 243] width 251 height 38
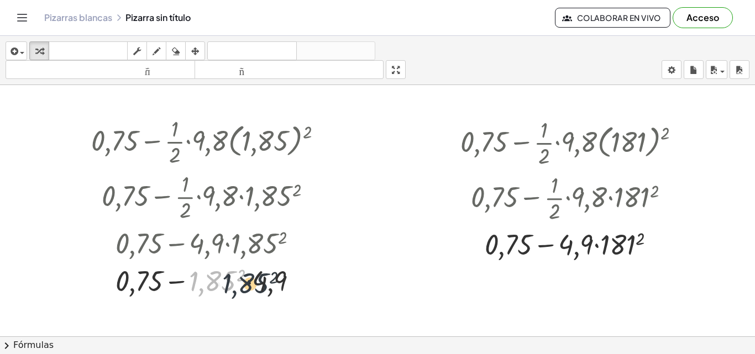
drag, startPoint x: 224, startPoint y: 276, endPoint x: 269, endPoint y: 275, distance: 45.3
click at [268, 275] on div at bounding box center [211, 280] width 251 height 38
drag, startPoint x: 214, startPoint y: 278, endPoint x: 286, endPoint y: 283, distance: 71.9
click at [286, 283] on div at bounding box center [211, 280] width 251 height 38
click at [270, 278] on div at bounding box center [211, 280] width 251 height 38
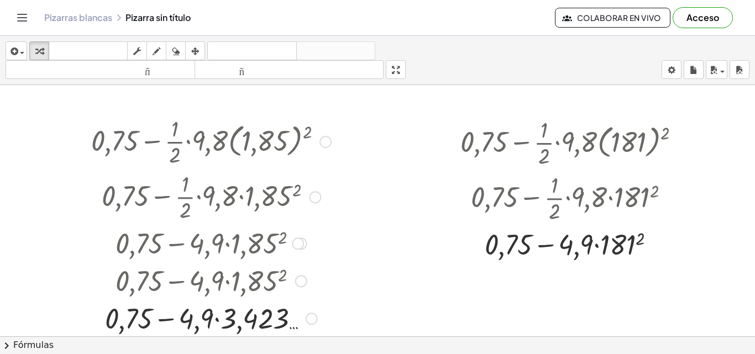
click at [303, 278] on div at bounding box center [301, 281] width 12 height 12
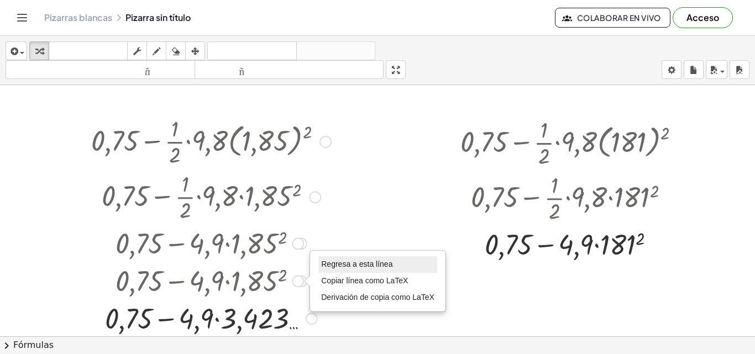
click at [323, 265] on font "Regresa a esta línea" at bounding box center [356, 264] width 71 height 9
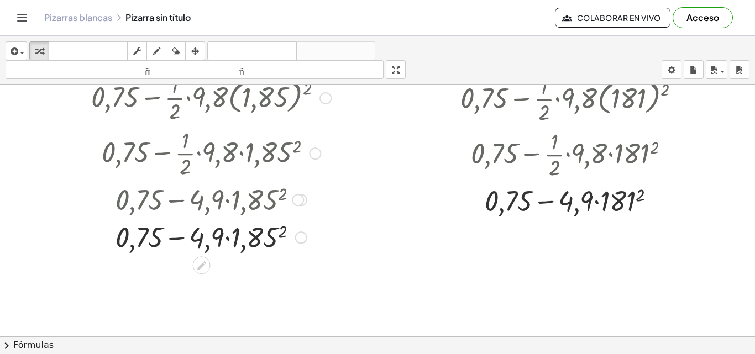
scroll to position [55, 0]
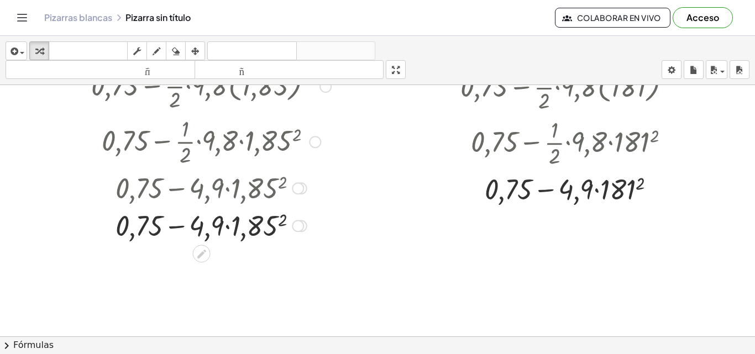
click at [301, 189] on div at bounding box center [298, 188] width 12 height 12
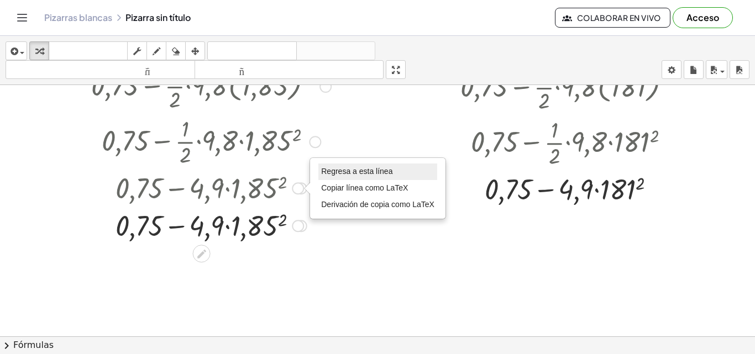
click at [338, 176] on font "Regresa a esta línea" at bounding box center [356, 171] width 71 height 9
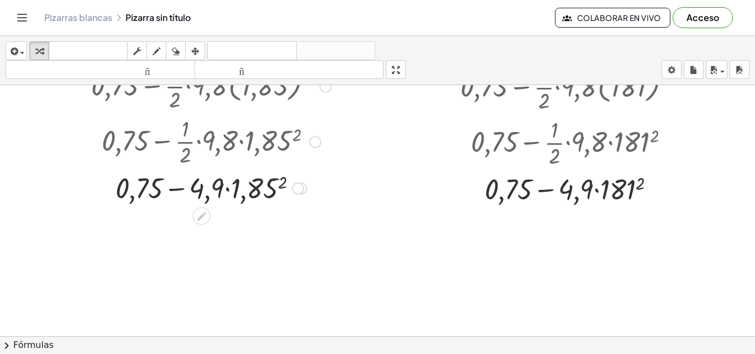
click at [272, 185] on div at bounding box center [211, 187] width 251 height 38
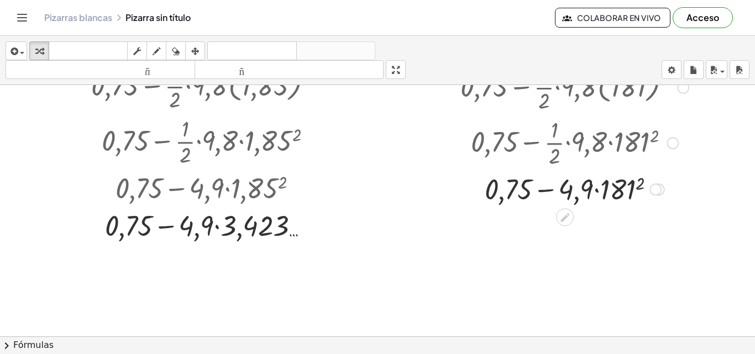
click at [626, 194] on div at bounding box center [574, 189] width 239 height 38
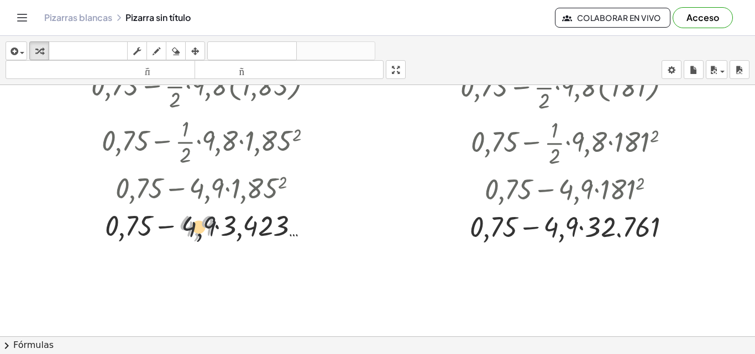
drag, startPoint x: 200, startPoint y: 228, endPoint x: 209, endPoint y: 228, distance: 8.8
click at [207, 228] on div at bounding box center [211, 225] width 251 height 38
click at [219, 226] on div at bounding box center [211, 225] width 251 height 38
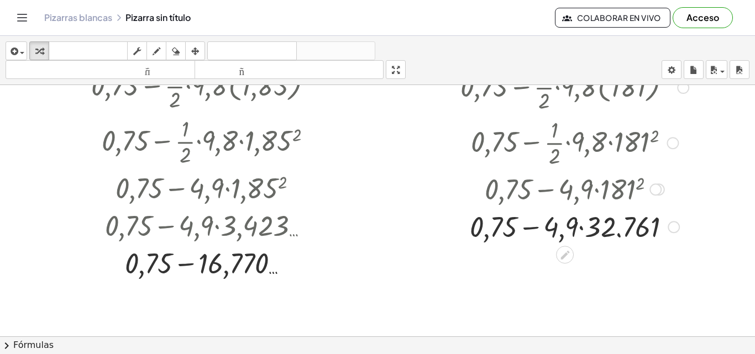
click at [584, 225] on div at bounding box center [574, 226] width 239 height 38
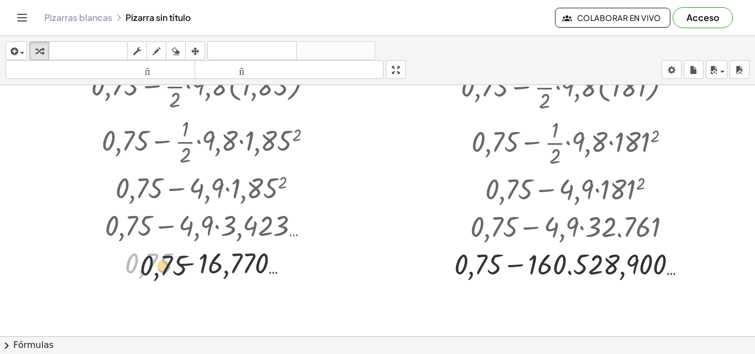
drag, startPoint x: 156, startPoint y: 265, endPoint x: 188, endPoint y: 263, distance: 32.1
click at [186, 264] on div at bounding box center [211, 263] width 251 height 38
click at [199, 265] on div at bounding box center [211, 263] width 251 height 38
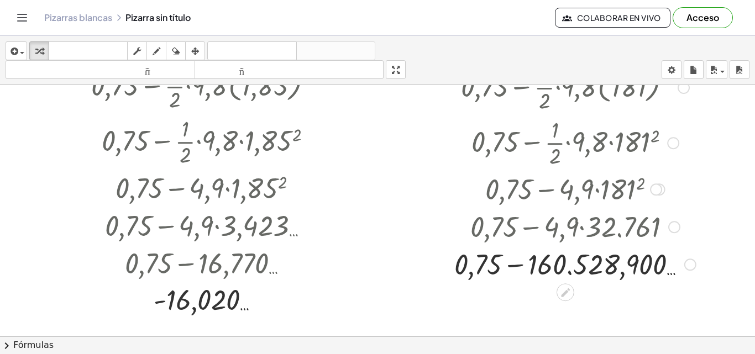
click at [541, 270] on div at bounding box center [575, 264] width 252 height 38
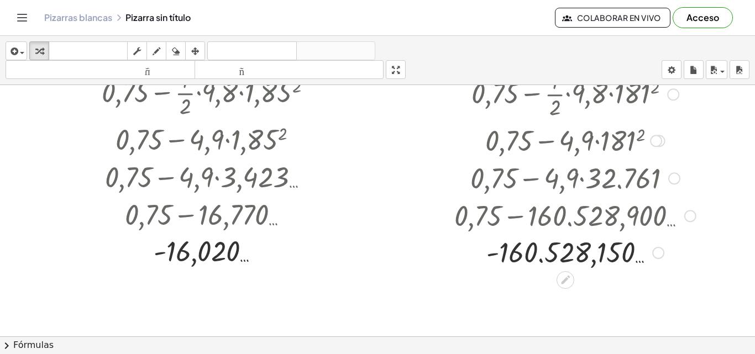
scroll to position [110, 0]
